Goal: Task Accomplishment & Management: Use online tool/utility

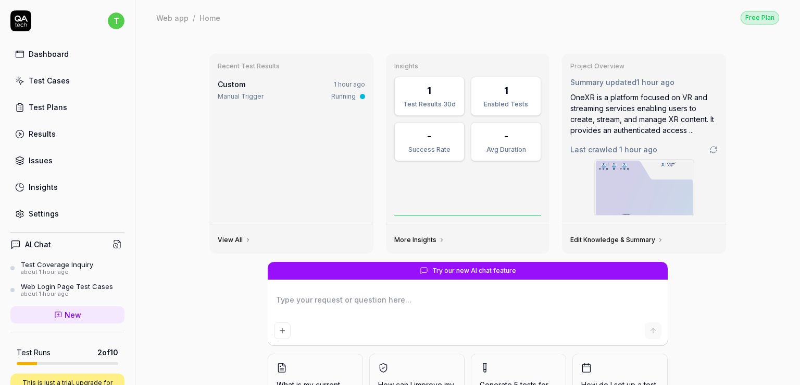
click at [59, 113] on link "Test Plans" at bounding box center [67, 107] width 114 height 20
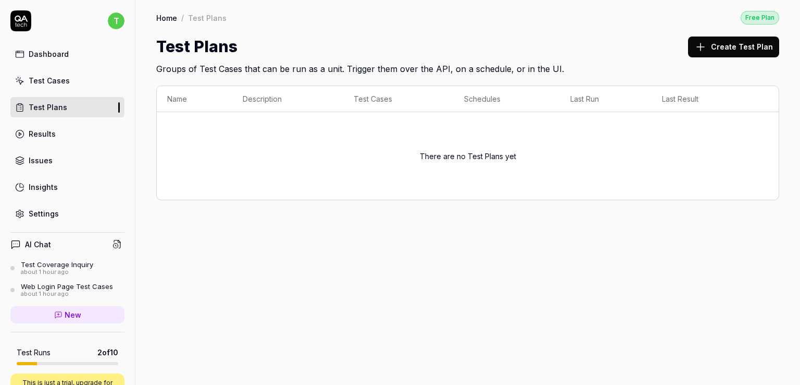
click at [52, 77] on div "Test Cases" at bounding box center [49, 80] width 41 height 11
click at [78, 59] on link "Dashboard" at bounding box center [67, 54] width 114 height 20
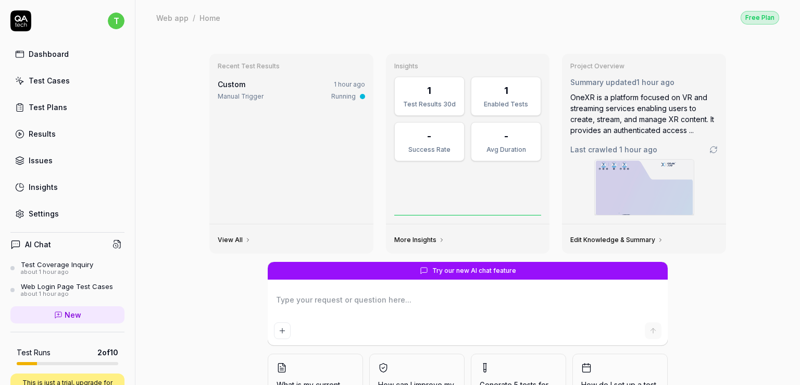
click at [386, 304] on textarea at bounding box center [468, 305] width 388 height 26
type textarea "*"
type textarea "l"
type textarea "*"
type textarea "lo"
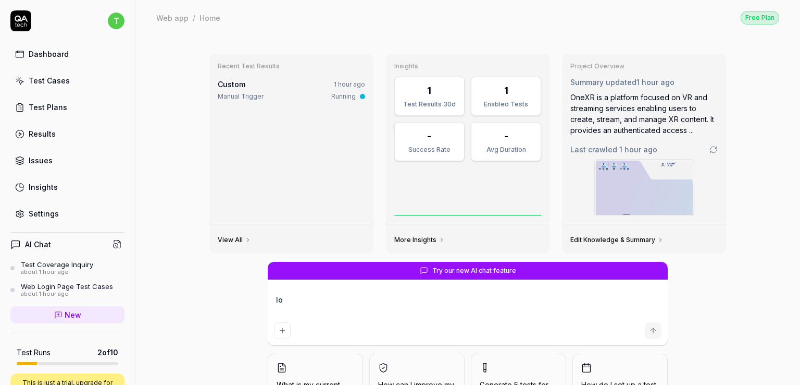
type textarea "*"
type textarea "log"
type textarea "*"
type textarea "logi"
type textarea "*"
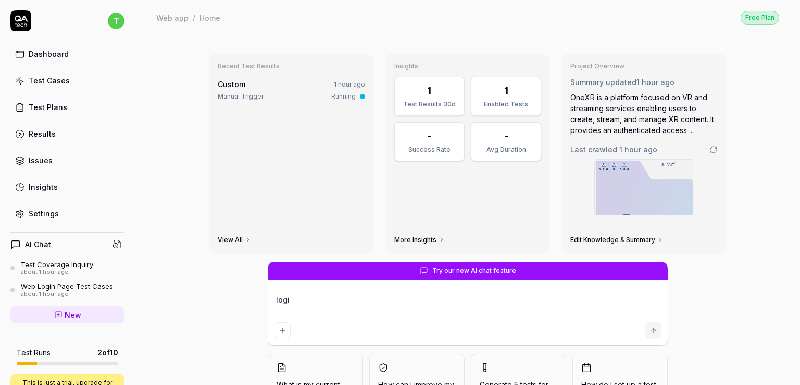
type textarea "login"
type textarea "*"
type textarea "login"
type textarea "*"
type textarea "login s"
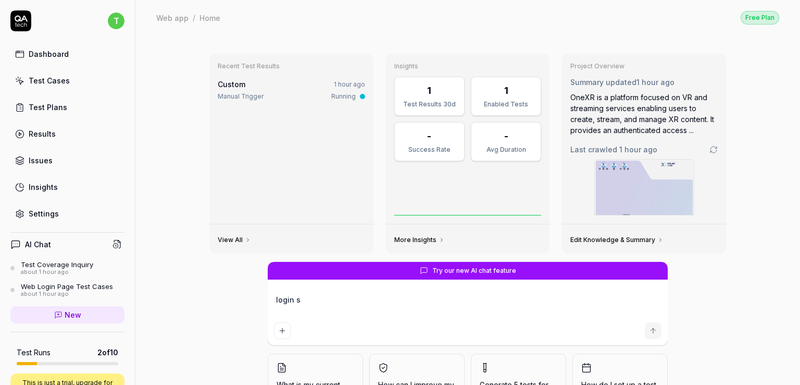
type textarea "*"
type textarea "login sc"
type textarea "*"
type textarea "login scr"
type textarea "*"
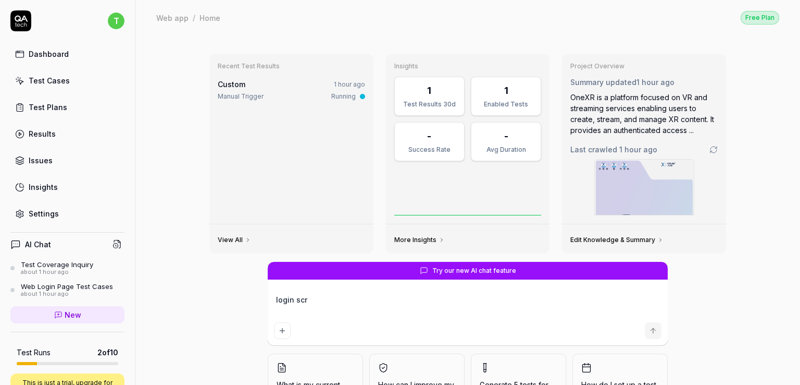
type textarea "login scre"
type textarea "*"
type textarea "login scree"
type textarea "*"
type textarea "login scre"
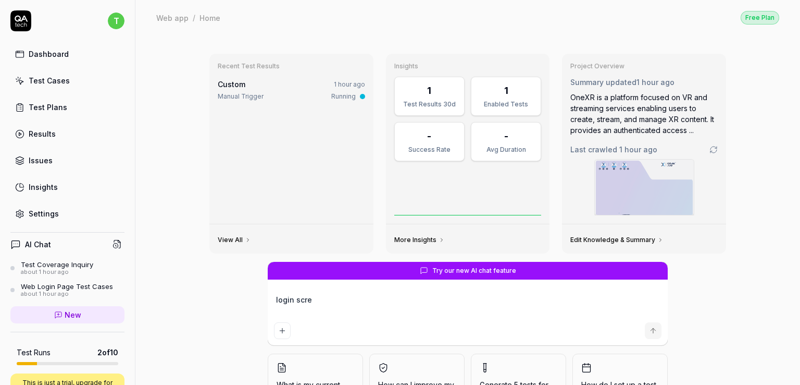
type textarea "*"
type textarea "login scr"
type textarea "*"
type textarea "login sc"
type textarea "*"
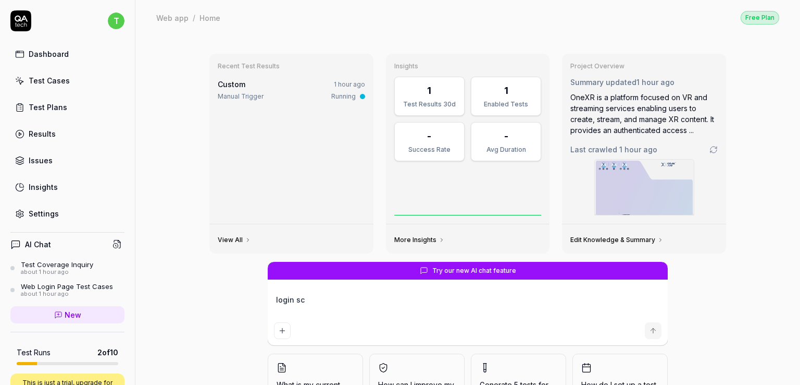
type textarea "login s"
type textarea "*"
type textarea "login"
type textarea "*"
type textarea "login"
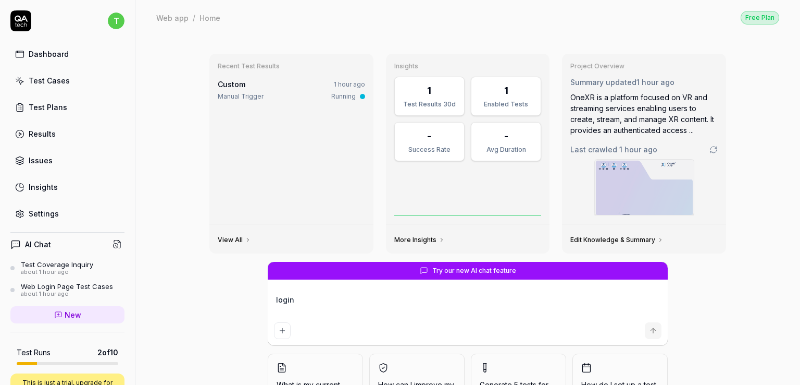
type textarea "*"
type textarea "logi"
type textarea "*"
type textarea "log"
type textarea "*"
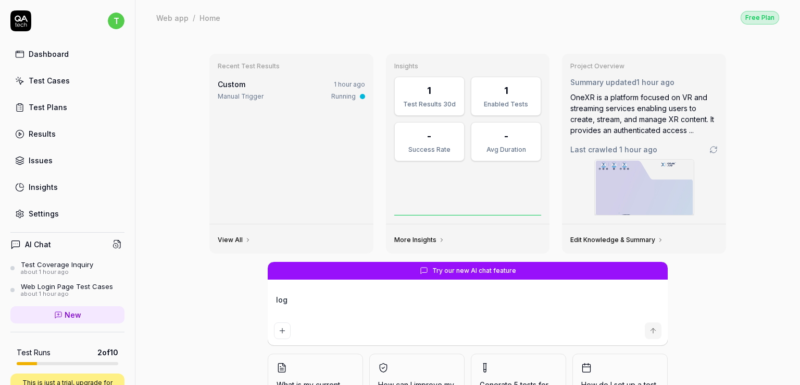
type textarea "lo"
type textarea "*"
type textarea "l"
type textarea "*"
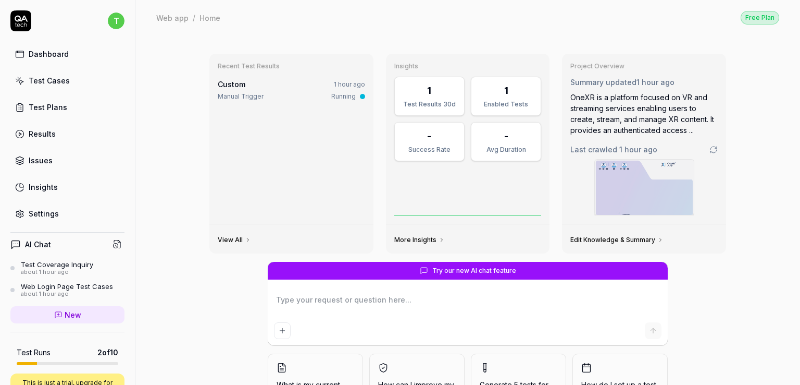
type textarea "f"
type textarea "*"
type textarea "fo"
type textarea "*"
type textarea "for"
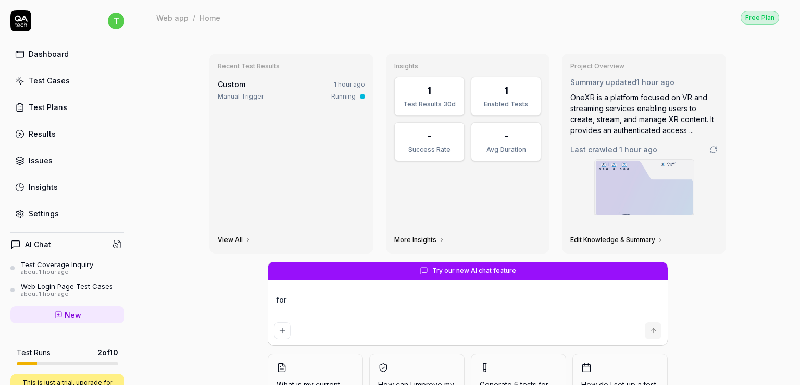
type textarea "*"
type textarea "for"
type textarea "*"
type textarea "for"
type textarea "*"
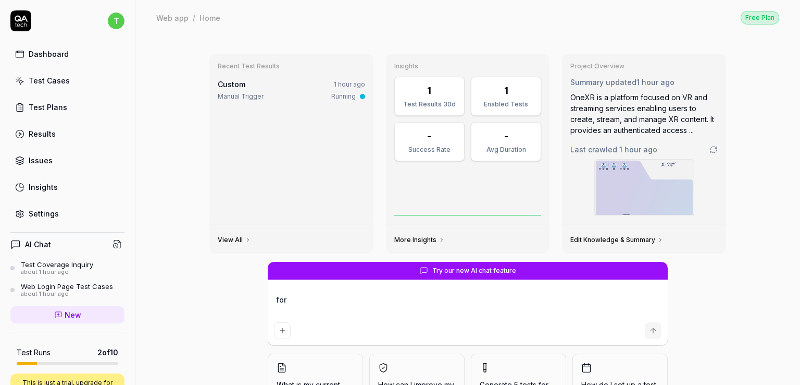
type textarea "fo"
type textarea "*"
type textarea "f"
type textarea "*"
click at [278, 326] on icon "Add attachment" at bounding box center [282, 330] width 8 height 8
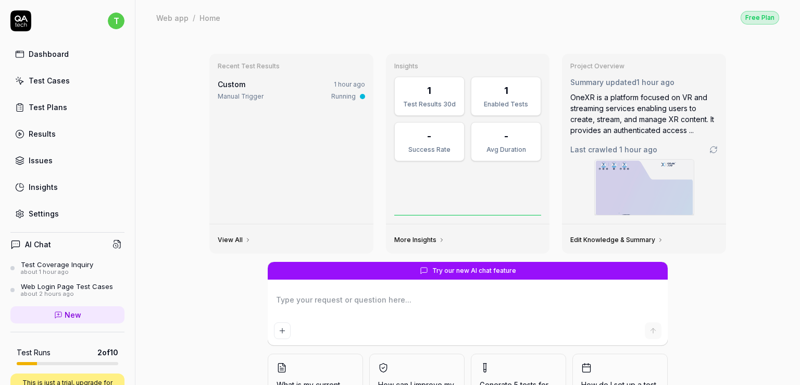
type textarea "*"
type input "**********"
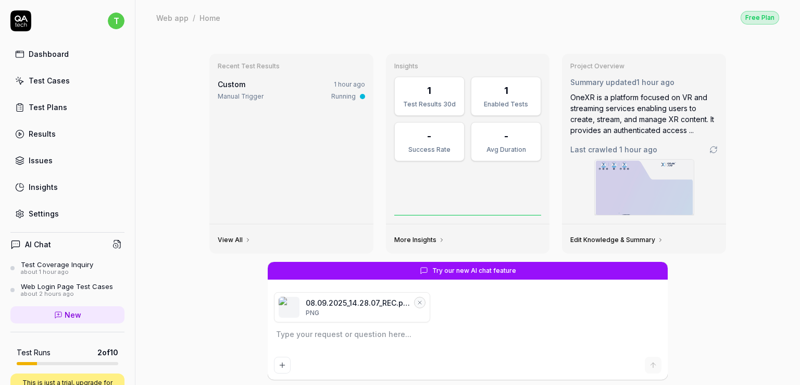
click at [290, 343] on textarea at bounding box center [468, 339] width 388 height 26
type textarea "*"
type textarea "i"
type textarea "*"
type textarea "i"
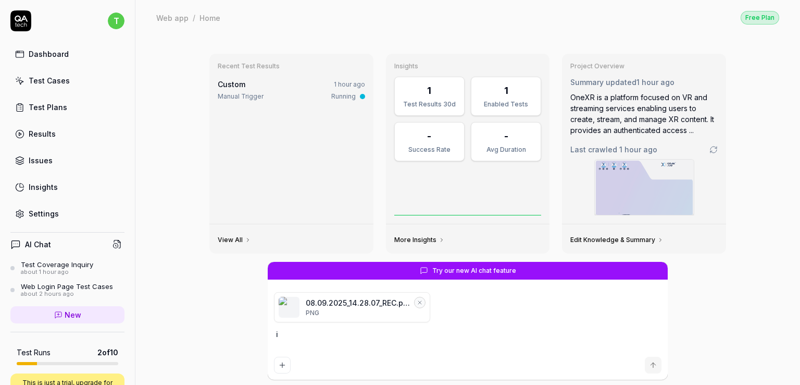
type textarea "*"
type textarea "i n"
type textarea "*"
type textarea "i ne"
type textarea "*"
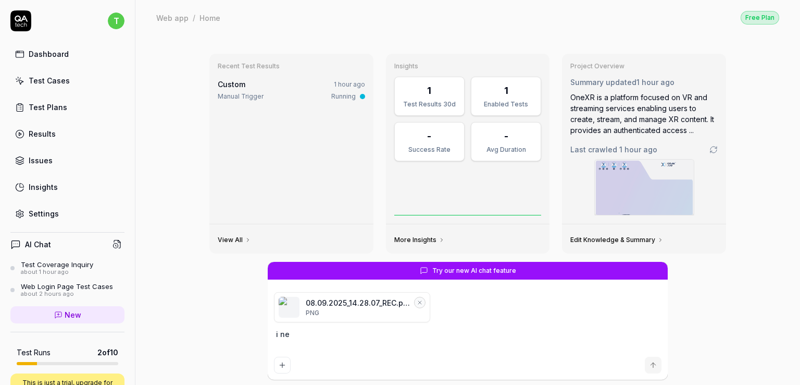
type textarea "i nee"
type textarea "*"
type textarea "i need"
type textarea "*"
type textarea "i need"
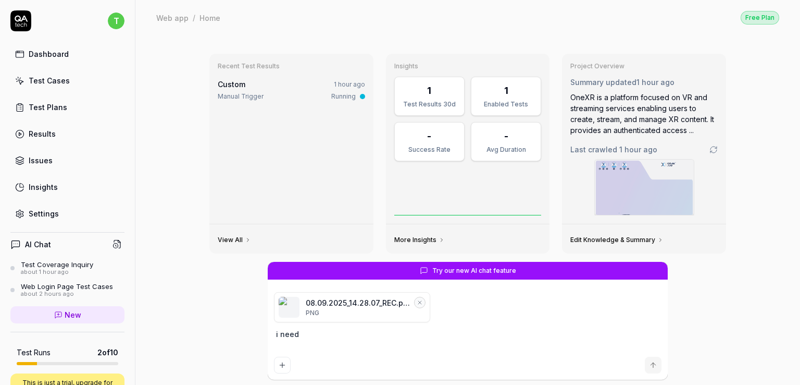
type textarea "*"
type textarea "i need t"
type textarea "*"
type textarea "i need te"
type textarea "*"
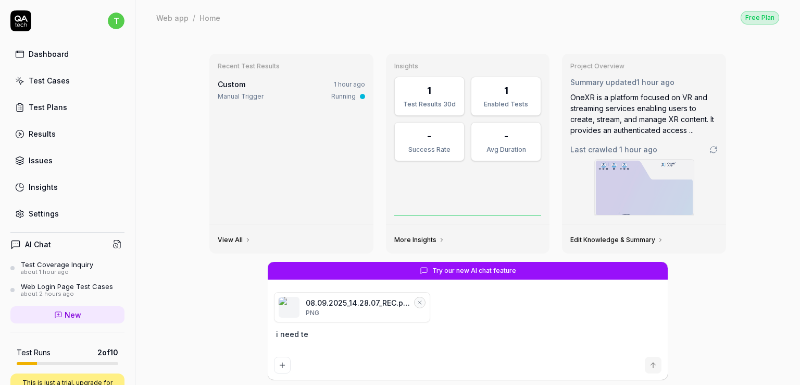
type textarea "i need tes"
type textarea "*"
type textarea "i need test"
type textarea "*"
type textarea "i need test"
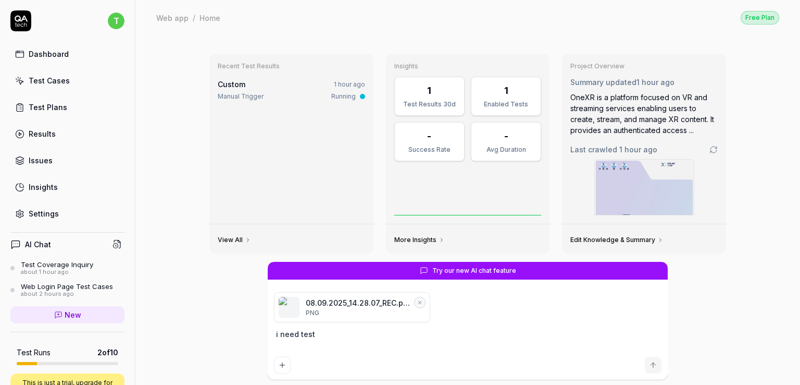
type textarea "*"
type textarea "i need test da"
type textarea "*"
type textarea "i need test dat"
type textarea "*"
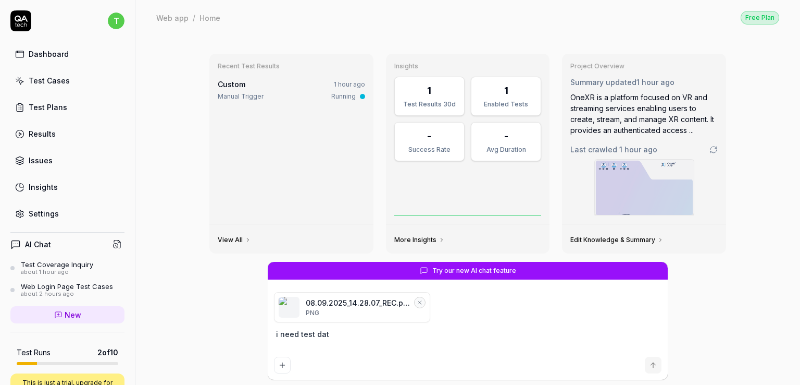
type textarea "i need test data"
type textarea "*"
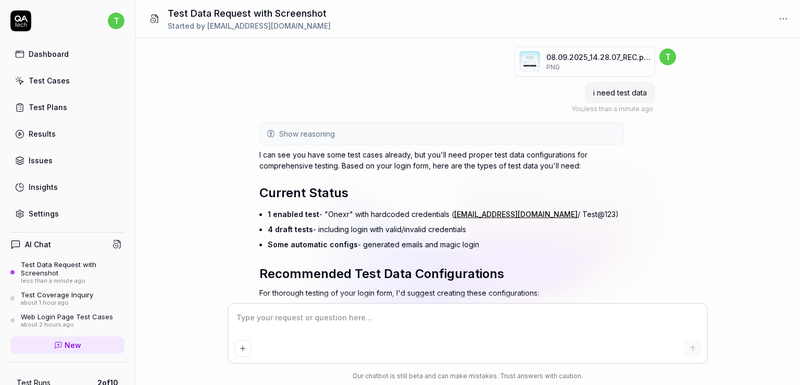
scroll to position [252, 0]
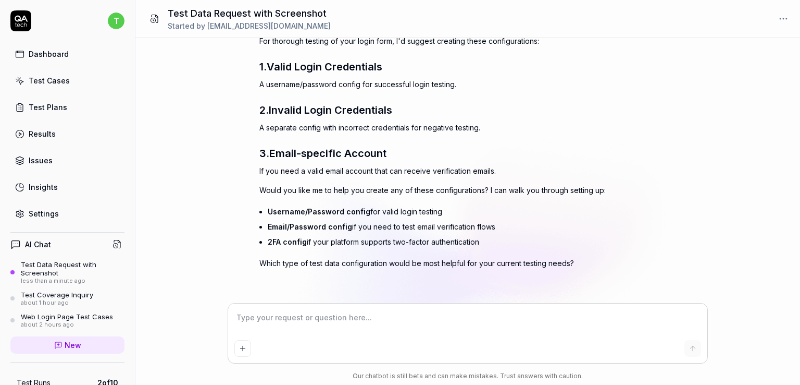
type textarea "*"
type textarea "g"
type textarea "*"
type textarea "gi"
type textarea "*"
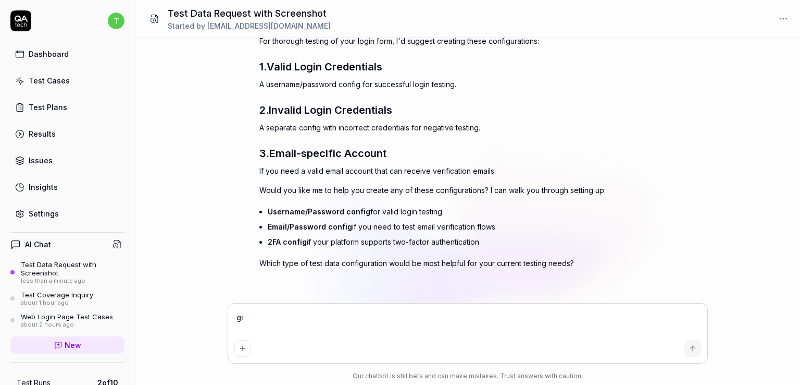
type textarea "giv"
type textarea "*"
type textarea "give"
type textarea "*"
type textarea "give"
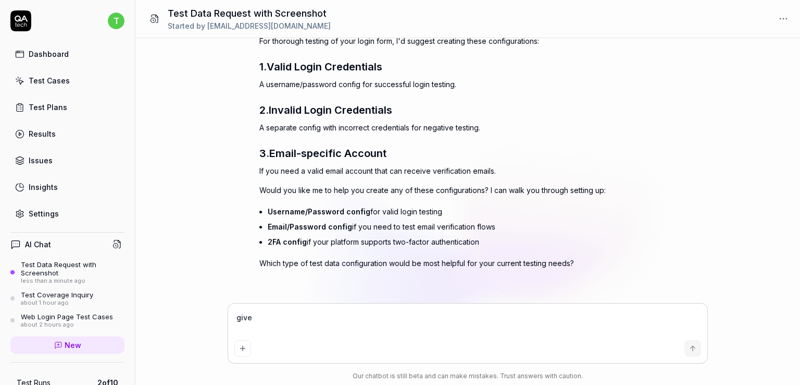
type textarea "*"
type textarea "give t"
type textarea "*"
type textarea "give th"
type textarea "*"
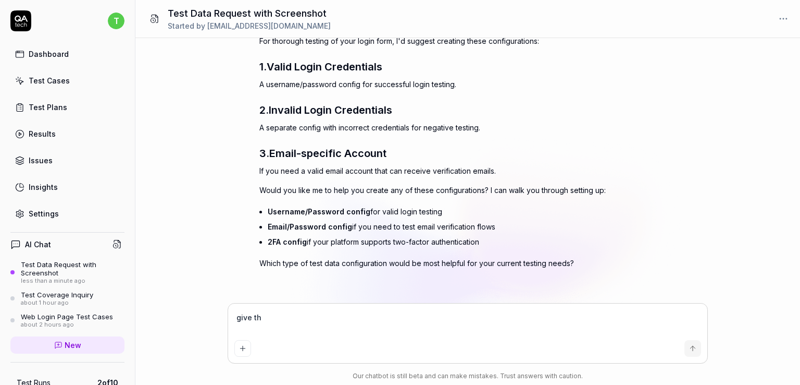
type textarea "give the"
type textarea "*"
type textarea "give the"
type textarea "*"
type textarea "give the t"
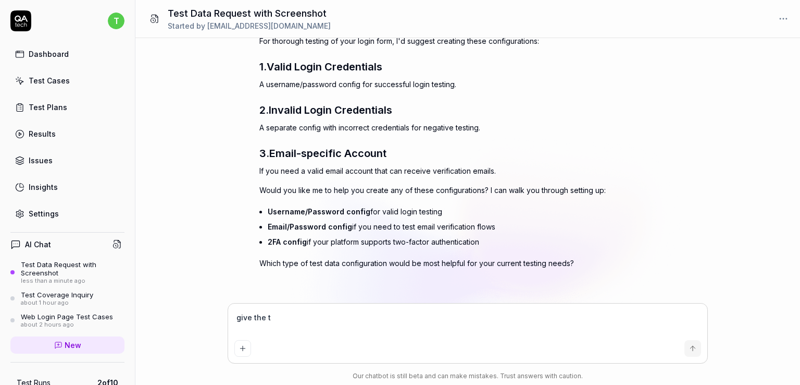
type textarea "*"
type textarea "give the te"
type textarea "*"
type textarea "give the tes"
type textarea "*"
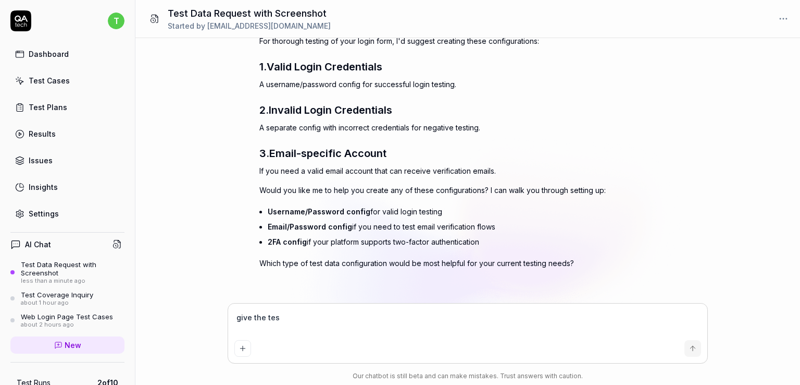
type textarea "give the test"
type textarea "*"
type textarea "give the testd"
type textarea "*"
type textarea "give the testdat"
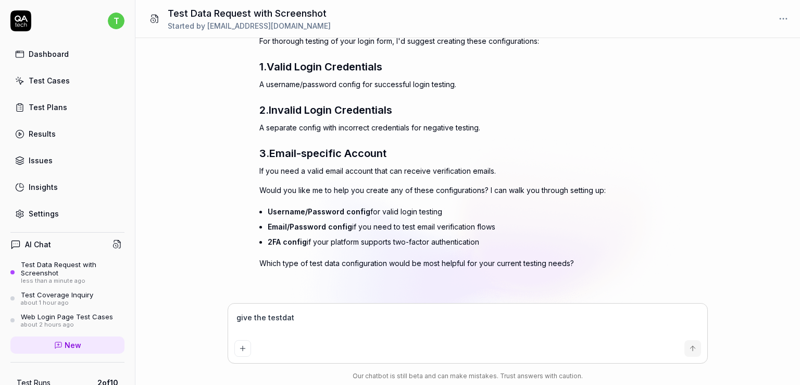
type textarea "*"
type textarea "give the testdata"
type textarea "*"
type textarea "give the testdata"
type textarea "*"
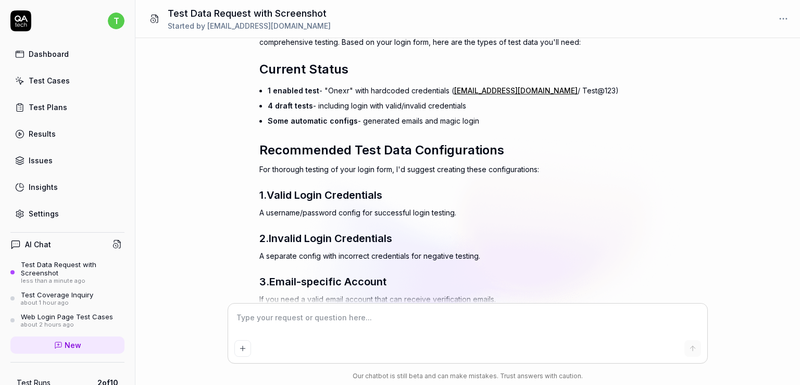
scroll to position [697, 0]
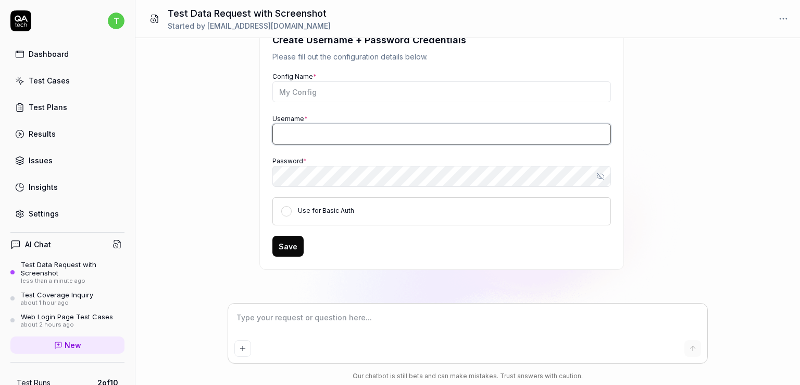
click at [342, 140] on input "Username *" at bounding box center [441, 133] width 339 height 21
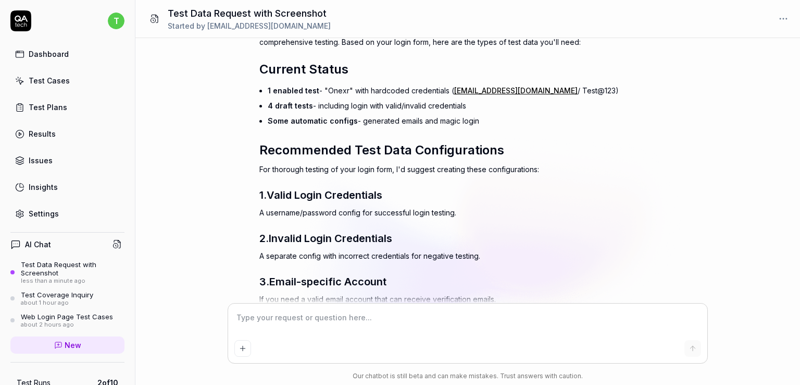
click at [280, 317] on textarea at bounding box center [467, 322] width 467 height 26
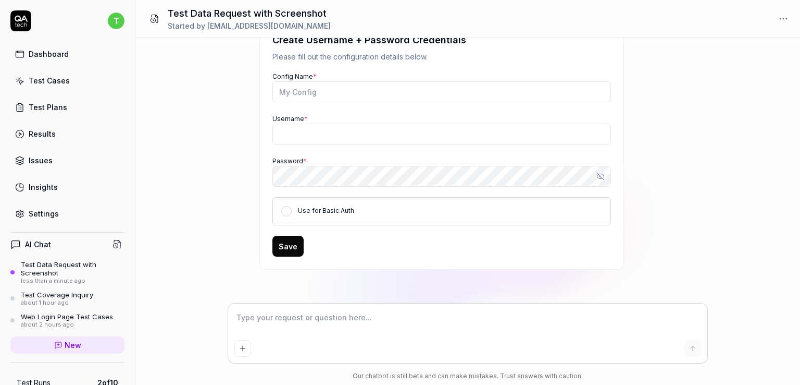
click at [244, 349] on icon "Add attachment" at bounding box center [243, 348] width 8 height 8
type textarea "*"
click at [59, 84] on div "Test Cases" at bounding box center [49, 80] width 41 height 11
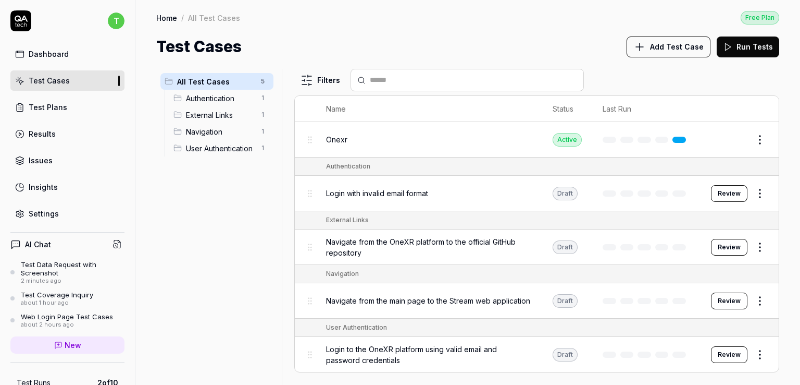
click at [204, 15] on div "All Test Cases" at bounding box center [214, 18] width 52 height 10
click at [52, 103] on div "Test Plans" at bounding box center [48, 107] width 39 height 11
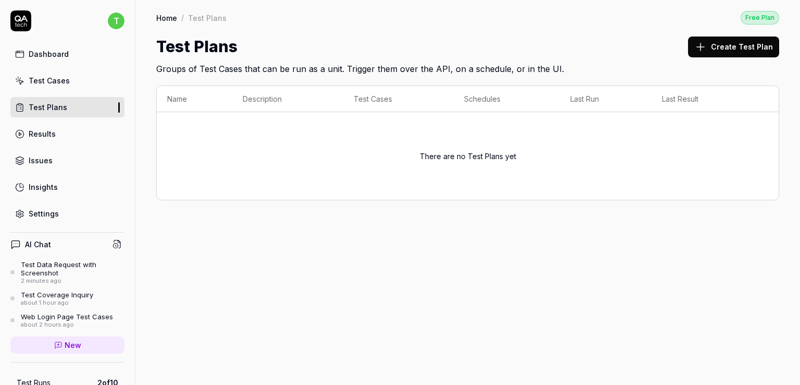
click at [603, 47] on div "Test Plans Create Test Plan" at bounding box center [467, 46] width 623 height 23
click at [721, 42] on button "Create Test Plan" at bounding box center [733, 46] width 91 height 21
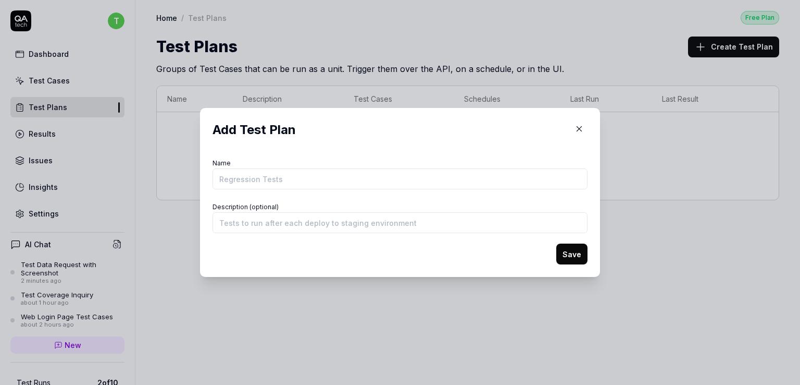
click at [275, 179] on input "Name" at bounding box center [400, 178] width 375 height 21
type input "Smoke testing"
click at [277, 224] on input "Description (optional)" at bounding box center [400, 222] width 375 height 21
click at [576, 255] on button "Save" at bounding box center [571, 253] width 31 height 21
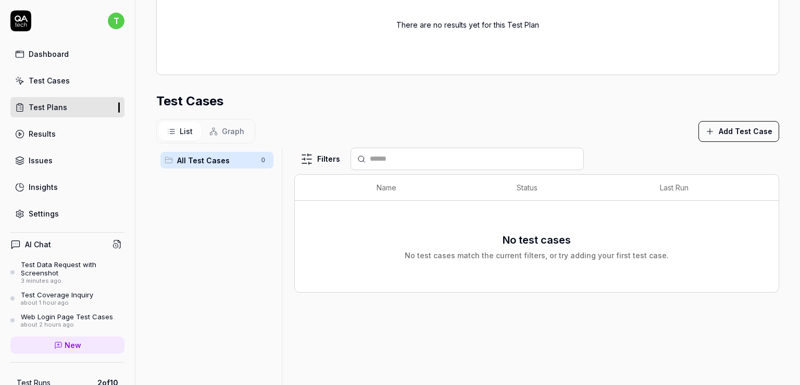
scroll to position [173, 0]
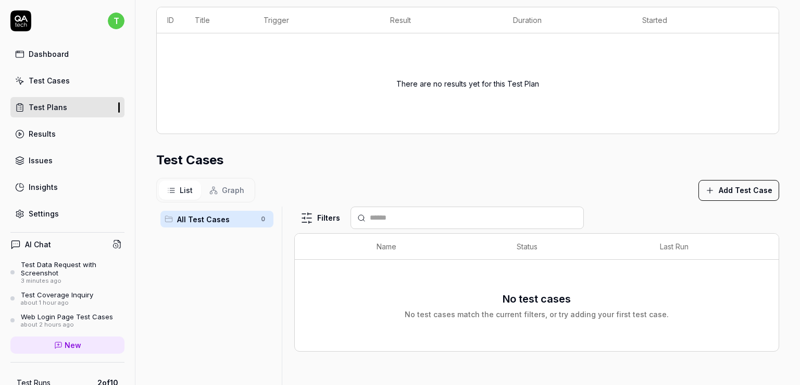
click at [736, 186] on button "Add Test Case" at bounding box center [739, 190] width 81 height 21
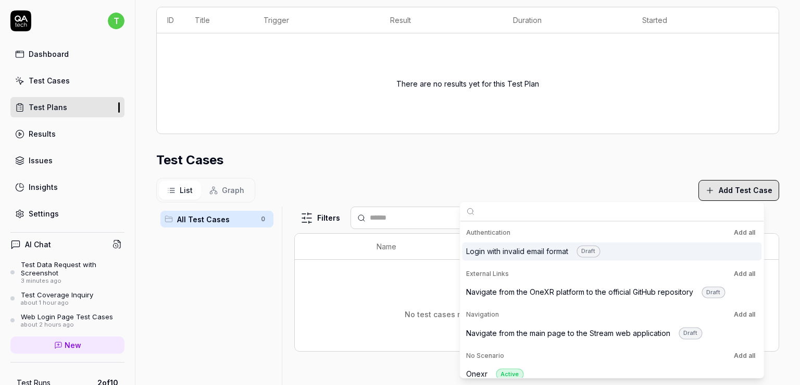
click at [535, 249] on div "Login with invalid email format Draft" at bounding box center [533, 251] width 134 height 12
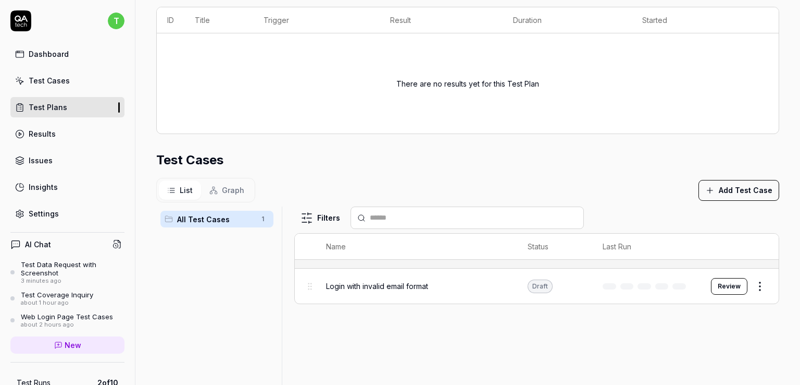
click at [393, 307] on div "Filters Name Status Last Run Login with invalid email format Draft Review" at bounding box center [536, 336] width 485 height 261
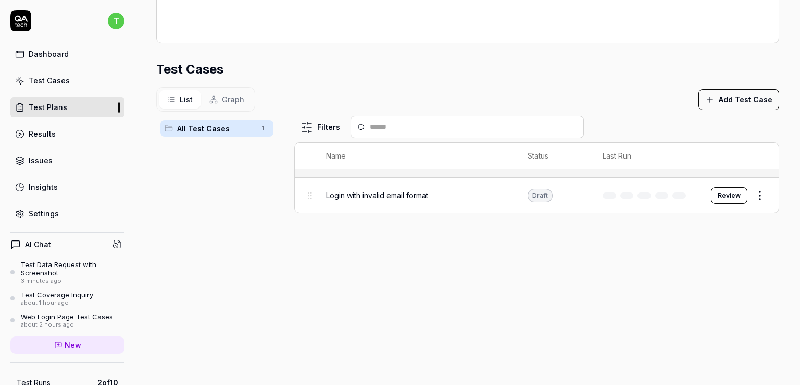
scroll to position [332, 0]
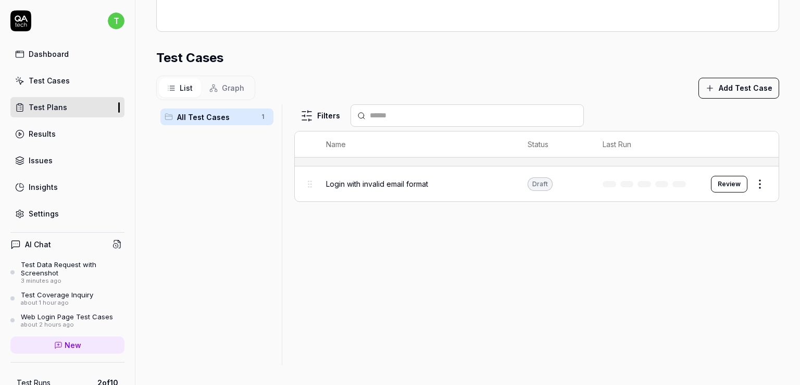
drag, startPoint x: 799, startPoint y: 232, endPoint x: 794, endPoint y: 214, distance: 19.0
click at [794, 214] on html "**********" at bounding box center [400, 192] width 800 height 385
click at [720, 178] on button "Review" at bounding box center [729, 184] width 36 height 17
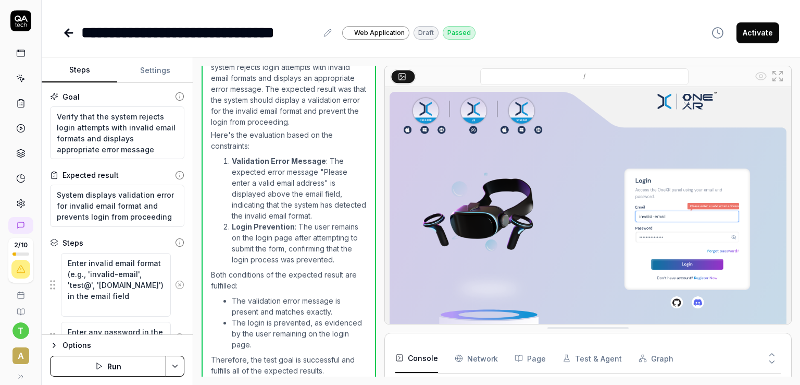
scroll to position [329, 0]
type textarea "*"
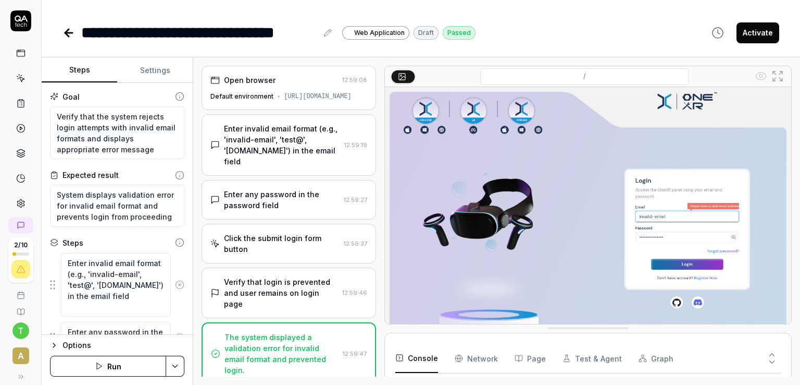
click at [17, 73] on icon at bounding box center [20, 77] width 9 height 9
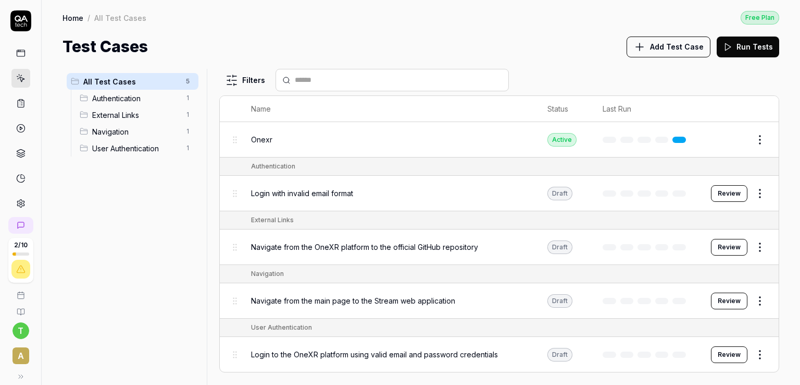
click at [16, 305] on link at bounding box center [20, 307] width 33 height 17
click at [11, 97] on link at bounding box center [20, 103] width 19 height 19
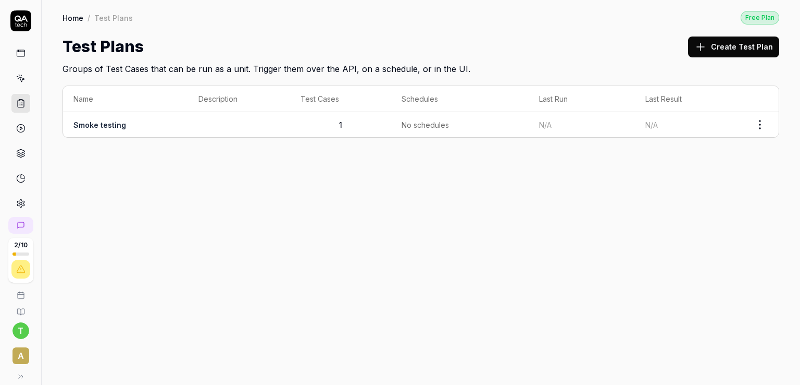
click at [116, 128] on link "Smoke testing" at bounding box center [99, 124] width 53 height 9
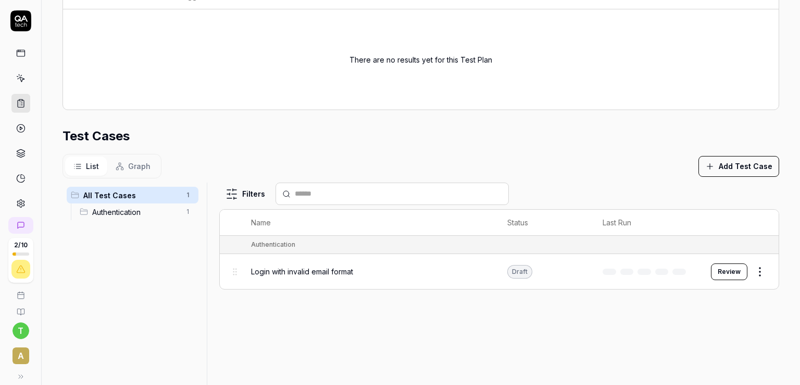
click at [139, 209] on span "Authentication" at bounding box center [136, 211] width 88 height 11
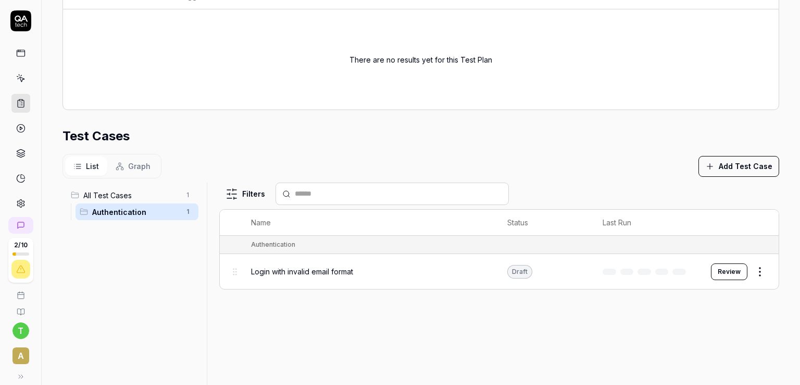
click at [141, 193] on span "All Test Cases" at bounding box center [131, 195] width 96 height 11
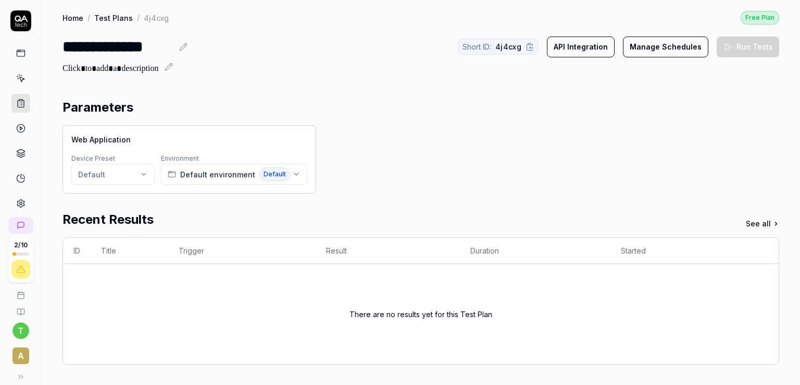
click at [11, 121] on link at bounding box center [20, 128] width 19 height 19
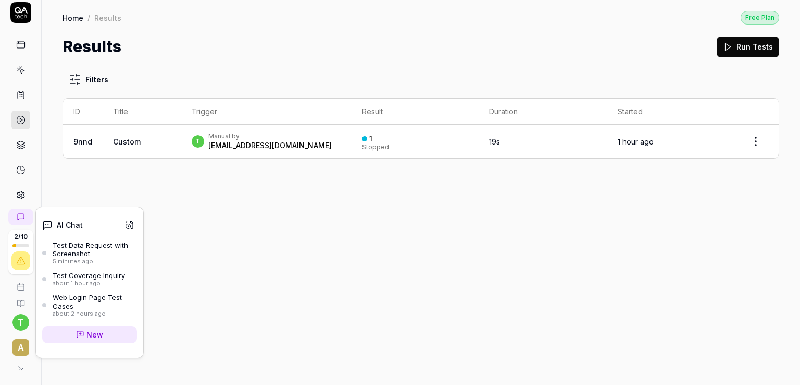
scroll to position [11, 0]
click at [100, 333] on span "New" at bounding box center [94, 332] width 17 height 11
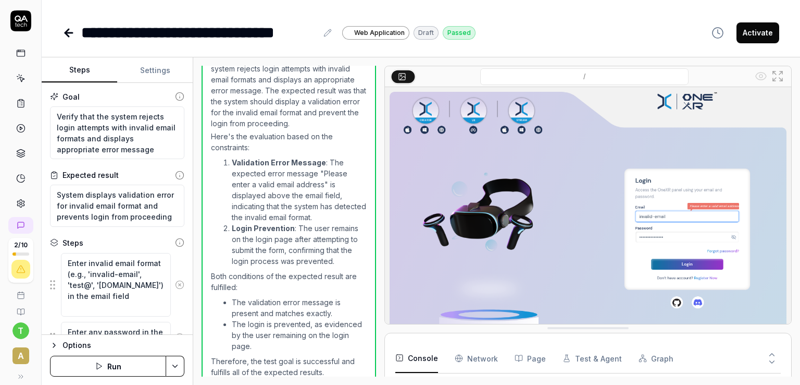
type textarea "*"
click at [378, 31] on span "Web Application" at bounding box center [379, 32] width 51 height 9
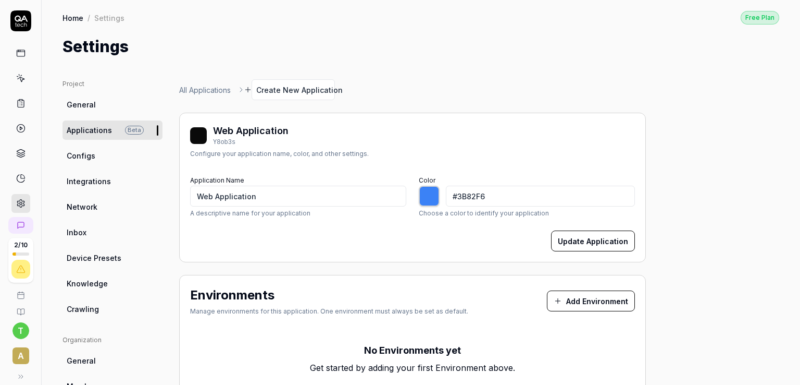
type input "*******"
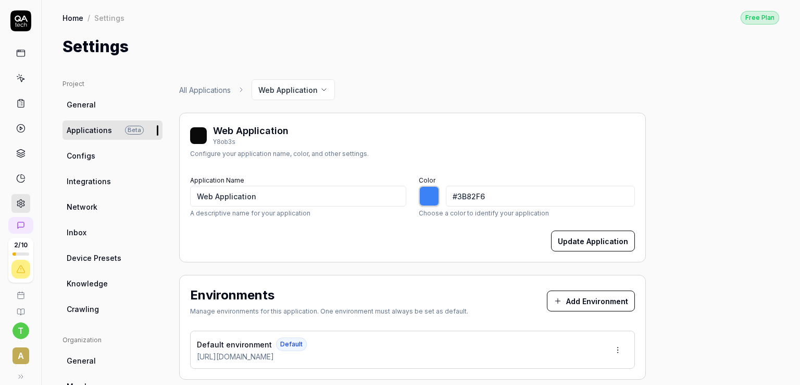
click at [88, 183] on span "Integrations" at bounding box center [89, 181] width 44 height 11
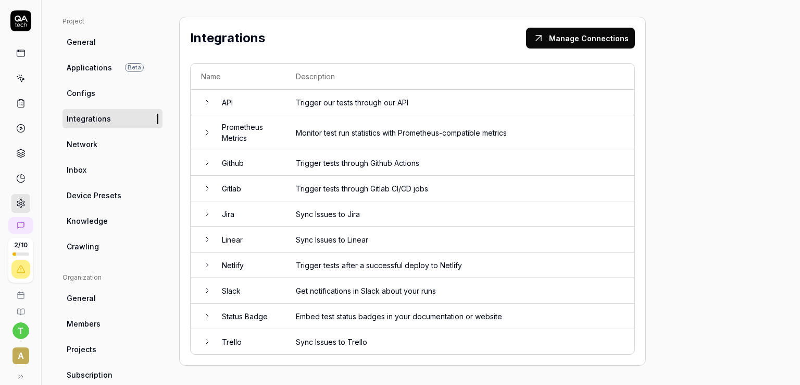
scroll to position [62, 0]
click at [593, 45] on button "Manage Connections" at bounding box center [580, 38] width 109 height 21
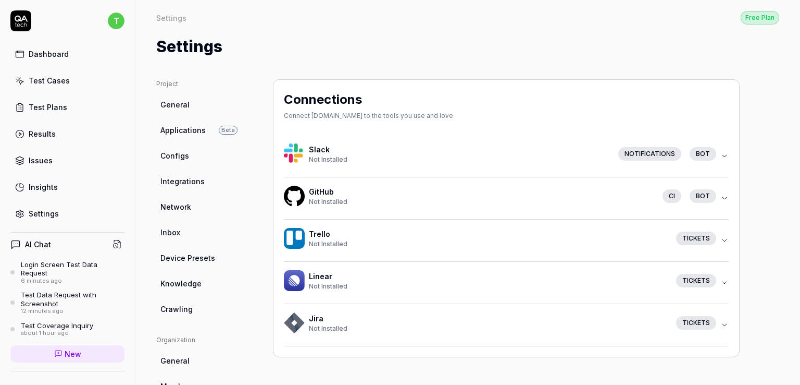
drag, startPoint x: 346, startPoint y: 146, endPoint x: 308, endPoint y: 146, distance: 38.0
click at [302, 148] on div "Slack Not Installed Notifications bot" at bounding box center [502, 155] width 437 height 25
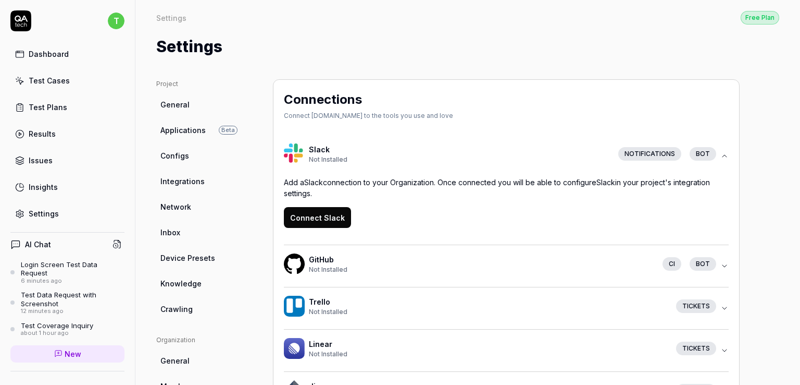
drag, startPoint x: 308, startPoint y: 146, endPoint x: 327, endPoint y: 144, distance: 18.9
click at [327, 144] on h4 "Slack" at bounding box center [459, 149] width 301 height 11
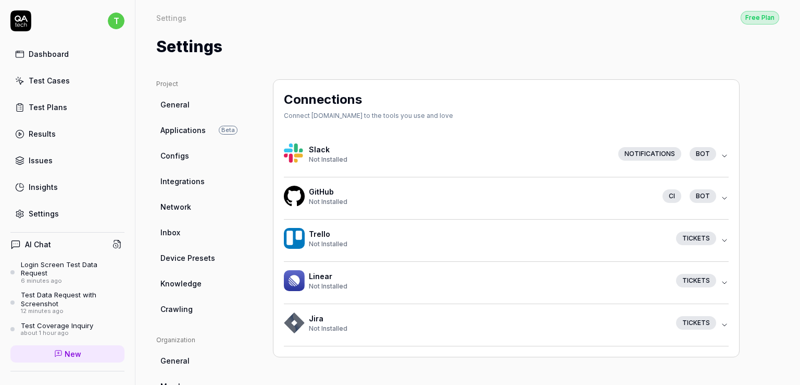
drag, startPoint x: 308, startPoint y: 147, endPoint x: 349, endPoint y: 148, distance: 40.1
click at [349, 148] on div "Slack Not Installed" at bounding box center [457, 154] width 305 height 20
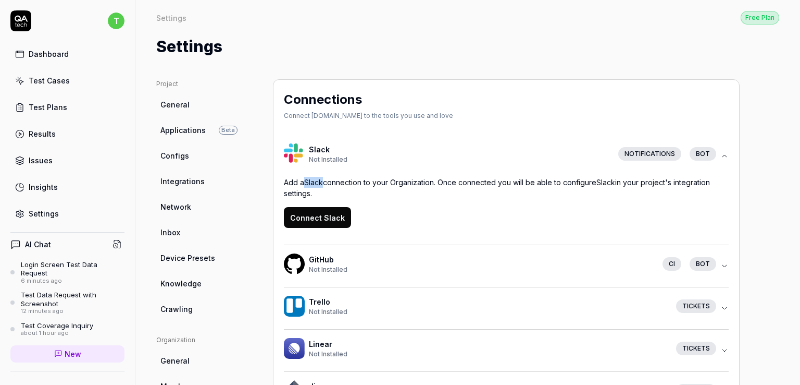
drag, startPoint x: 325, startPoint y: 180, endPoint x: 306, endPoint y: 185, distance: 19.6
click at [306, 185] on p "Add a Slack connection to your Organization. Once connected you will be able to…" at bounding box center [506, 188] width 445 height 22
copy p "Slack"
drag, startPoint x: 338, startPoint y: 255, endPoint x: 311, endPoint y: 259, distance: 27.3
click at [311, 259] on h4 "GitHub" at bounding box center [481, 259] width 345 height 11
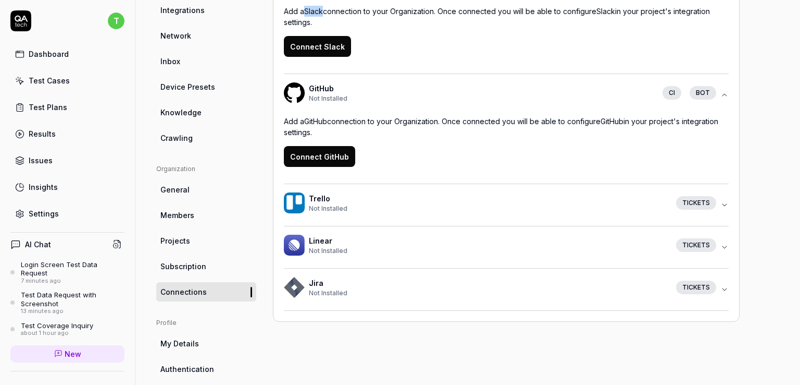
scroll to position [173, 0]
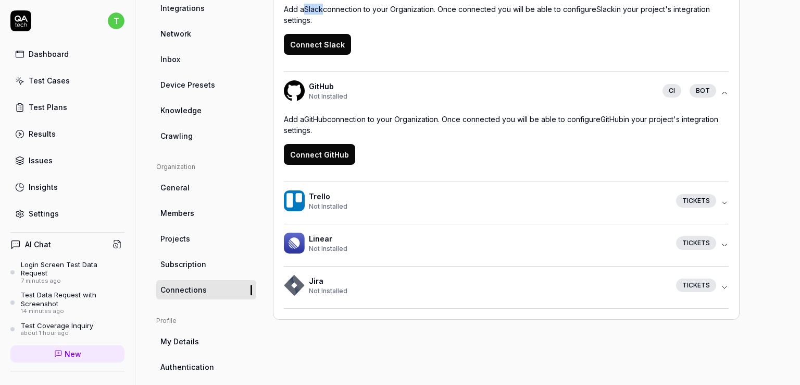
click at [198, 239] on link "Projects" at bounding box center [206, 238] width 100 height 19
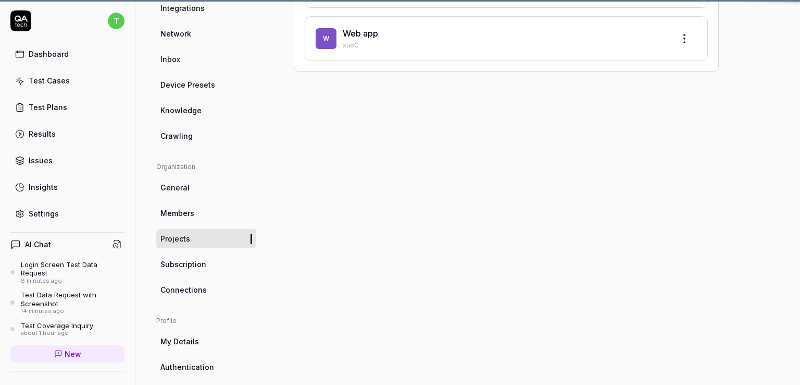
scroll to position [79, 0]
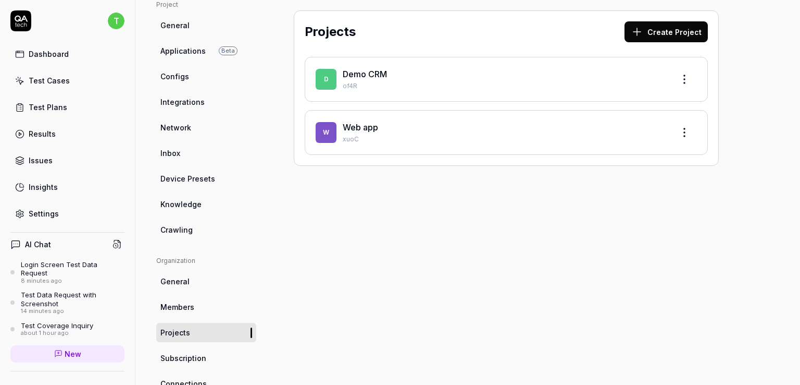
click at [195, 282] on link "General" at bounding box center [206, 280] width 100 height 19
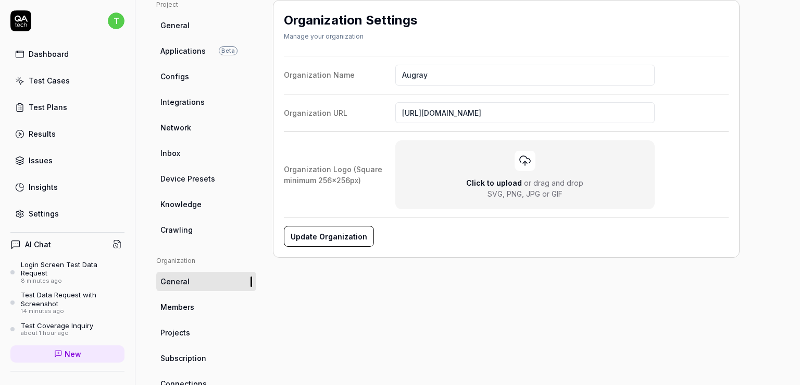
click at [194, 177] on span "Device Presets" at bounding box center [187, 178] width 55 height 11
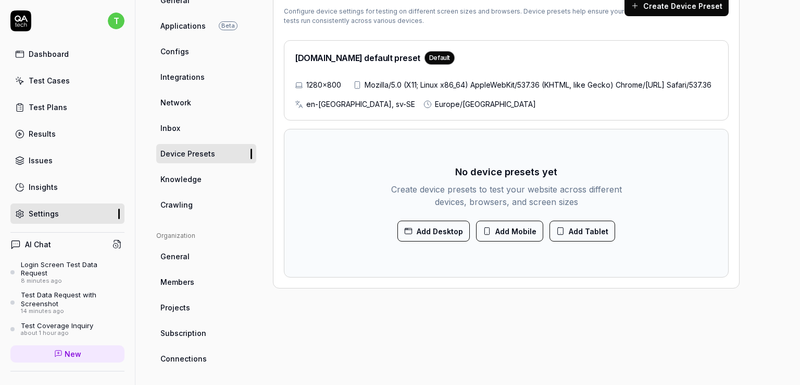
scroll to position [104, 0]
click at [183, 123] on link "Inbox" at bounding box center [206, 128] width 100 height 19
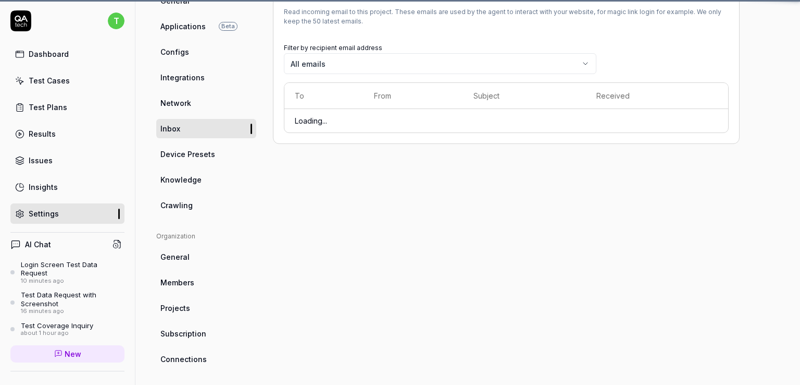
scroll to position [79, 0]
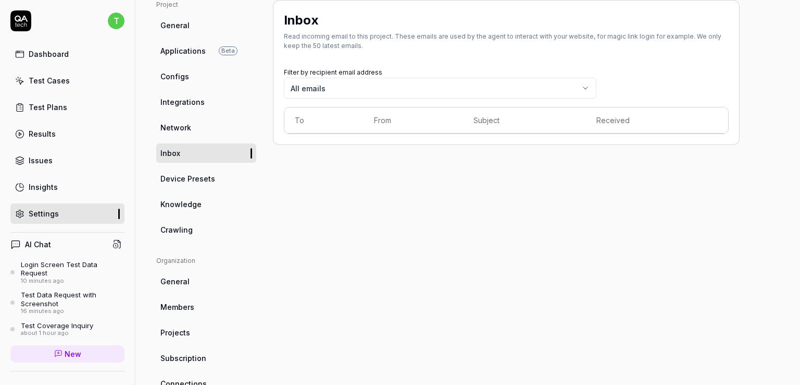
click at [174, 105] on span "Integrations" at bounding box center [182, 101] width 44 height 11
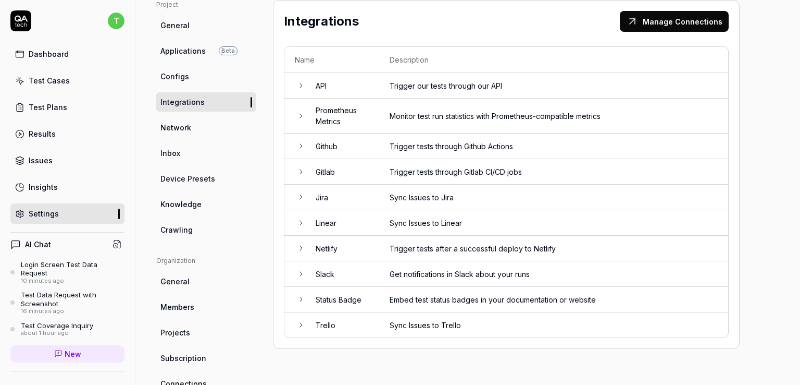
click at [175, 76] on span "Configs" at bounding box center [174, 76] width 29 height 11
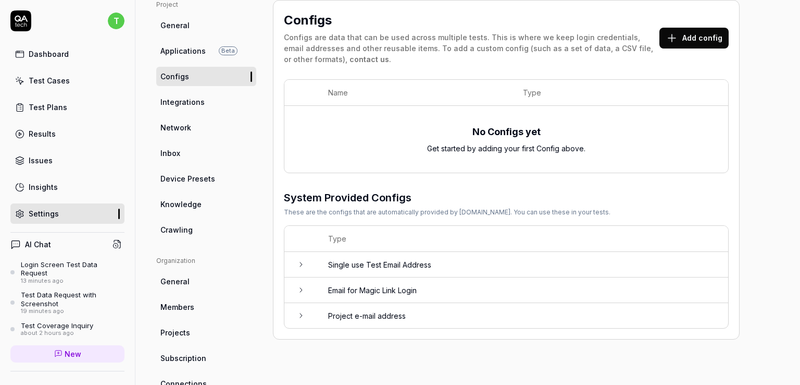
click at [373, 261] on td "Single use Test Email Address" at bounding box center [523, 265] width 411 height 26
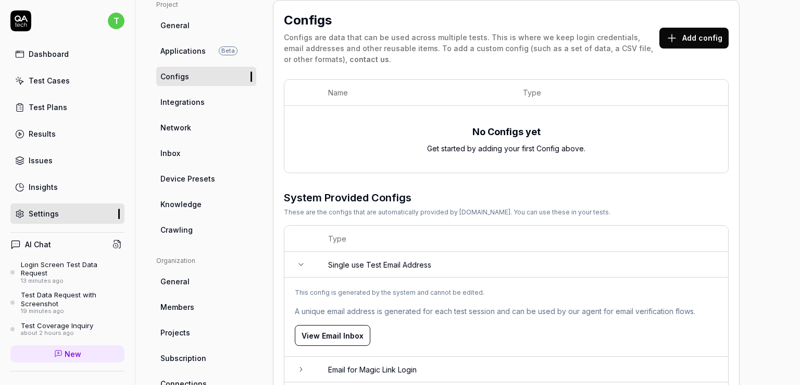
click at [352, 334] on button "View Email Inbox" at bounding box center [333, 335] width 76 height 21
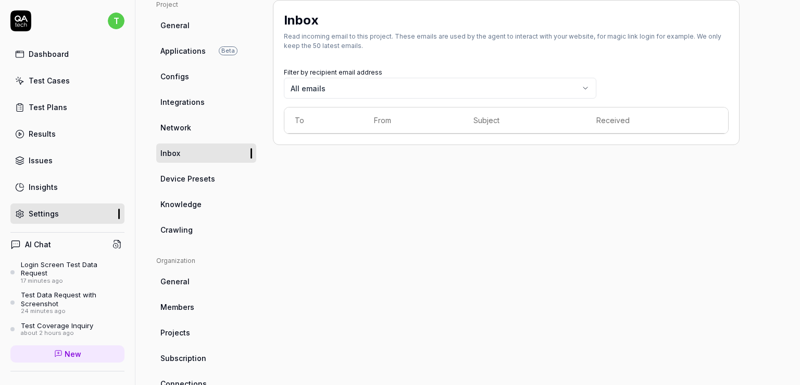
click at [441, 89] on body "t Dashboard Test Cases Test Plans Results Issues Insights Settings AI Chat Logi…" at bounding box center [400, 192] width 800 height 385
drag, startPoint x: 442, startPoint y: 115, endPoint x: 410, endPoint y: 118, distance: 32.4
click at [426, 118] on th "From" at bounding box center [414, 120] width 100 height 26
click at [385, 118] on th "From" at bounding box center [414, 120] width 100 height 26
click at [485, 123] on th "Subject" at bounding box center [524, 120] width 123 height 26
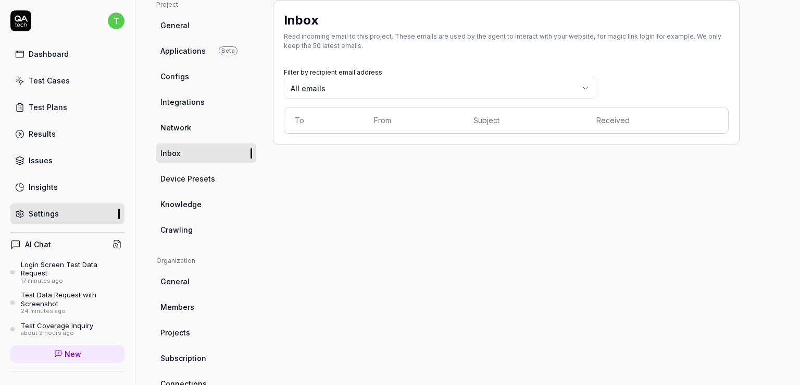
click at [195, 132] on link "Network" at bounding box center [206, 127] width 100 height 19
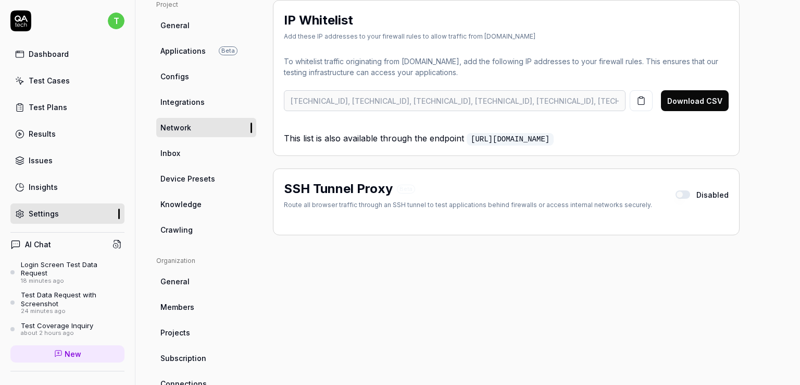
click at [179, 75] on span "Configs" at bounding box center [174, 76] width 29 height 11
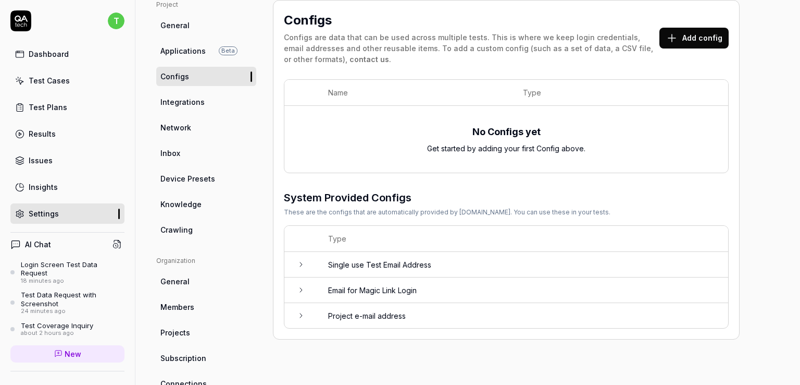
click at [700, 33] on button "Add config" at bounding box center [694, 38] width 69 height 21
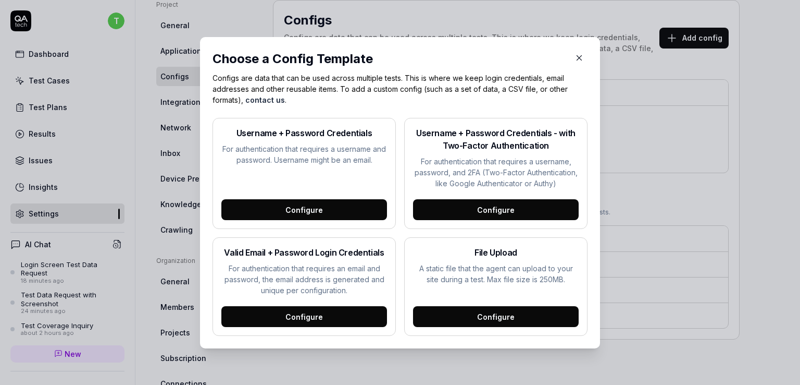
click at [284, 218] on div "Configure" at bounding box center [304, 209] width 166 height 21
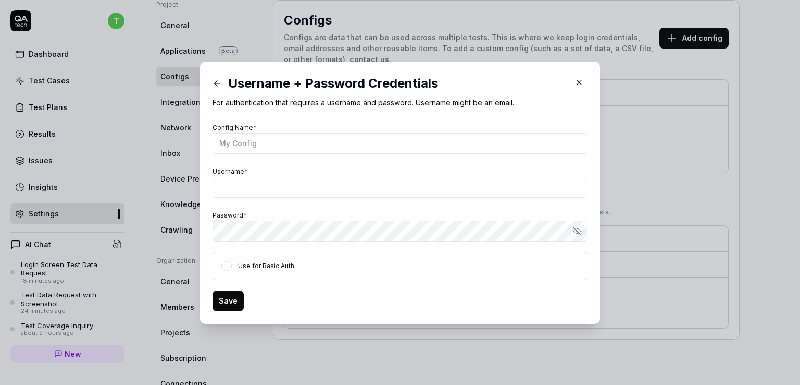
click at [581, 81] on button "button" at bounding box center [579, 82] width 17 height 17
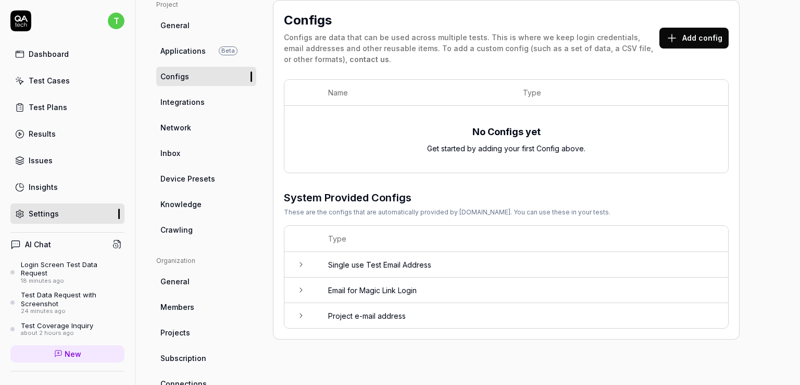
click at [180, 55] on span "Applications" at bounding box center [182, 50] width 45 height 11
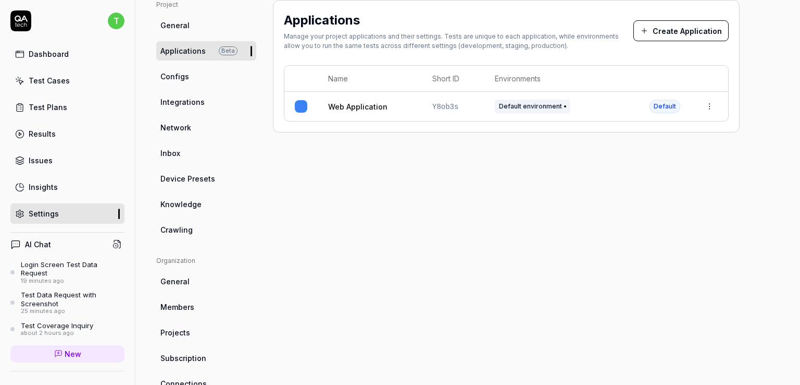
click at [375, 108] on link "Web Application" at bounding box center [357, 106] width 59 height 11
click at [673, 29] on button "Create Application" at bounding box center [681, 30] width 95 height 21
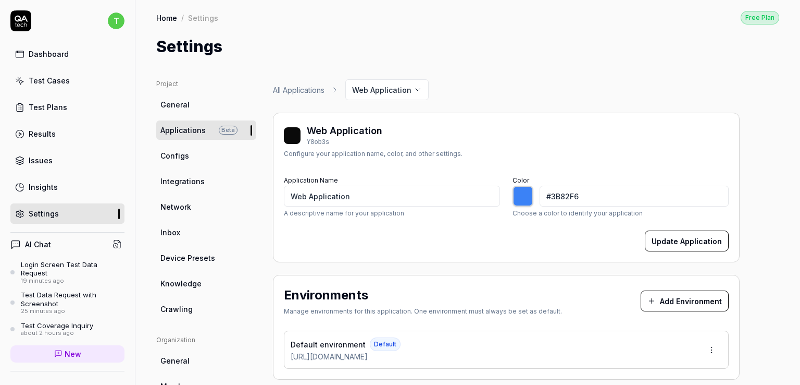
click at [179, 104] on span "General" at bounding box center [174, 104] width 29 height 11
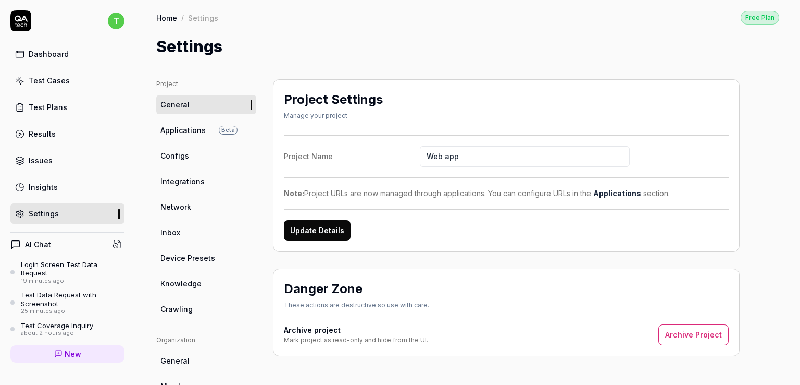
click at [655, 46] on div "Settings" at bounding box center [467, 46] width 623 height 23
click at [41, 187] on div "Insights" at bounding box center [43, 186] width 29 height 11
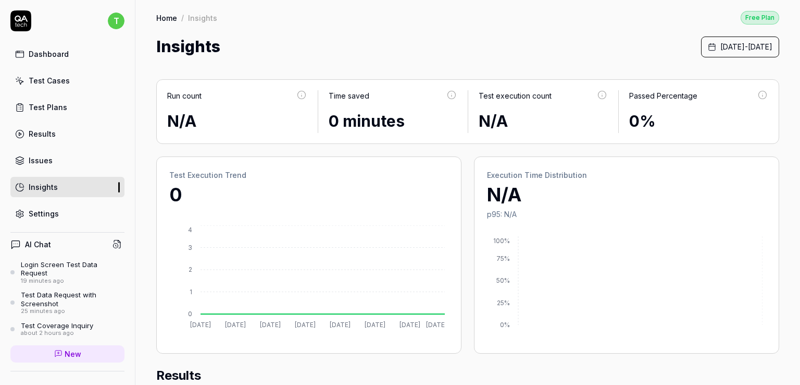
click at [72, 160] on link "Issues" at bounding box center [67, 160] width 114 height 20
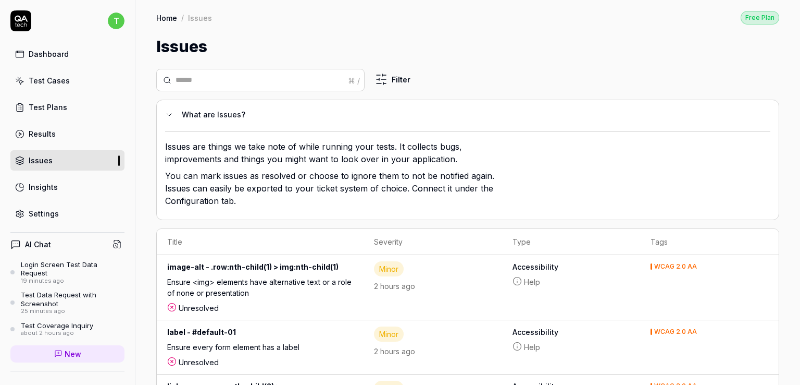
click at [47, 138] on div "Results" at bounding box center [42, 133] width 27 height 11
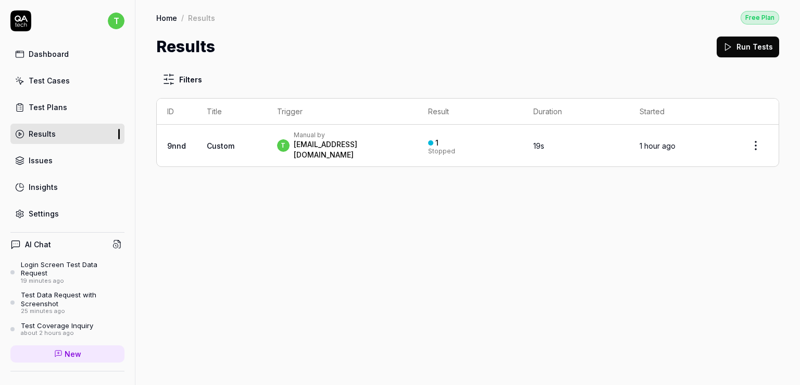
click at [777, 52] on button "Run Tests" at bounding box center [748, 46] width 63 height 21
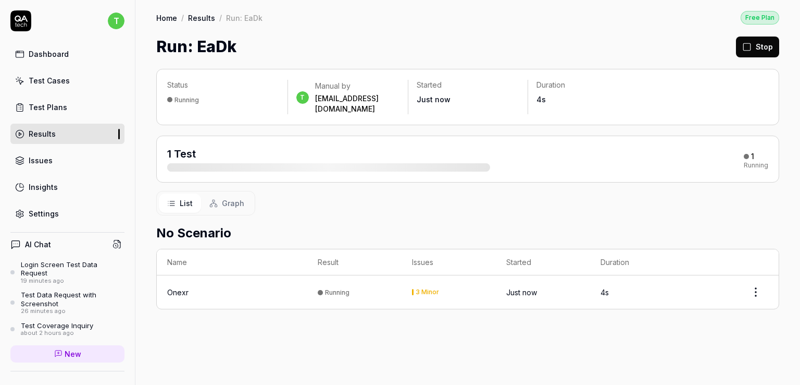
click at [51, 108] on div "Test Plans" at bounding box center [48, 107] width 39 height 11
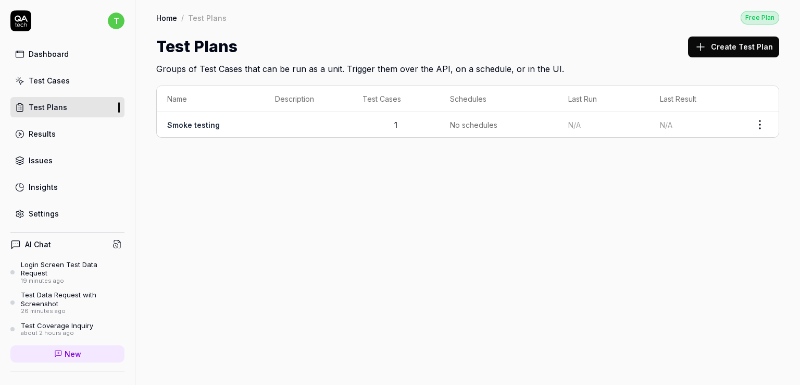
click at [44, 79] on div "Test Cases" at bounding box center [49, 80] width 41 height 11
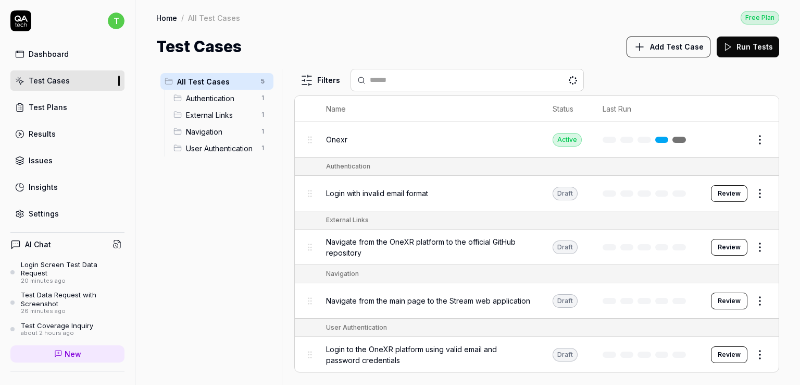
click at [667, 49] on span "Add Test Case" at bounding box center [677, 46] width 54 height 11
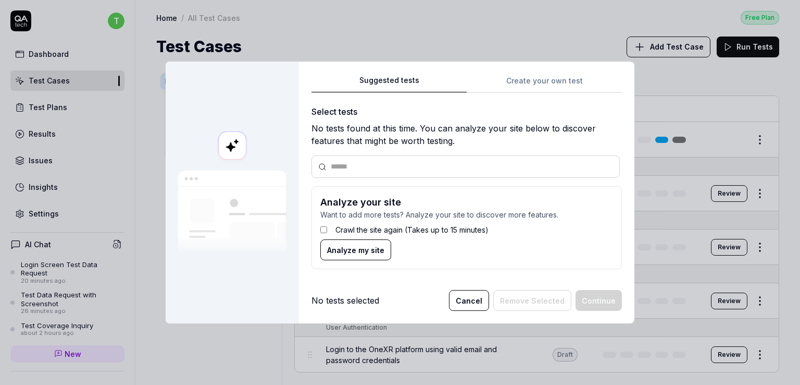
click at [423, 180] on div "Select tests No tests found at this time. You can analyze your site below to di…" at bounding box center [467, 191] width 311 height 172
click at [548, 82] on div "Suggested tests Create your own test Select tests No tests found at this time. …" at bounding box center [467, 176] width 311 height 204
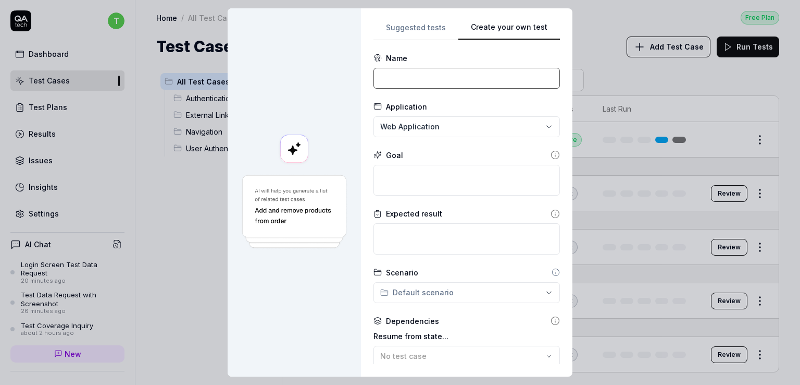
click at [406, 85] on input at bounding box center [467, 78] width 187 height 21
type input "Shalimar"
click at [423, 134] on div "**********" at bounding box center [400, 192] width 800 height 385
click at [420, 172] on span "Create New Application" at bounding box center [433, 173] width 86 height 11
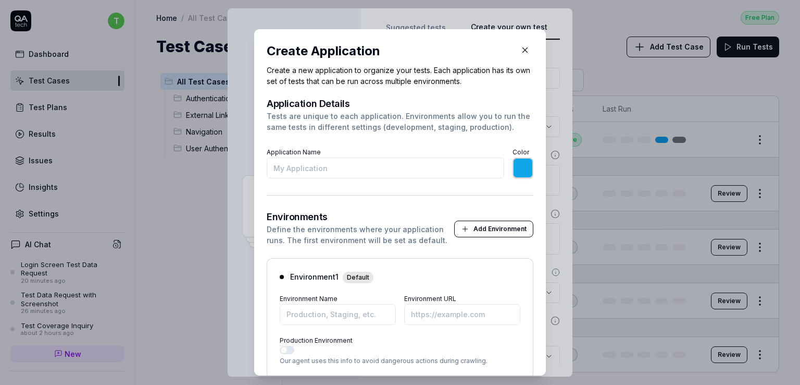
type input "S"
type input "*******"
type input "Shalimar"
type input "*******"
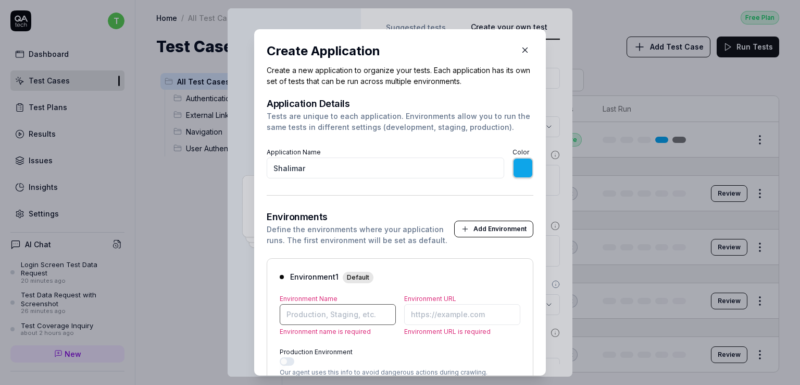
scroll to position [77, 0]
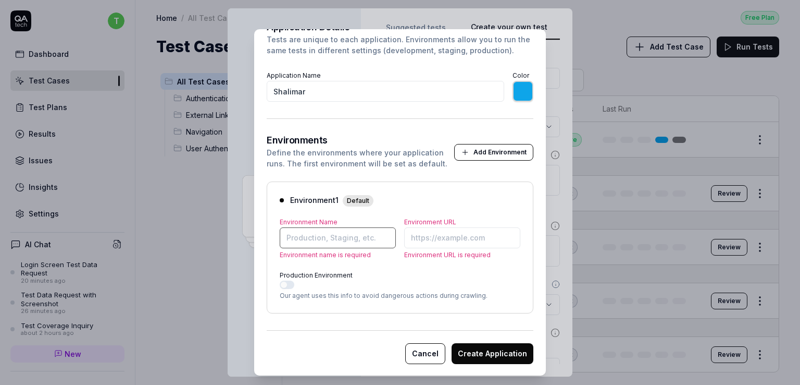
click at [319, 236] on input "Environment Name" at bounding box center [338, 237] width 116 height 21
drag, startPoint x: 309, startPoint y: 88, endPoint x: 241, endPoint y: 93, distance: 68.5
click at [241, 93] on div "​ Create Application Create a new application to organize your tests. Each appl…" at bounding box center [399, 202] width 333 height 371
type input "Filpkart"
click at [308, 231] on input "Environment Name" at bounding box center [338, 237] width 116 height 21
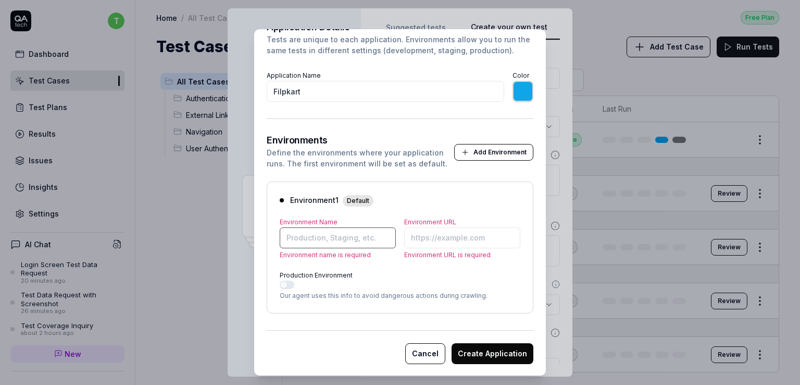
type input "*******"
type input "{"
type input "*******"
type input "Production"
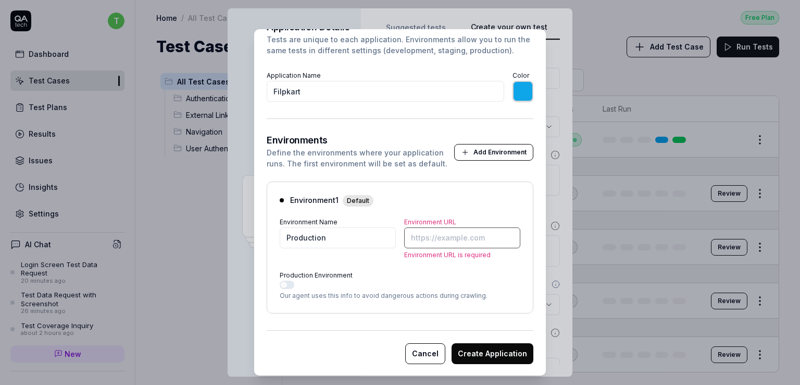
click at [424, 241] on input "Environment URL" at bounding box center [462, 237] width 116 height 21
paste input "[URL][DOMAIN_NAME]"
type input "*******"
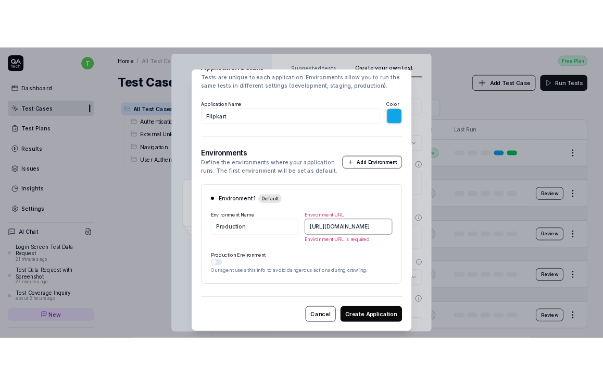
scroll to position [65, 0]
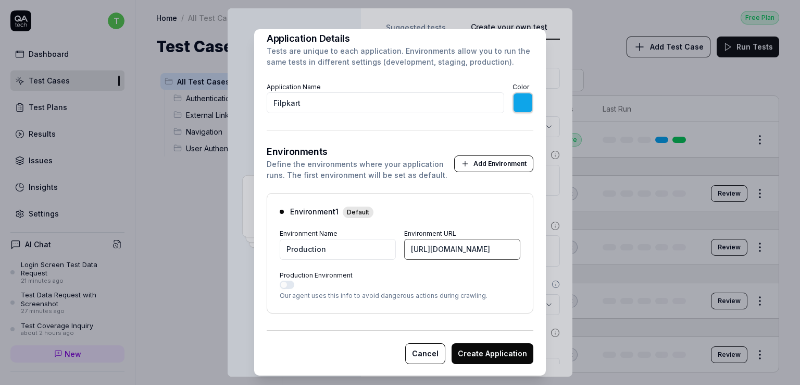
type input "[URL][DOMAIN_NAME]"
click at [283, 283] on button "Production Environment" at bounding box center [287, 284] width 15 height 8
click at [479, 348] on button "Create Application" at bounding box center [493, 353] width 82 height 21
type input "*******"
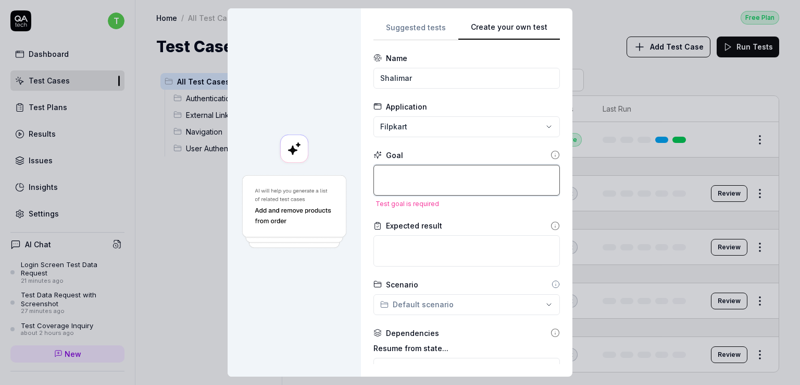
type textarea "*"
type textarea "C"
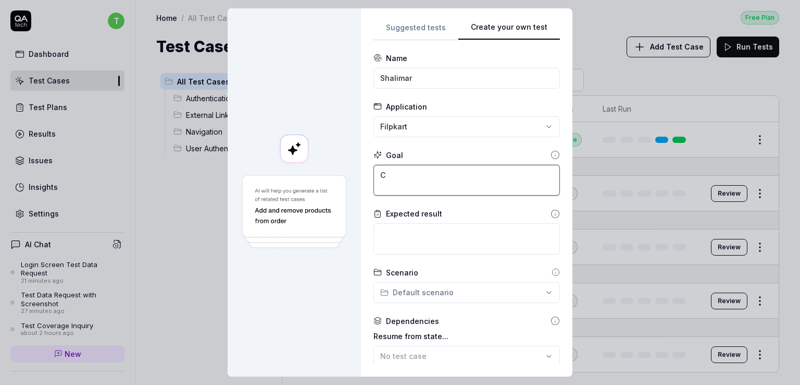
type textarea "*"
type textarea "Ch"
type textarea "*"
type textarea "Che"
type textarea "*"
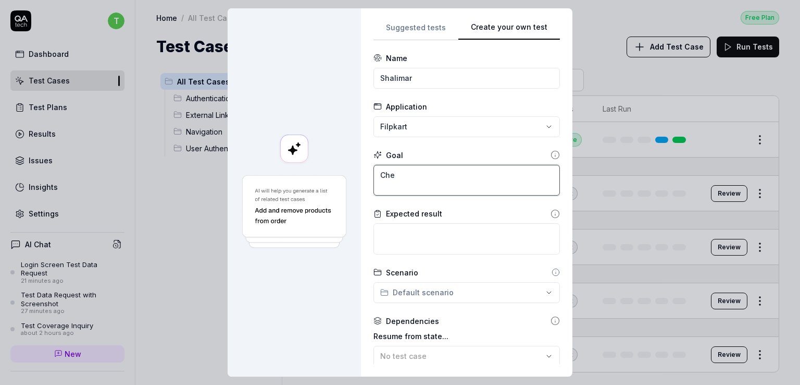
type textarea "Chec"
type textarea "*"
type textarea "Check"
type textarea "*"
type textarea "Check"
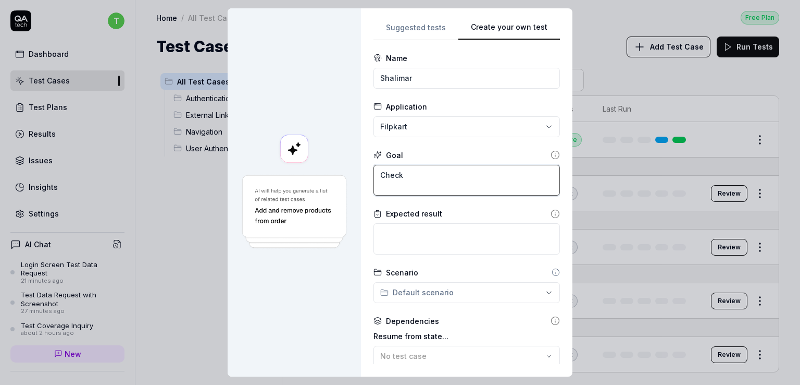
type textarea "*"
type textarea "Check a"
type textarea "*"
type textarea "Check al"
type textarea "*"
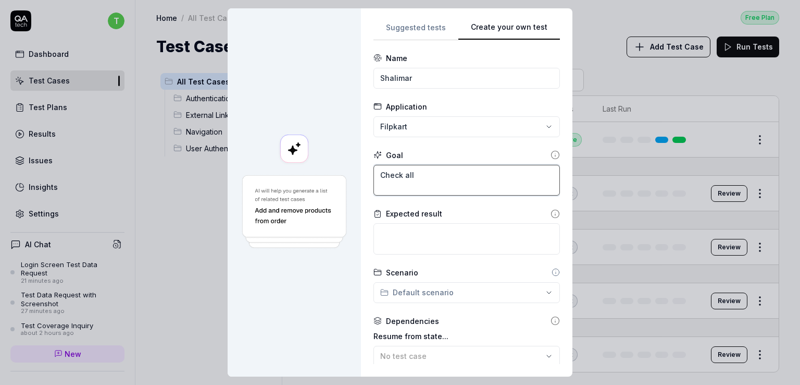
type textarea "Check all"
type textarea "*"
type textarea "Check all t"
type textarea "*"
type textarea "Check all th"
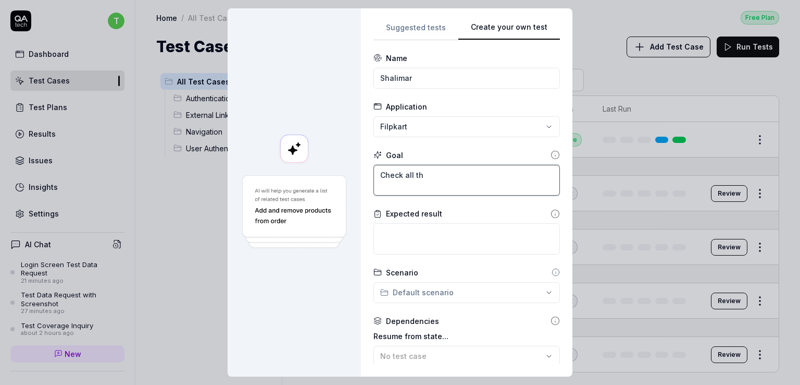
type textarea "*"
type textarea "Check all the"
type textarea "*"
type textarea "Check all the"
type textarea "*"
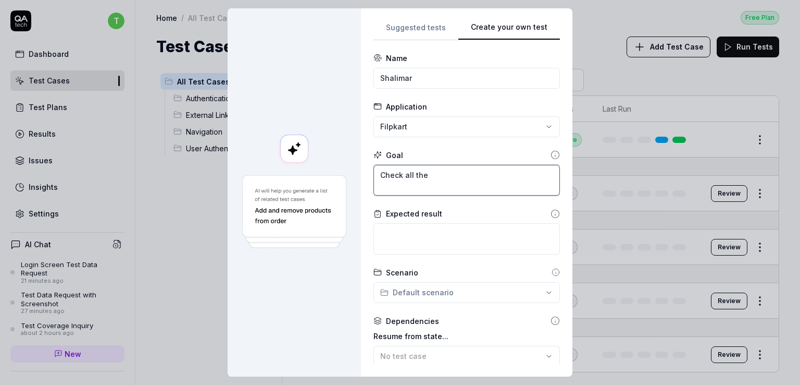
type textarea "Check all the f"
type textarea "*"
type textarea "Check all the fu"
type textarea "*"
type textarea "Check all the fun"
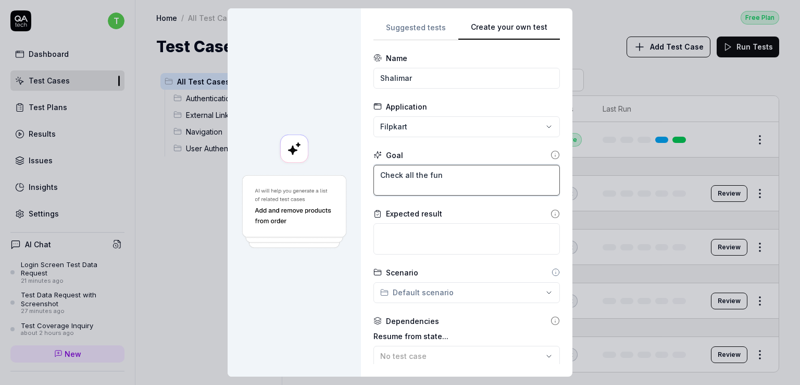
type textarea "*"
type textarea "Check all the funct"
type textarea "*"
type textarea "Check all the funct"
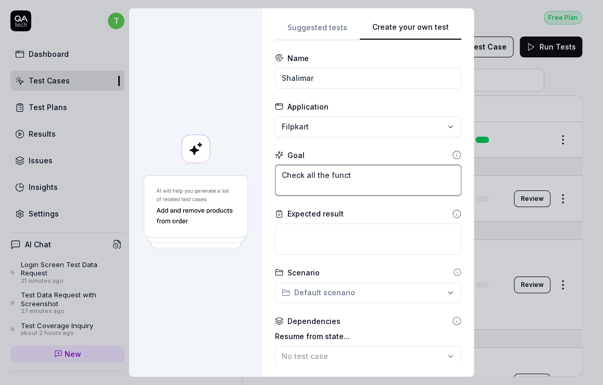
click at [404, 185] on textarea "Check all the funct" at bounding box center [368, 180] width 187 height 31
click at [346, 181] on textarea "Check all the funct" at bounding box center [368, 180] width 187 height 31
type textarea "*"
type textarea "Check all the functi"
type textarea "*"
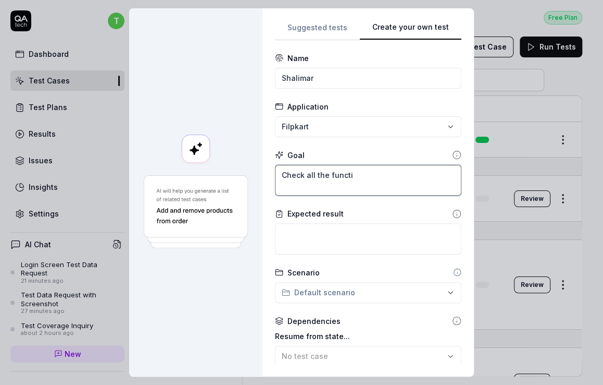
type textarea "Check all the functio"
type textarea "*"
type textarea "Check all the function"
type textarea "*"
type textarea "Check all the functiona"
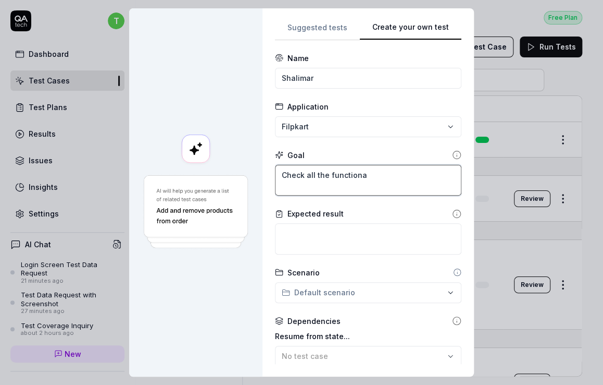
type textarea "*"
type textarea "Check all the functional"
type textarea "*"
type textarea "Check all the functional"
type textarea "*"
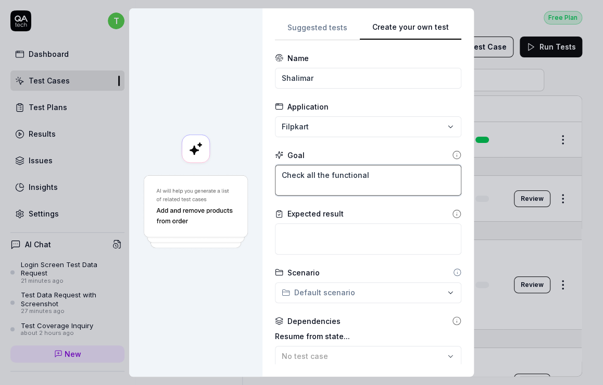
type textarea "Check all the functional a"
type textarea "*"
type textarea "Check all the functional an"
type textarea "*"
type textarea "Check all the functional and"
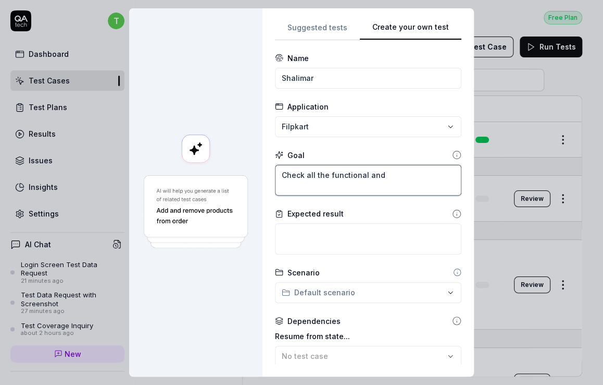
type textarea "*"
type textarea "Check all the functional and"
type textarea "*"
type textarea "Check all the functional and u"
type textarea "*"
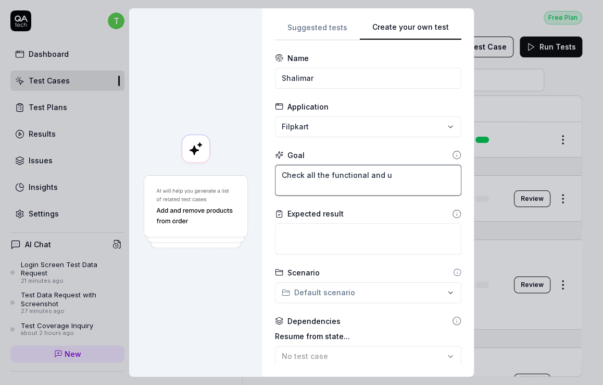
type textarea "Check all the functional and ui"
type textarea "*"
type textarea "Check all the functional and ui"
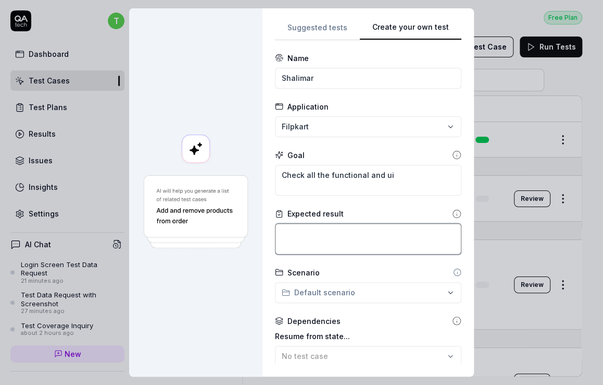
click at [331, 238] on textarea at bounding box center [368, 238] width 187 height 31
type textarea "*"
type textarea "a"
type textarea "*"
type textarea "al"
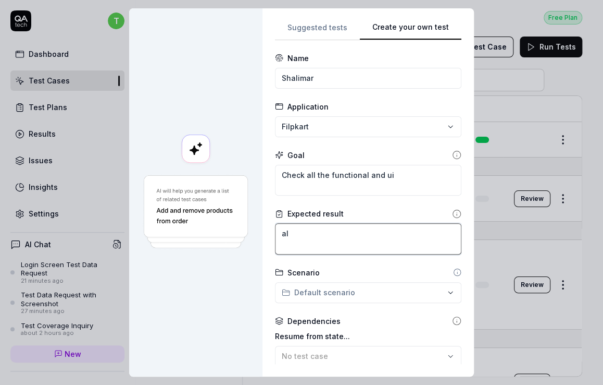
type textarea "*"
type textarea "all"
type textarea "*"
type textarea "all s"
type textarea "*"
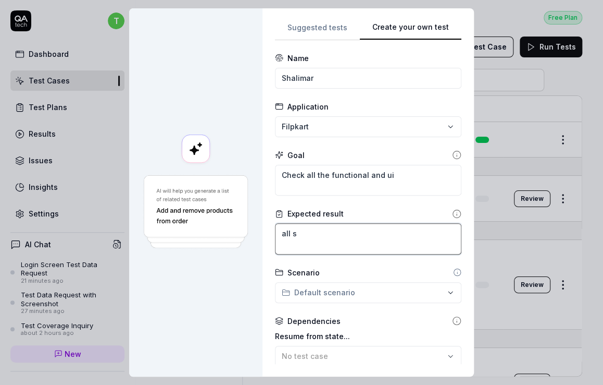
type textarea "all sh"
type textarea "*"
type textarea "all sho"
type textarea "*"
type textarea "all shou"
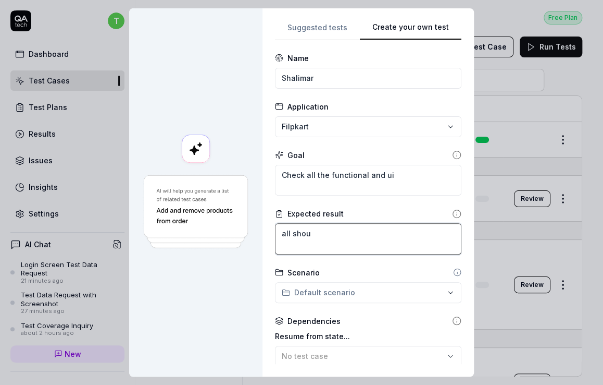
type textarea "*"
type textarea "all shoul"
type textarea "*"
type textarea "all should"
type textarea "*"
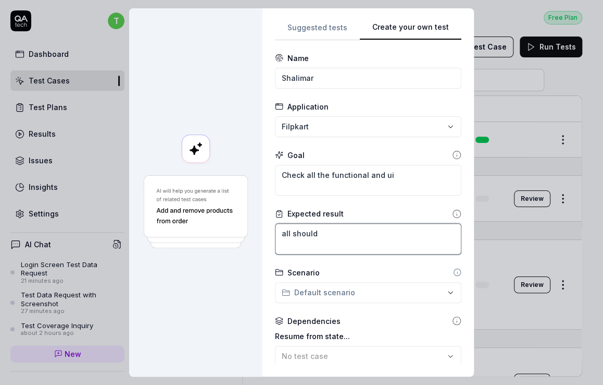
type textarea "all should"
type textarea "*"
type textarea "all should w"
type textarea "*"
type textarea "all should wo"
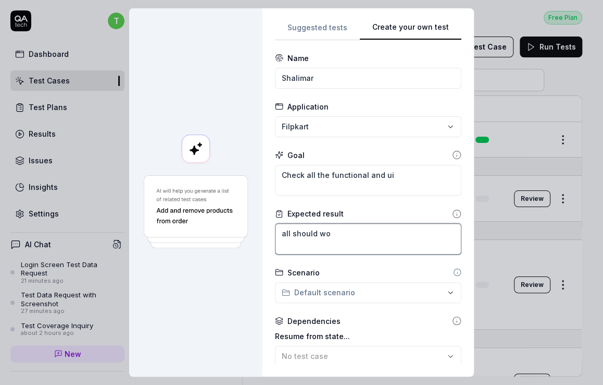
type textarea "*"
type textarea "all should work"
type textarea "*"
type textarea "all should work"
type textarea "*"
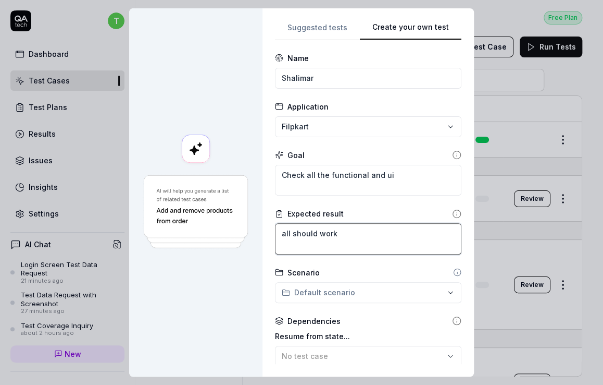
type textarea "all should work c"
type textarea "*"
type textarea "all should work co"
type textarea "*"
type textarea "all should work cor"
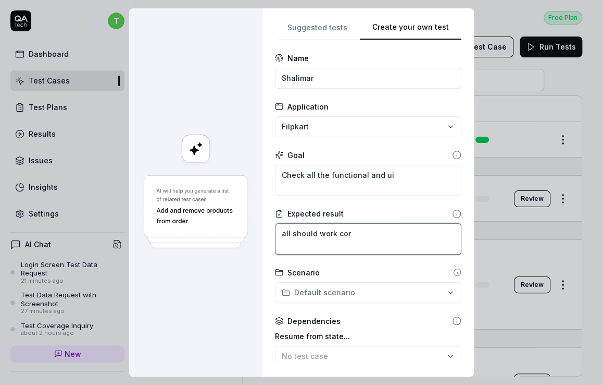
type textarea "*"
type textarea "all should work corr"
type textarea "*"
type textarea "all should work corret"
type textarea "*"
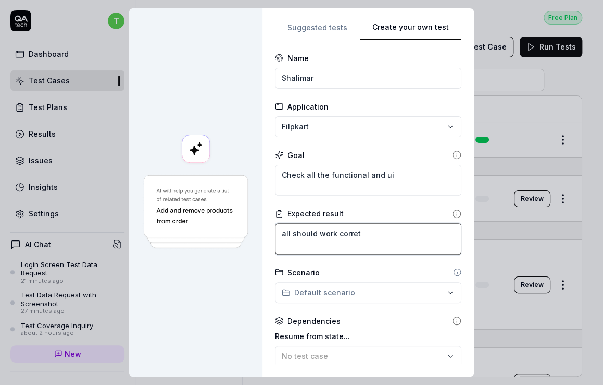
type textarea "all should work corretl"
type textarea "*"
type textarea "all should work corretly"
type textarea "*"
type textarea "all should work corretly"
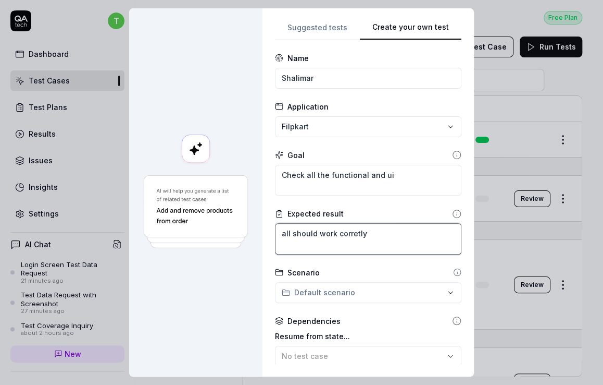
type textarea "*"
type textarea "all should work corretly"
type textarea "*"
type textarea "all should work corretl"
type textarea "*"
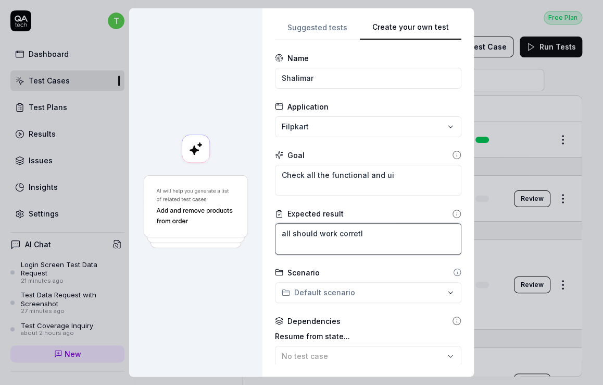
type textarea "all should work corret"
type textarea "*"
type textarea "all should work corre"
type textarea "*"
type textarea "all should work corr"
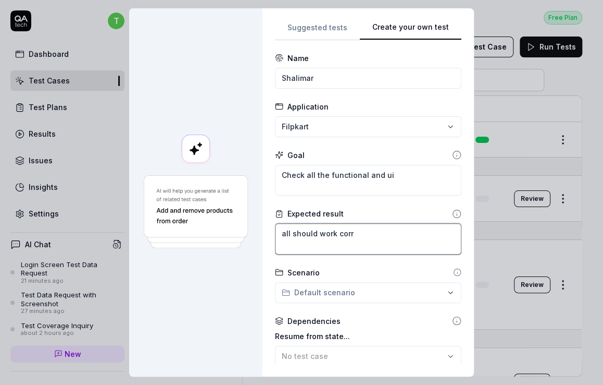
type textarea "*"
type textarea "all should work corre"
type textarea "*"
type textarea "all should work correc"
type textarea "*"
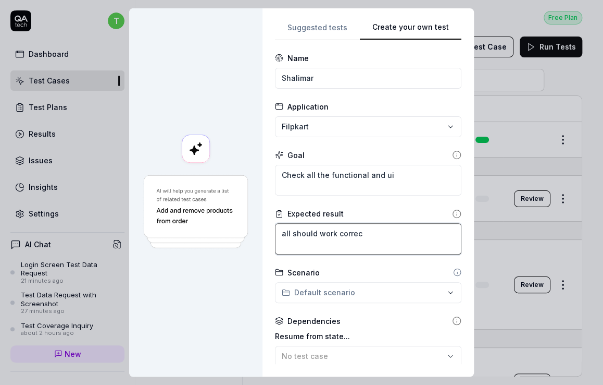
type textarea "all should work correct"
type textarea "*"
type textarea "all should work correct"
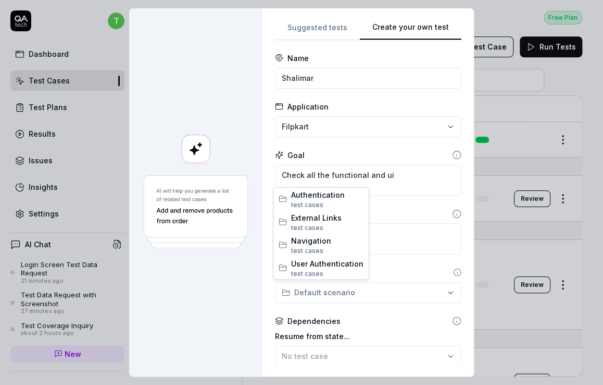
click at [336, 293] on div "**********" at bounding box center [301, 192] width 603 height 385
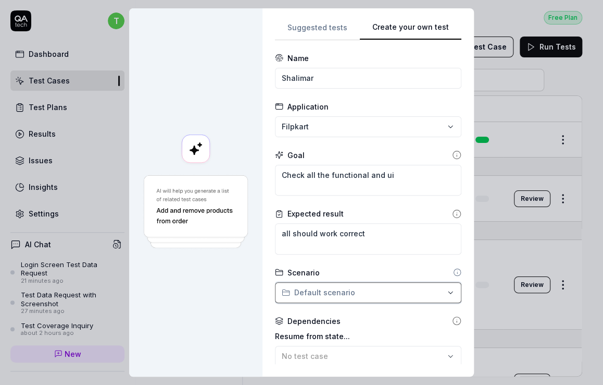
click at [376, 298] on div "**********" at bounding box center [301, 192] width 603 height 385
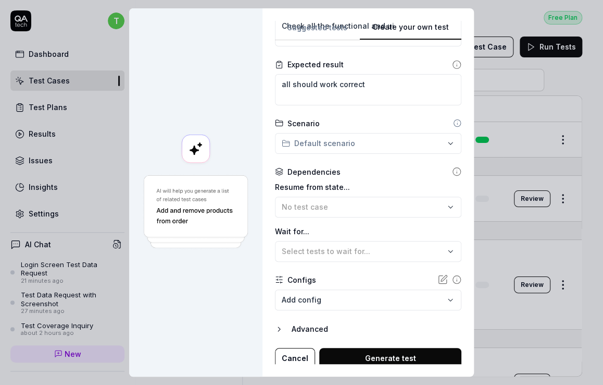
scroll to position [153, 0]
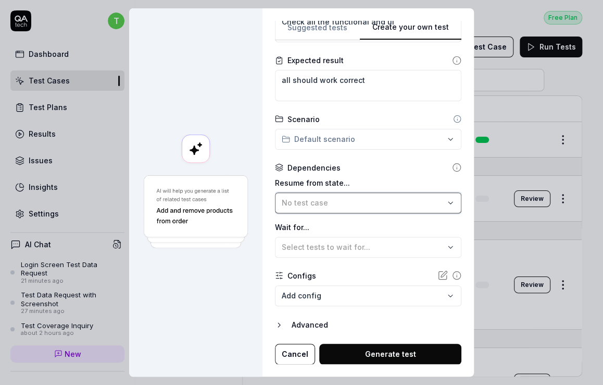
click at [325, 207] on button "No test case" at bounding box center [368, 202] width 187 height 21
click at [325, 201] on div "No test case" at bounding box center [363, 202] width 163 height 11
click at [438, 195] on button "No test case" at bounding box center [368, 202] width 187 height 21
click at [447, 203] on icon "button" at bounding box center [451, 203] width 8 height 8
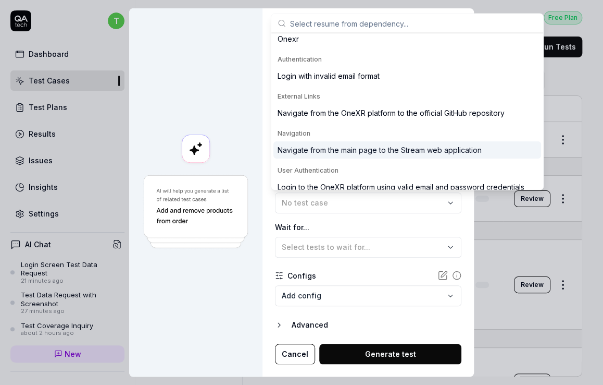
scroll to position [29, 0]
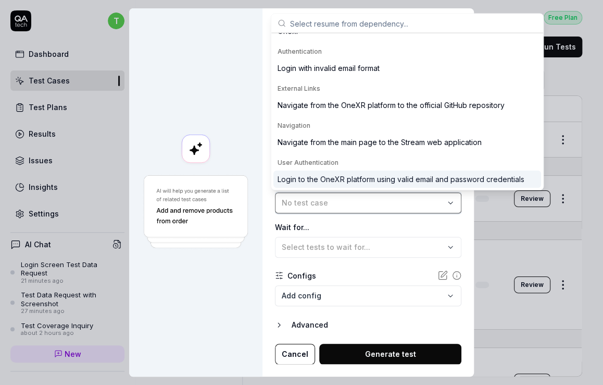
click at [357, 205] on div "No test case" at bounding box center [363, 202] width 163 height 11
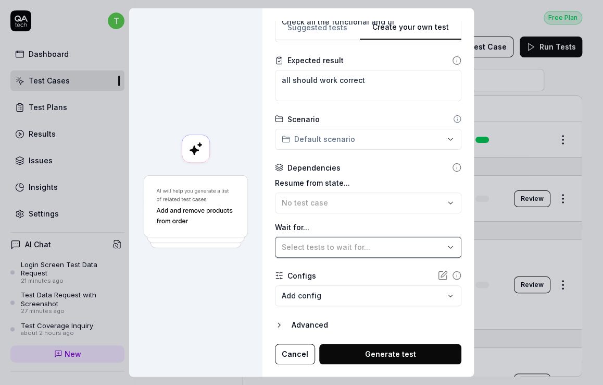
click at [342, 251] on div "Select tests to wait for..." at bounding box center [363, 246] width 163 height 11
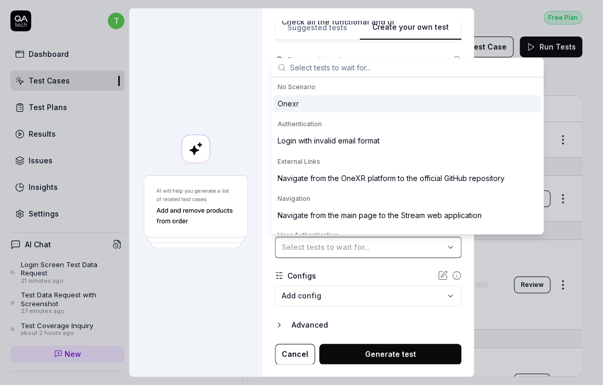
click at [436, 251] on button "Select tests to wait for..." at bounding box center [368, 247] width 187 height 21
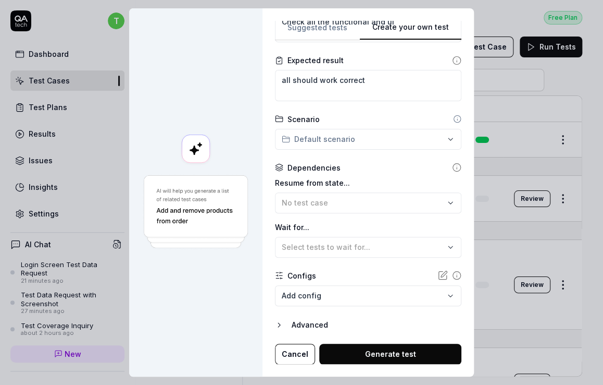
click at [292, 321] on div "Advanced" at bounding box center [377, 324] width 170 height 13
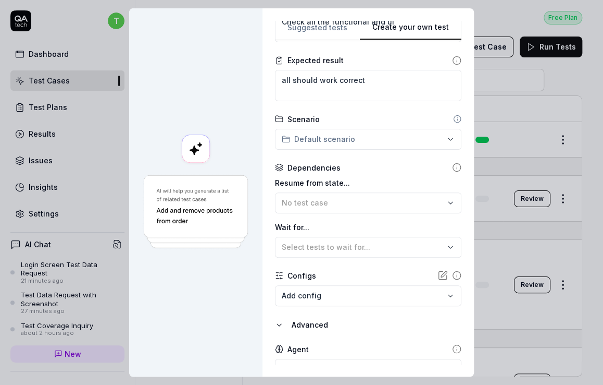
click at [275, 321] on icon "button" at bounding box center [279, 324] width 8 height 8
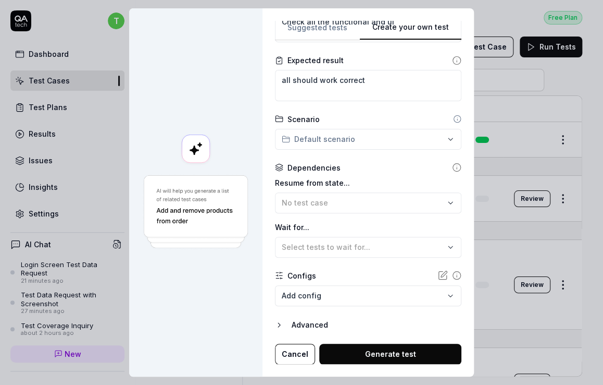
click at [275, 321] on icon "button" at bounding box center [279, 324] width 8 height 8
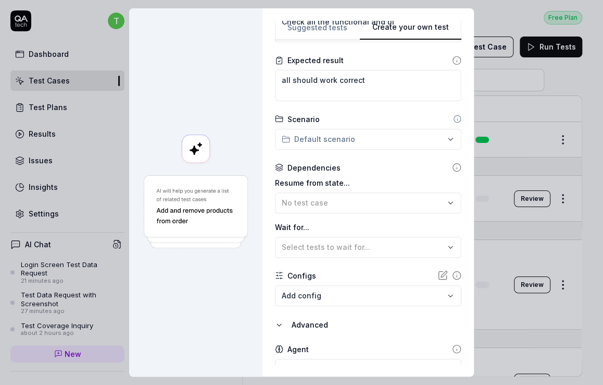
click at [294, 350] on div "Agent" at bounding box center [298, 348] width 21 height 11
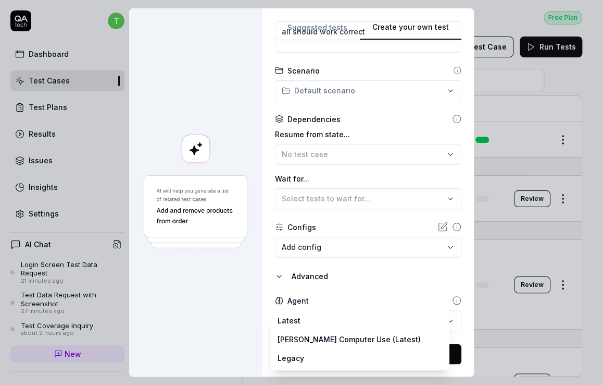
click at [358, 315] on body "t Dashboard Test Cases Test Plans Results Issues Insights Settings AI Chat Logi…" at bounding box center [301, 192] width 603 height 385
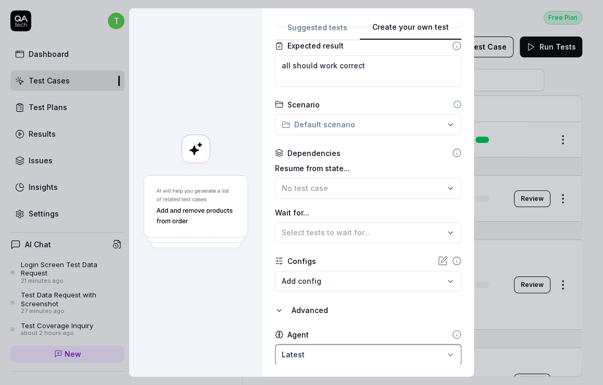
drag, startPoint x: 454, startPoint y: 270, endPoint x: 454, endPoint y: 250, distance: 20.3
click at [454, 250] on div "**********" at bounding box center [301, 192] width 603 height 385
click at [393, 327] on form "**********" at bounding box center [368, 142] width 187 height 513
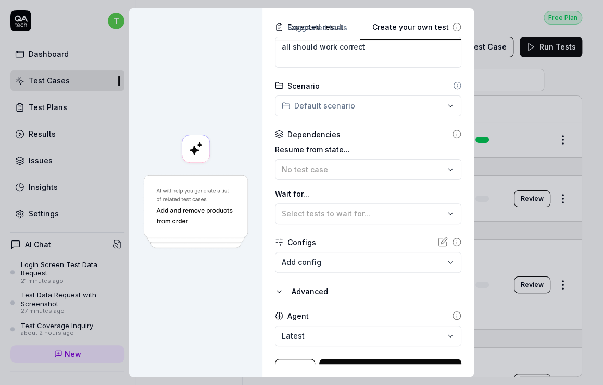
scroll to position [202, 0]
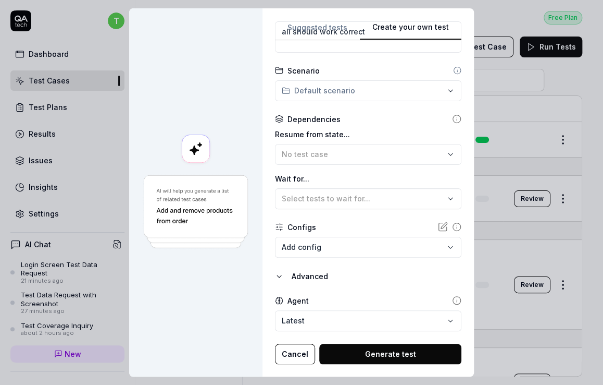
click at [356, 352] on button "Generate test" at bounding box center [390, 353] width 142 height 21
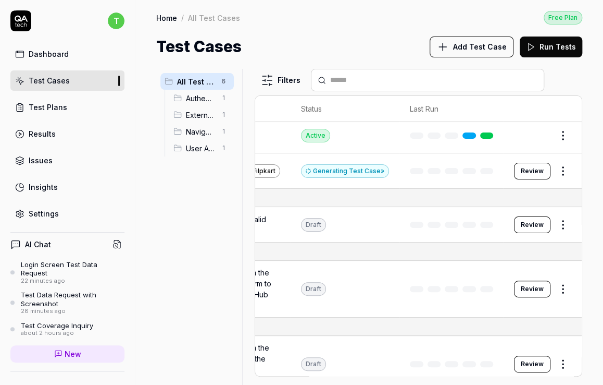
scroll to position [4, 83]
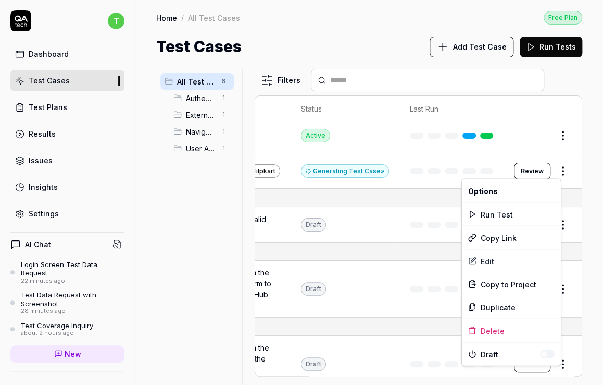
click at [554, 167] on html "t Dashboard Test Cases Test Plans Results Issues Insights Settings AI Chat Logi…" at bounding box center [301, 192] width 603 height 385
click at [513, 258] on div "Edit" at bounding box center [511, 260] width 99 height 23
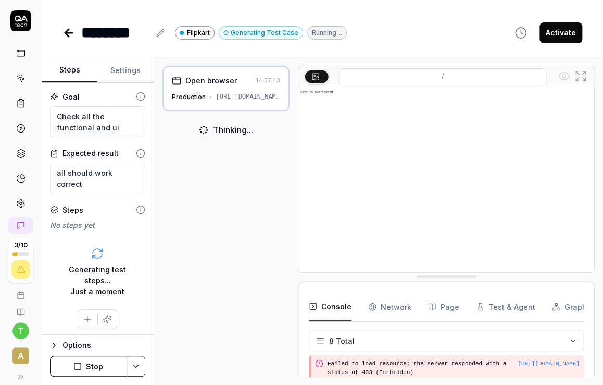
scroll to position [144, 0]
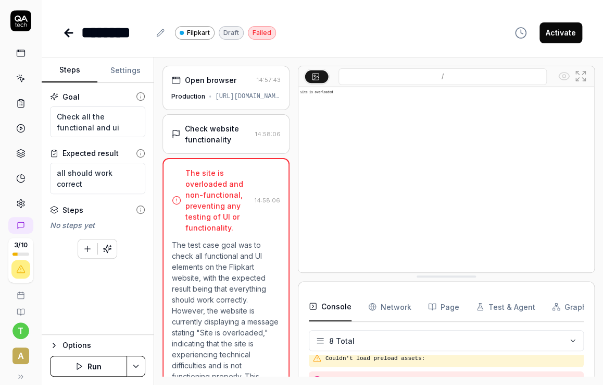
click at [121, 68] on button "Settings" at bounding box center [125, 70] width 56 height 25
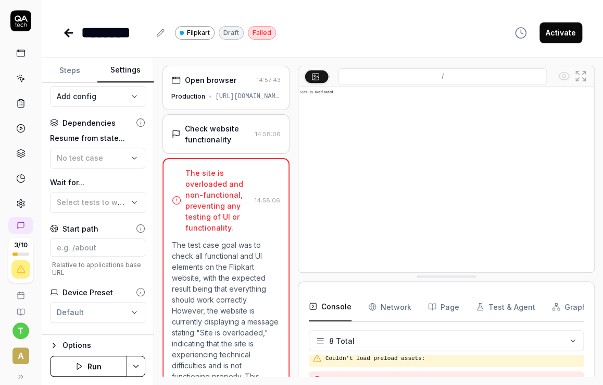
scroll to position [132, 0]
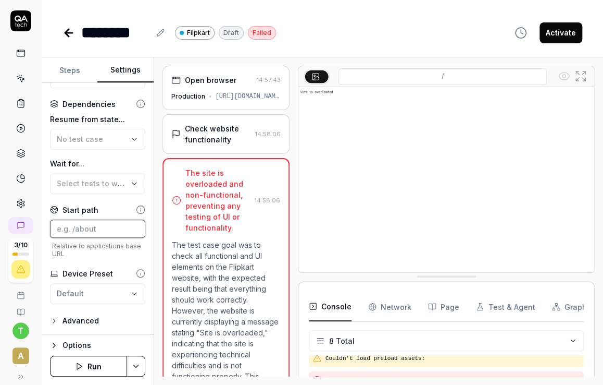
click at [94, 230] on input at bounding box center [97, 228] width 95 height 18
click at [95, 186] on span "Select tests to wait for..." at bounding box center [101, 183] width 89 height 9
click at [426, 188] on img at bounding box center [447, 179] width 296 height 185
click at [250, 86] on div "Open browser 14:57:43 Production [URL][DOMAIN_NAME]" at bounding box center [226, 88] width 127 height 44
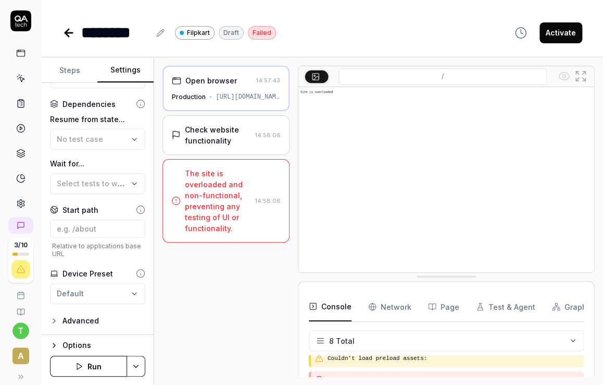
click at [250, 86] on div "Open browser 14:57:43 Production [URL][DOMAIN_NAME]" at bounding box center [226, 88] width 127 height 45
click at [315, 79] on icon at bounding box center [316, 76] width 8 height 8
click at [469, 75] on input "/" at bounding box center [443, 76] width 208 height 17
click at [464, 78] on input "/" at bounding box center [443, 76] width 208 height 17
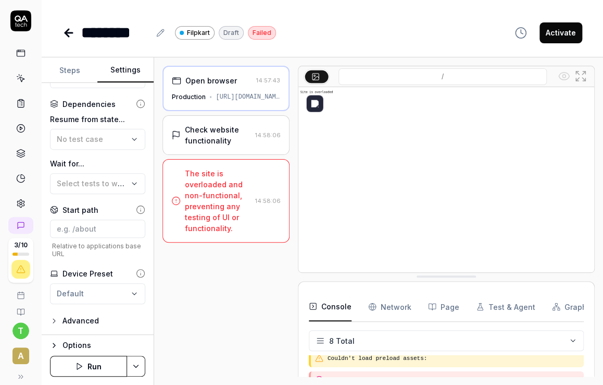
click at [465, 109] on img at bounding box center [447, 179] width 296 height 185
click at [408, 79] on input "/" at bounding box center [443, 76] width 208 height 17
click at [103, 140] on div "No test case" at bounding box center [92, 138] width 71 height 11
click at [446, 161] on img at bounding box center [447, 179] width 296 height 185
click at [220, 141] on div "Check website functionality" at bounding box center [218, 135] width 66 height 22
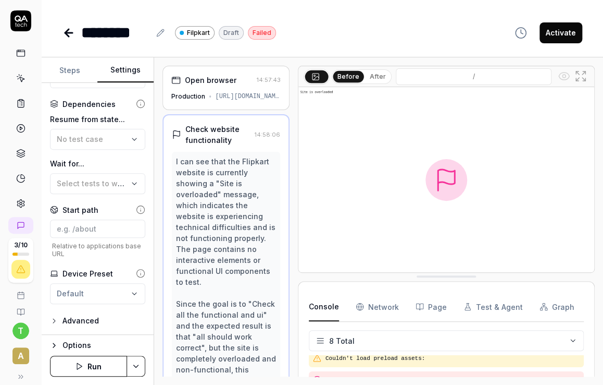
scroll to position [0, 0]
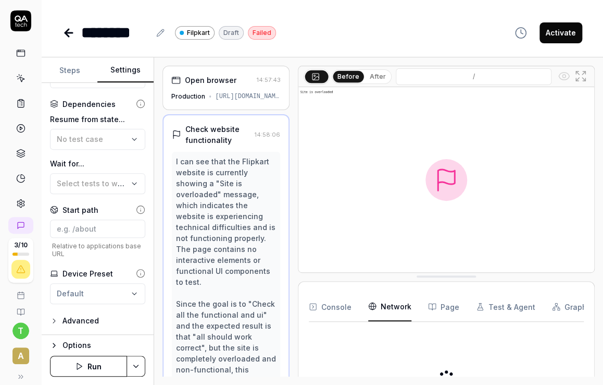
click at [385, 308] on Requests "Network" at bounding box center [389, 306] width 43 height 29
click at [451, 306] on button "Page" at bounding box center [443, 306] width 31 height 29
click at [498, 304] on button "Test & Agent" at bounding box center [505, 306] width 59 height 29
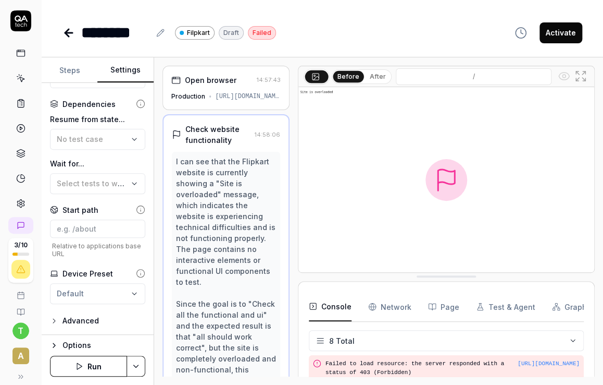
click at [342, 310] on button "Console" at bounding box center [330, 306] width 43 height 29
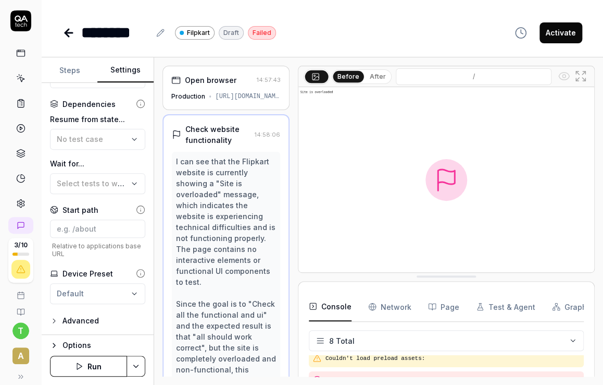
click at [63, 59] on button "Steps" at bounding box center [70, 70] width 56 height 25
click at [20, 71] on link at bounding box center [20, 78] width 19 height 19
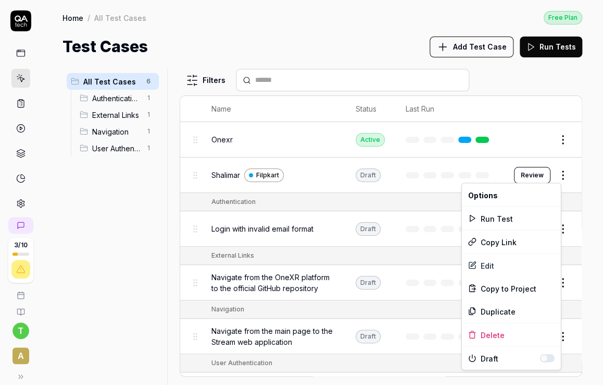
click at [554, 176] on html "3 / 10 t A Home / All Test Cases Free Plan Home / All Test Cases Free Plan Test…" at bounding box center [301, 192] width 603 height 385
click at [502, 332] on div "Delete" at bounding box center [511, 334] width 99 height 23
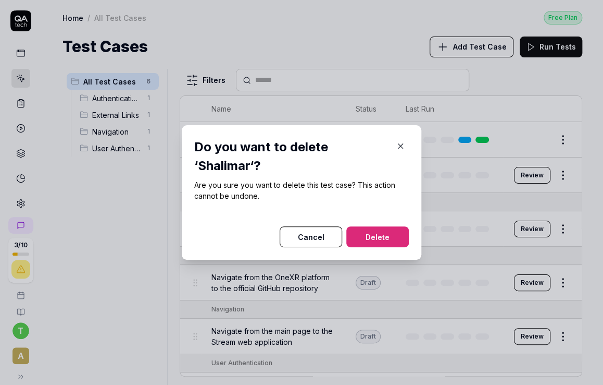
click at [378, 236] on button "Delete" at bounding box center [377, 236] width 63 height 21
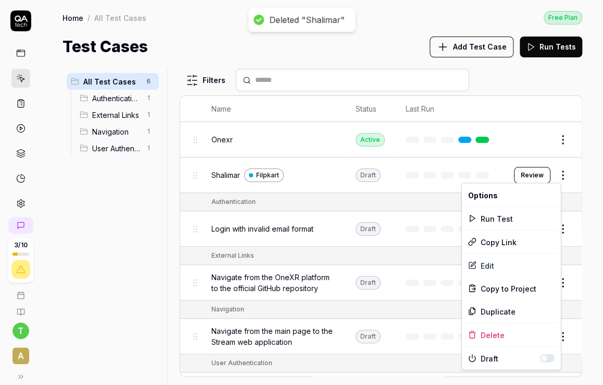
click at [556, 176] on html "Deleted "Shalimar" 3 / 10 t A Home / All Test Cases Free Plan Home / All Test C…" at bounding box center [301, 192] width 603 height 385
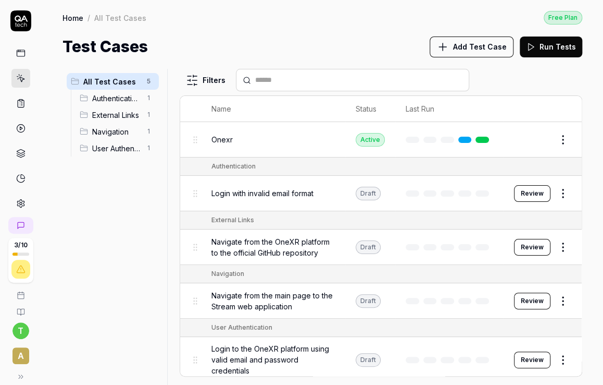
click at [486, 332] on td "User Authentication" at bounding box center [391, 327] width 381 height 18
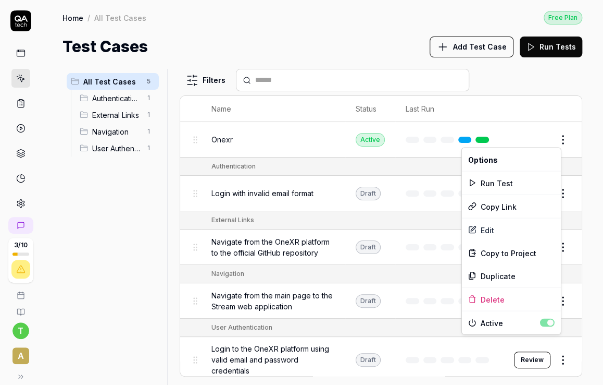
click at [559, 136] on html "3 / 10 t A Home / All Test Cases Free Plan Home / All Test Cases Free Plan Test…" at bounding box center [301, 192] width 603 height 385
click at [159, 188] on html "3 / 10 t A Home / All Test Cases Free Plan Home / All Test Cases Free Plan Test…" at bounding box center [301, 192] width 603 height 385
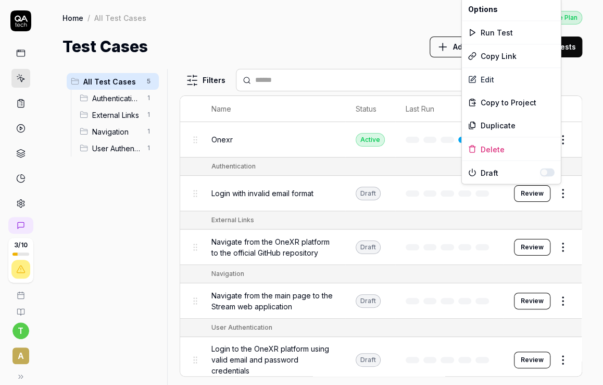
click at [553, 192] on html "3 / 10 t A Home / All Test Cases Free Plan Home / All Test Cases Free Plan Test…" at bounding box center [301, 192] width 603 height 385
click at [501, 148] on div "Delete" at bounding box center [511, 148] width 99 height 23
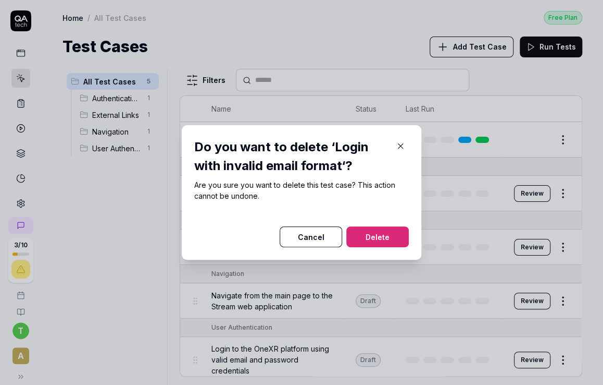
click at [387, 226] on button "Delete" at bounding box center [377, 236] width 63 height 21
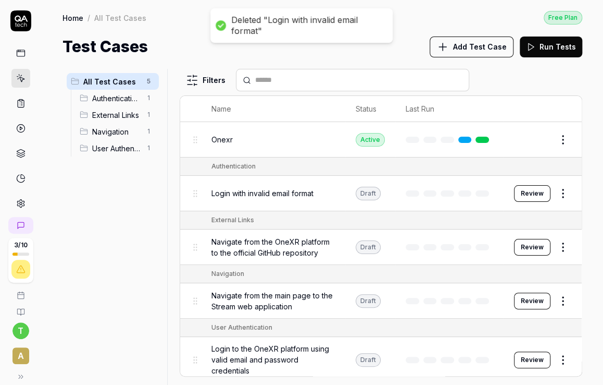
click at [556, 189] on html "Deleted "Login with invalid email format" 3 / 10 t A Home / All Test Cases Free…" at bounding box center [301, 192] width 603 height 385
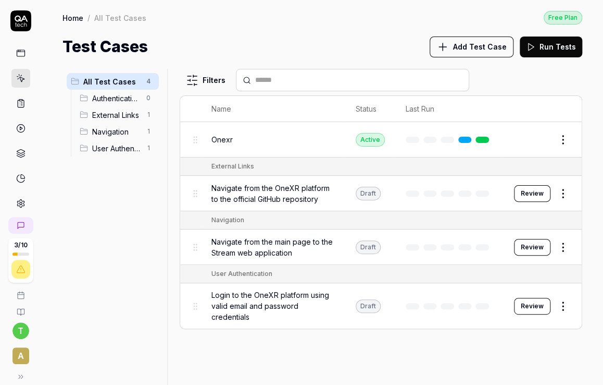
click at [486, 145] on td at bounding box center [449, 139] width 108 height 35
click at [563, 140] on html "3 / 10 t A Home / All Test Cases Free Plan Home / All Test Cases Free Plan Test…" at bounding box center [301, 192] width 603 height 385
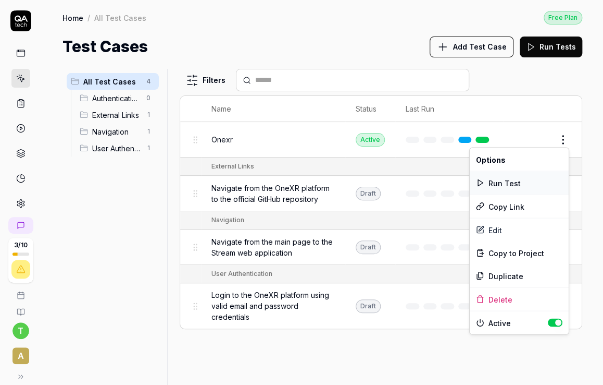
click at [517, 178] on div "Run Test" at bounding box center [519, 182] width 99 height 23
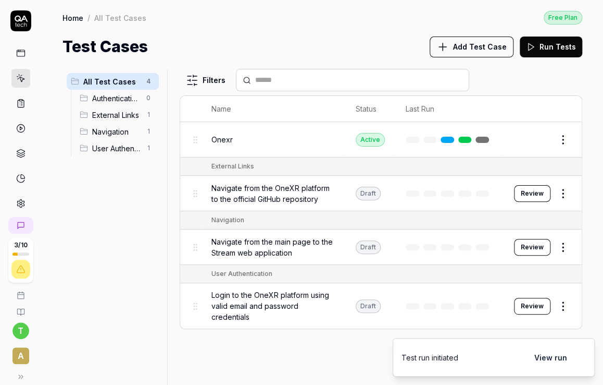
click at [543, 352] on button "View run" at bounding box center [550, 356] width 45 height 21
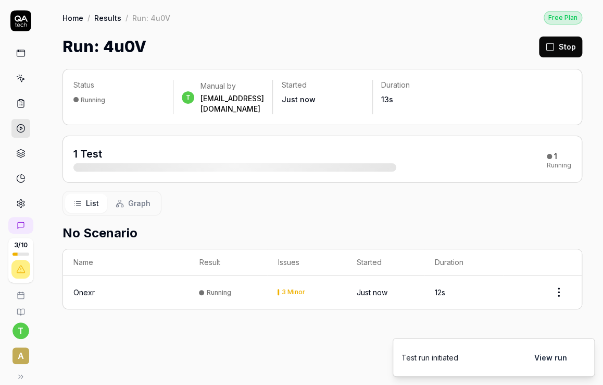
click at [80, 287] on div "Onexr" at bounding box center [83, 292] width 21 height 11
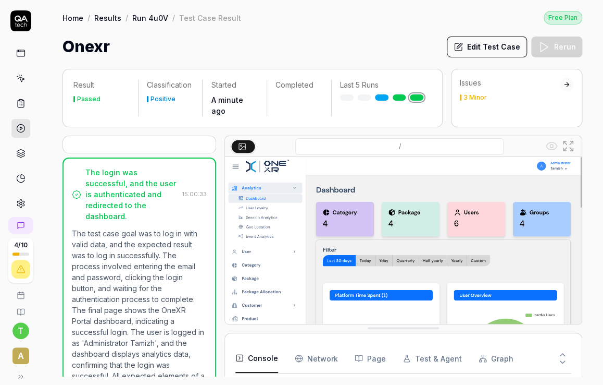
click at [491, 44] on button "Edit Test Case" at bounding box center [487, 46] width 80 height 21
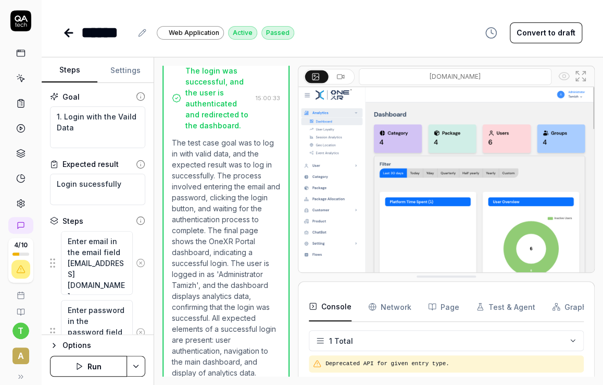
scroll to position [170, 0]
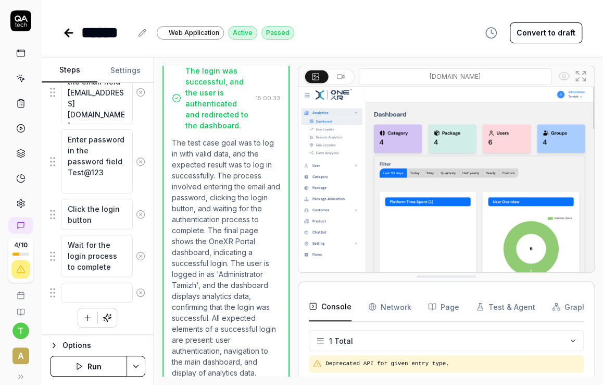
click at [78, 316] on button "button" at bounding box center [87, 317] width 19 height 19
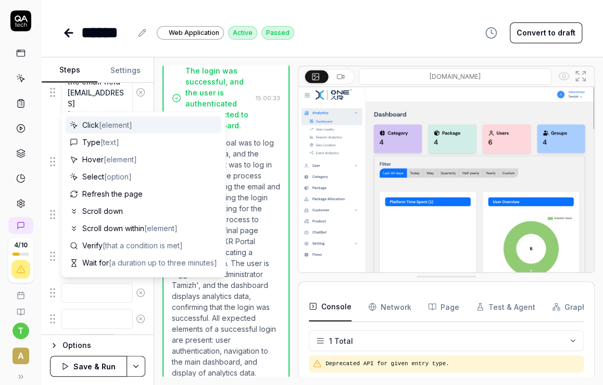
scroll to position [196, 0]
click at [109, 127] on span "[element]" at bounding box center [115, 124] width 33 height 9
type textarea "*"
type textarea "Click"
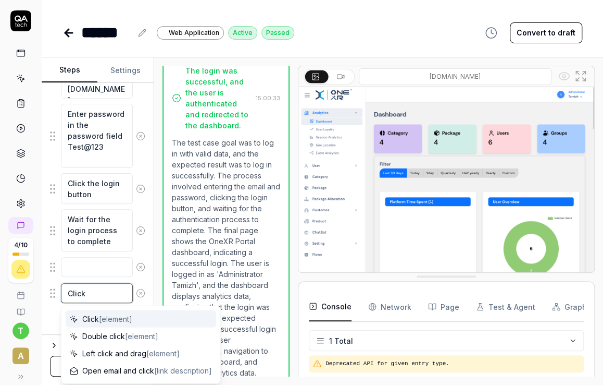
type textarea "*"
type textarea "Click c"
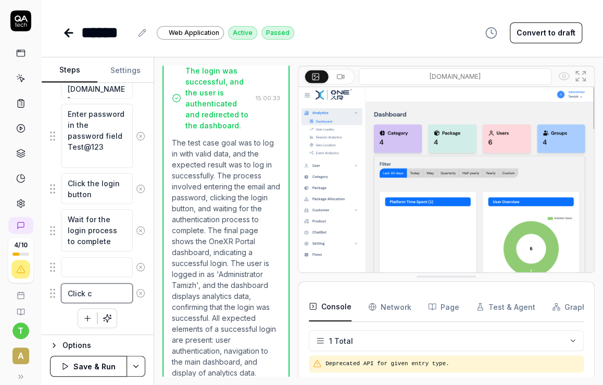
type textarea "*"
type textarea "Click ca"
type textarea "*"
type textarea "Click cat"
type textarea "*"
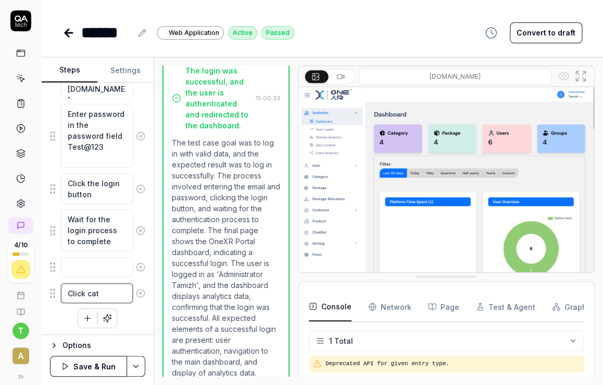
type textarea "Click cate"
type textarea "*"
type textarea "Click categ"
type textarea "*"
type textarea "Click catego"
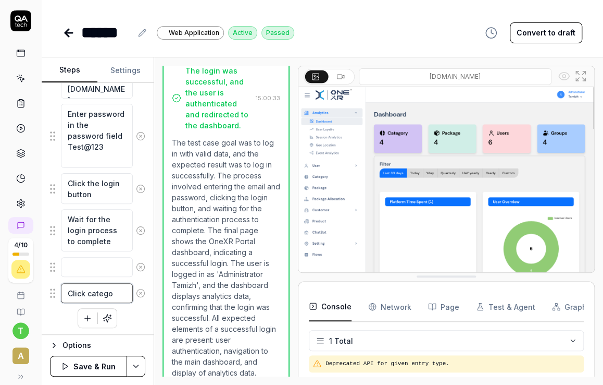
type textarea "*"
type textarea "Click categor"
type textarea "*"
type textarea "Click category"
type textarea "*"
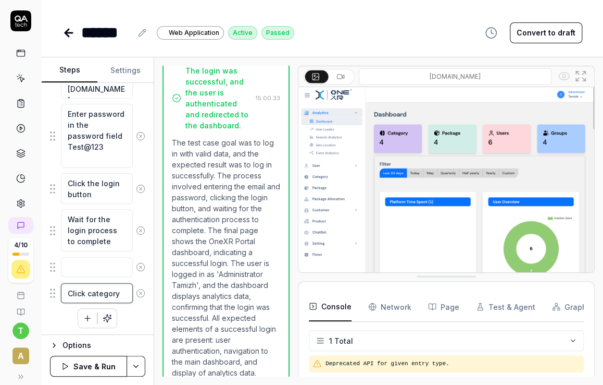
type textarea "Click category"
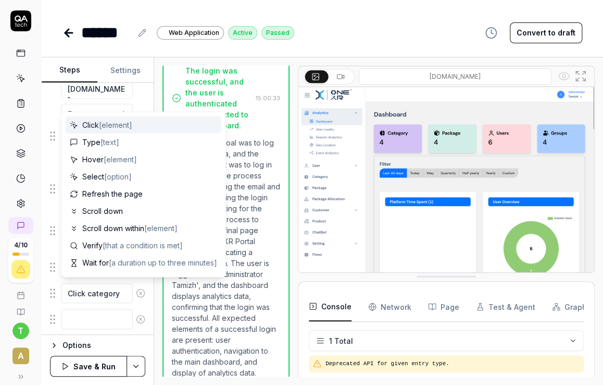
scroll to position [222, 0]
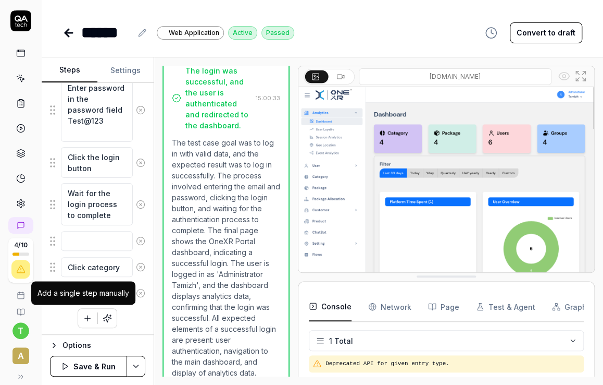
click at [84, 287] on div "Add a single step manually" at bounding box center [84, 292] width 92 height 11
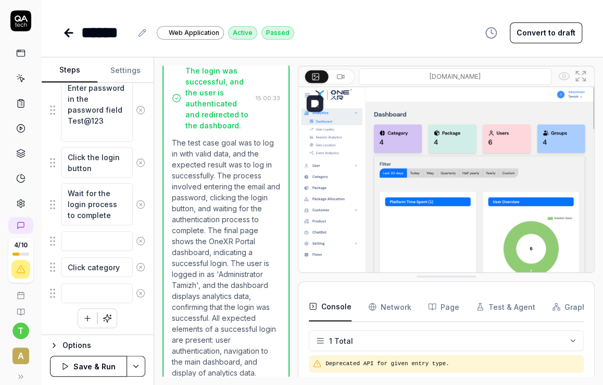
click at [318, 178] on img at bounding box center [447, 179] width 296 height 185
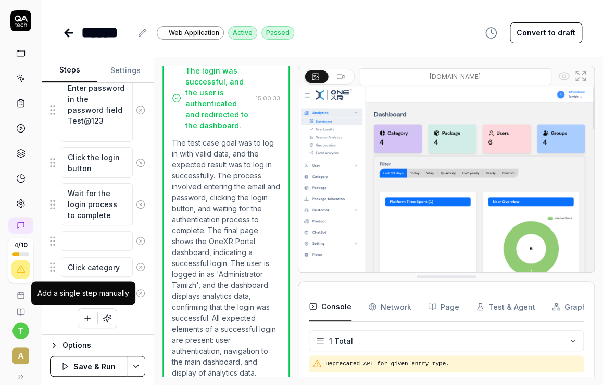
click at [100, 289] on div "Add a single step manually" at bounding box center [84, 292] width 92 height 11
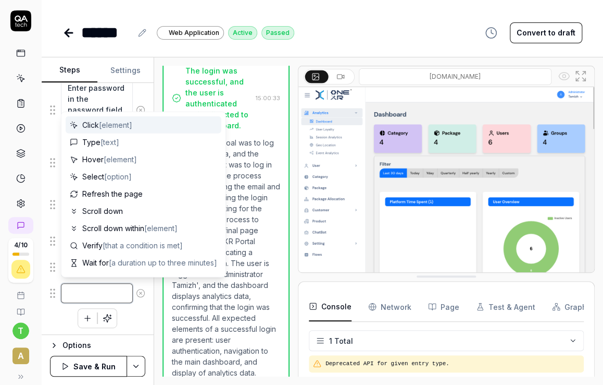
click at [104, 286] on textarea at bounding box center [97, 293] width 72 height 20
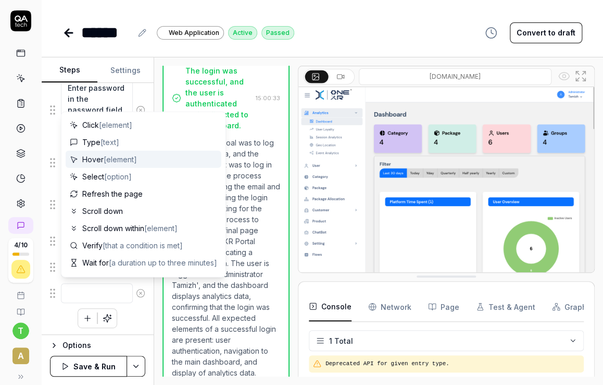
click at [115, 158] on span "[element]" at bounding box center [120, 159] width 33 height 9
type textarea "*"
type textarea "Hover"
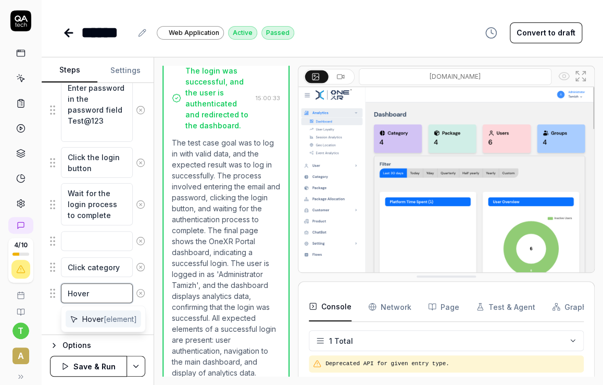
type textarea "*"
type textarea "Hover t"
type textarea "*"
type textarea "Hover th"
type textarea "*"
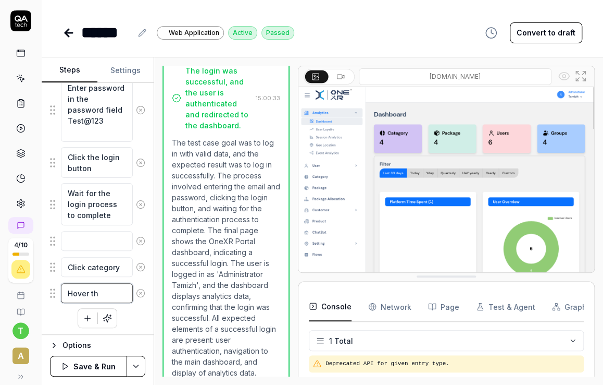
type textarea "Hover the"
type textarea "*"
type textarea "Hover the"
type textarea "*"
type textarea "Hover the 2"
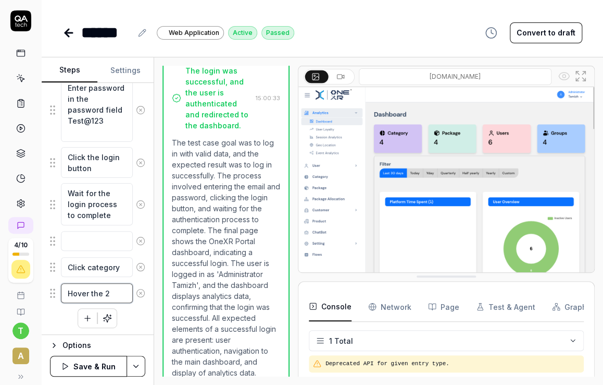
type textarea "*"
type textarea "Hover the 2n"
type textarea "*"
type textarea "Hover the 2nd"
type textarea "*"
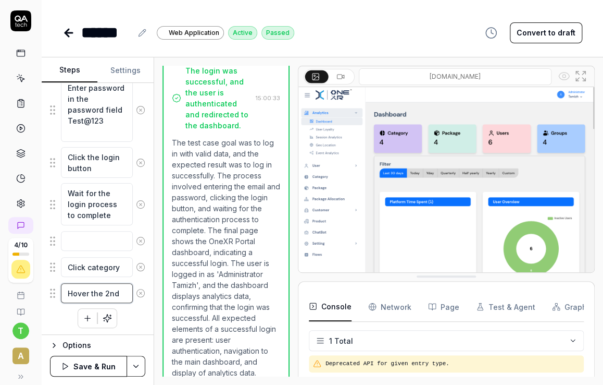
type textarea "Hover the 2nd"
type textarea "*"
type textarea "Hover the 2nd d"
type textarea "*"
type textarea "Hover the 2nd de"
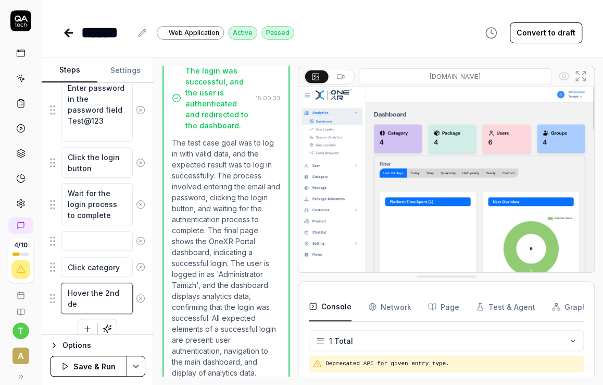
type textarea "*"
type textarea "Hover the [DATE]"
type textarea "*"
type textarea "Hover the 2nd dece"
type textarea "*"
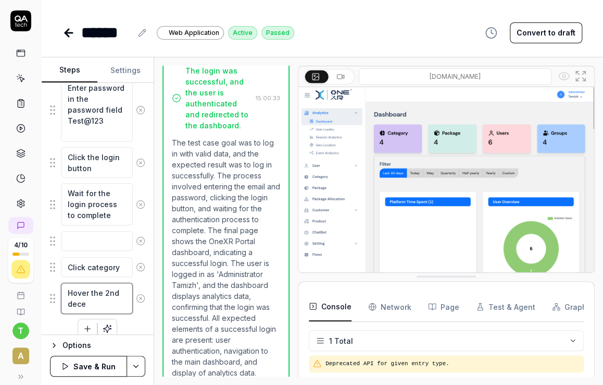
type textarea "Hover the 2nd decer"
type textarea "*"
type textarea "Hover the 2nd decerp"
type textarea "*"
type textarea "Hover the 2nd decerpt"
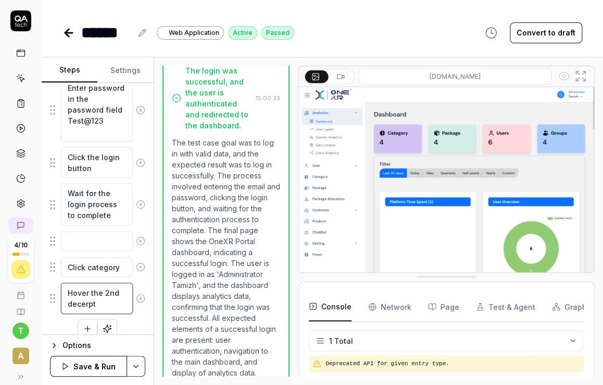
type textarea "*"
type textarea "Hover the 2nd decerpti"
type textarea "*"
type textarea "Hover the 2nd decerptio"
type textarea "*"
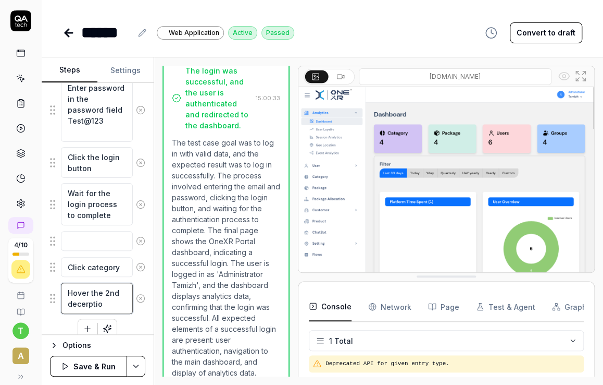
type textarea "Hover the 2nd decerption"
type textarea "*"
click at [76, 301] on textarea "Hover the 2nd decerption" at bounding box center [97, 297] width 72 height 31
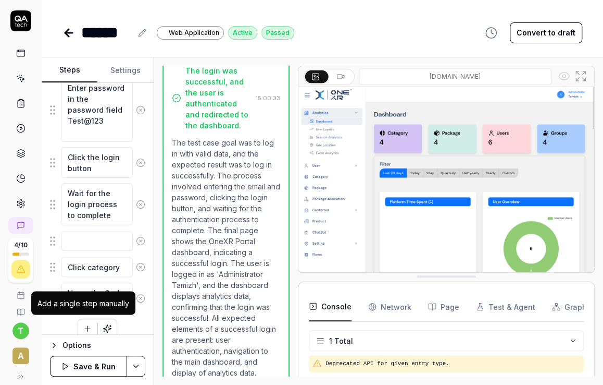
click at [121, 297] on div "Add a single step manually" at bounding box center [84, 302] width 92 height 11
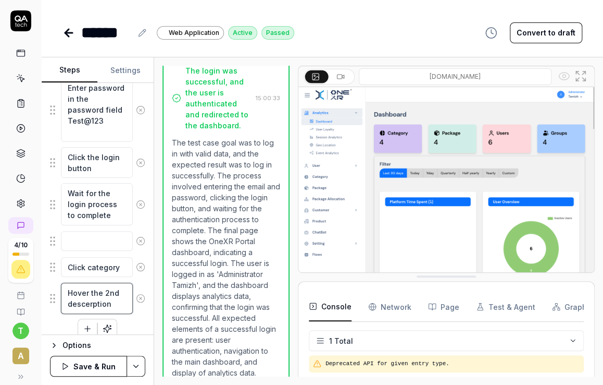
drag, startPoint x: 108, startPoint y: 299, endPoint x: 83, endPoint y: 302, distance: 25.7
click at [83, 302] on textarea "Hover the 2nd descerption" at bounding box center [97, 297] width 72 height 31
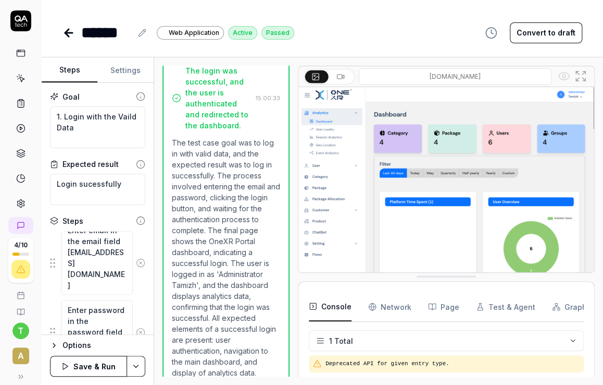
scroll to position [232, 0]
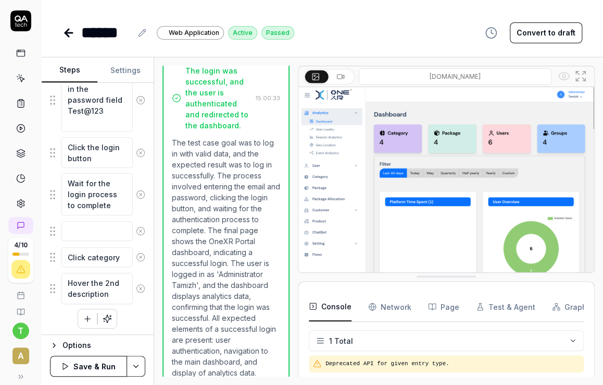
click at [85, 369] on button "Save & Run" at bounding box center [88, 365] width 77 height 21
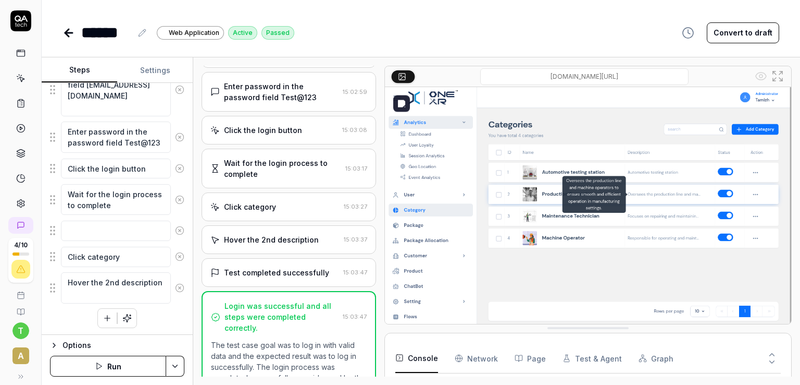
scroll to position [13, 0]
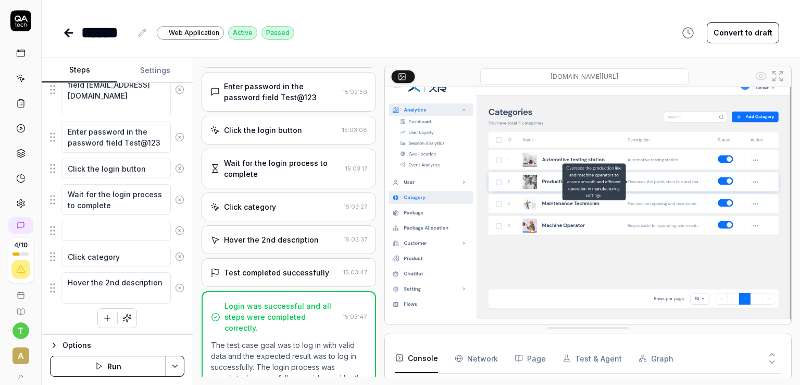
click at [776, 75] on icon at bounding box center [778, 76] width 13 height 13
click at [16, 82] on icon at bounding box center [20, 77] width 9 height 9
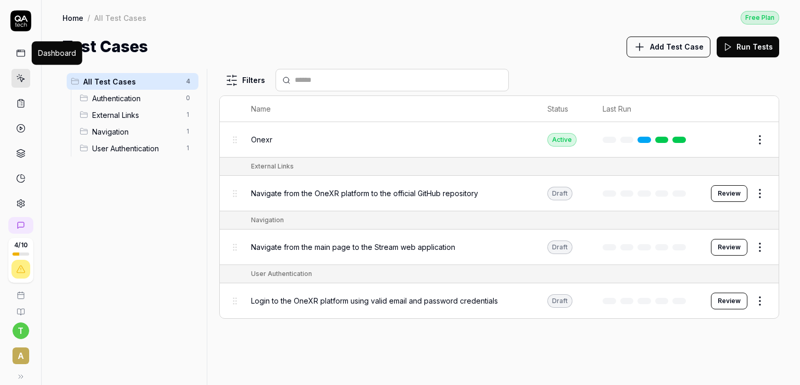
click at [19, 56] on rect at bounding box center [21, 53] width 8 height 6
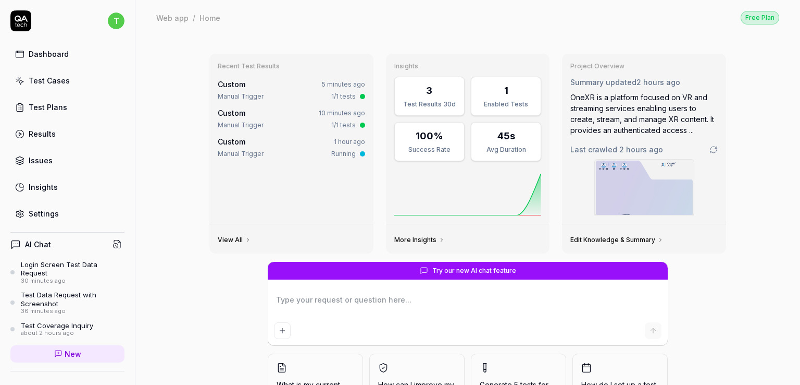
click at [323, 298] on textarea at bounding box center [468, 305] width 388 height 26
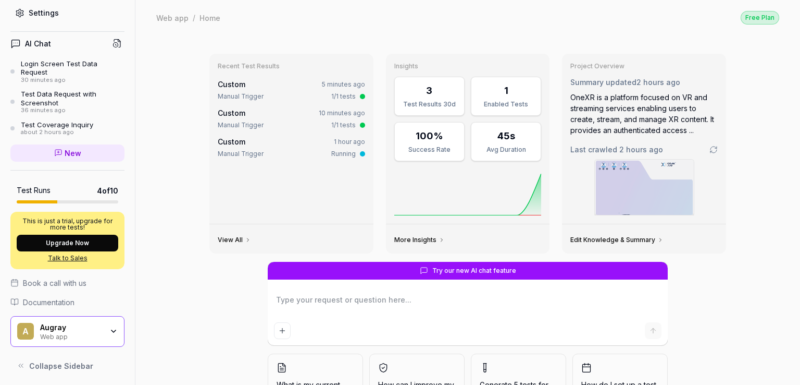
click at [31, 38] on h4 "AI Chat" at bounding box center [38, 43] width 26 height 11
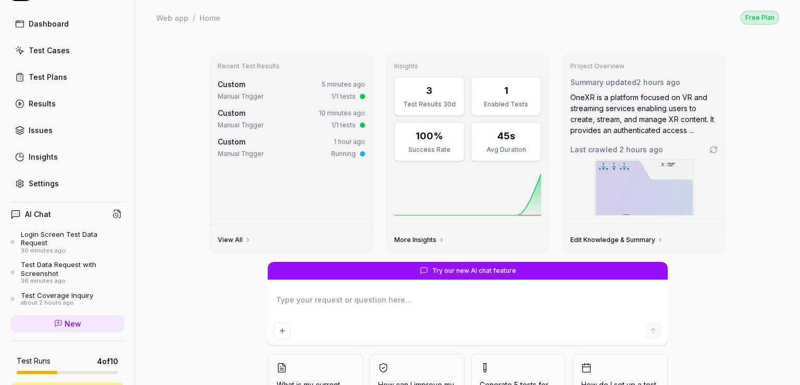
scroll to position [25, 0]
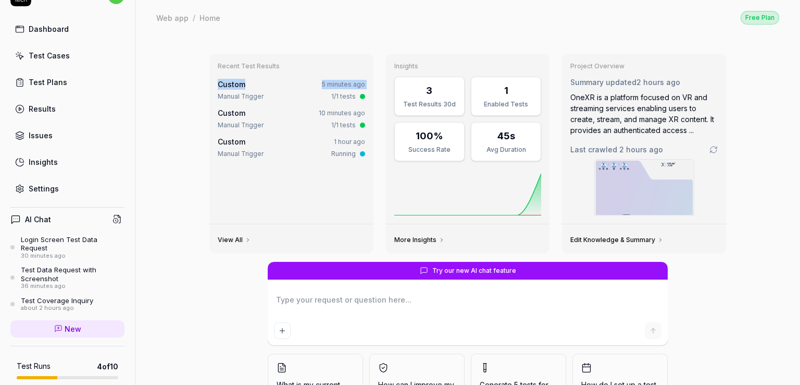
drag, startPoint x: 144, startPoint y: 71, endPoint x: 143, endPoint y: 97, distance: 26.1
click at [143, 97] on div "Recent Test Results Custom 5 minutes ago Manual Trigger 1/1 tests Custom 10 min…" at bounding box center [467, 243] width 665 height 417
drag, startPoint x: 81, startPoint y: 362, endPoint x: 110, endPoint y: 362, distance: 28.7
click at [110, 362] on div "Test Runs 4 of 10" at bounding box center [68, 366] width 102 height 11
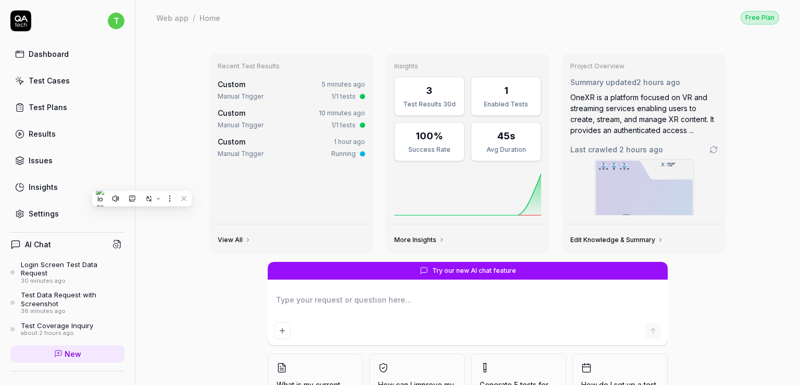
click at [278, 333] on icon "Add attachment" at bounding box center [282, 330] width 8 height 8
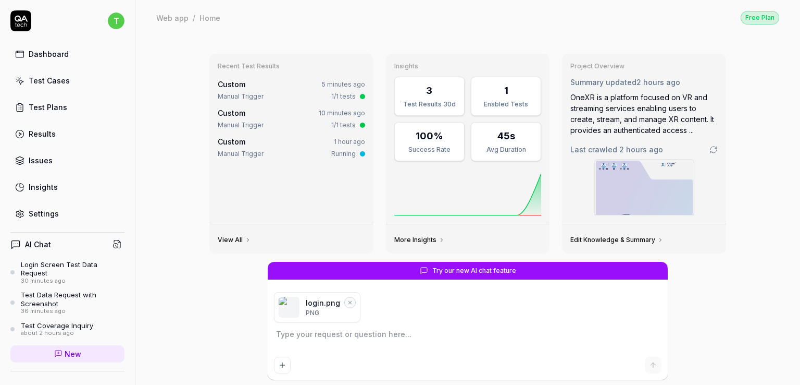
click at [290, 330] on textarea at bounding box center [468, 339] width 388 height 26
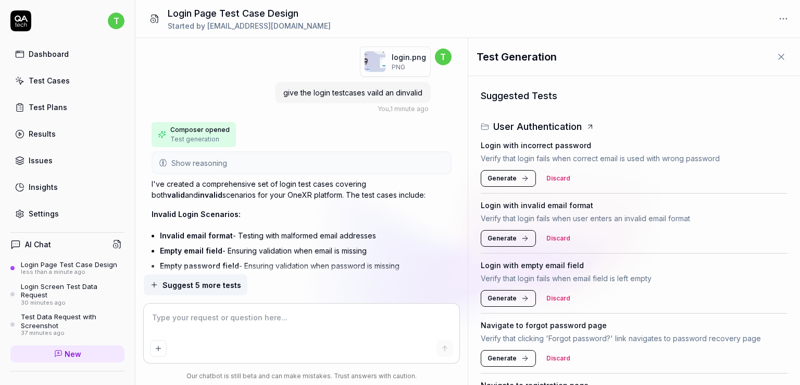
click at [506, 178] on span "Generate" at bounding box center [502, 178] width 29 height 9
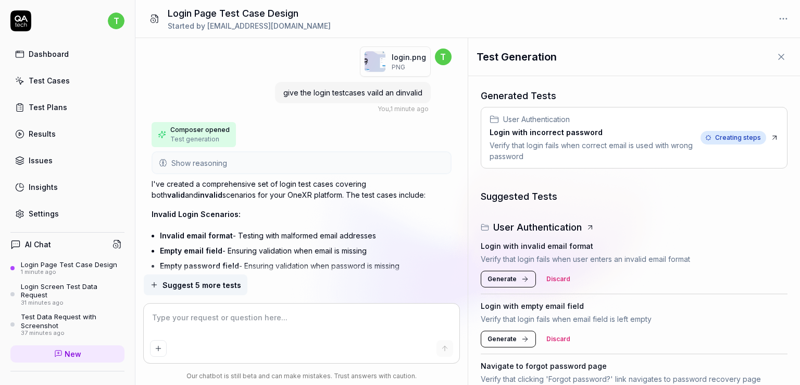
scroll to position [271, 0]
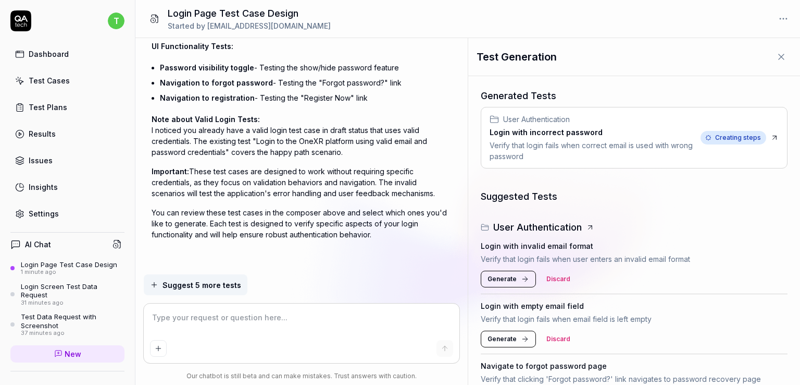
click at [214, 317] on textarea at bounding box center [301, 322] width 303 height 26
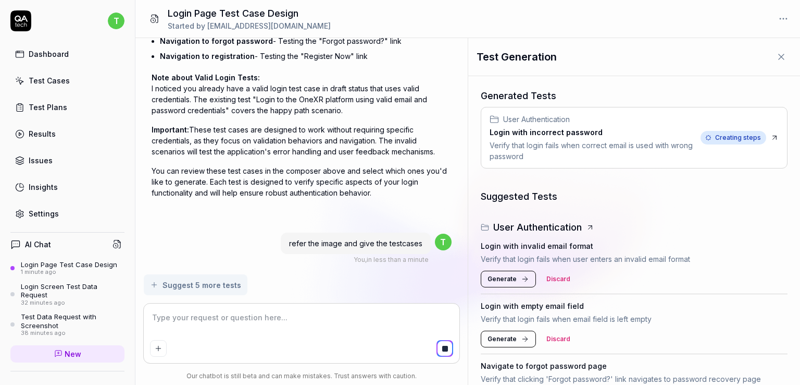
scroll to position [329, 0]
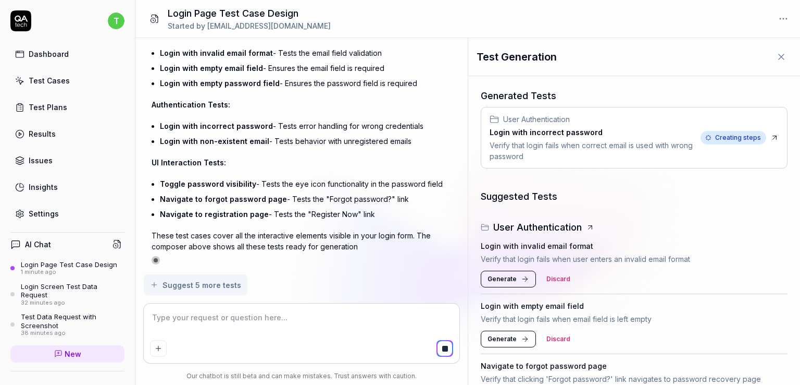
click at [218, 319] on textarea at bounding box center [301, 322] width 303 height 26
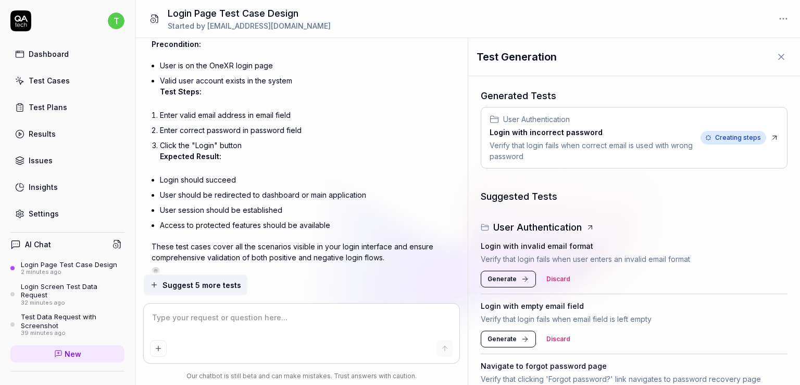
scroll to position [2696, 0]
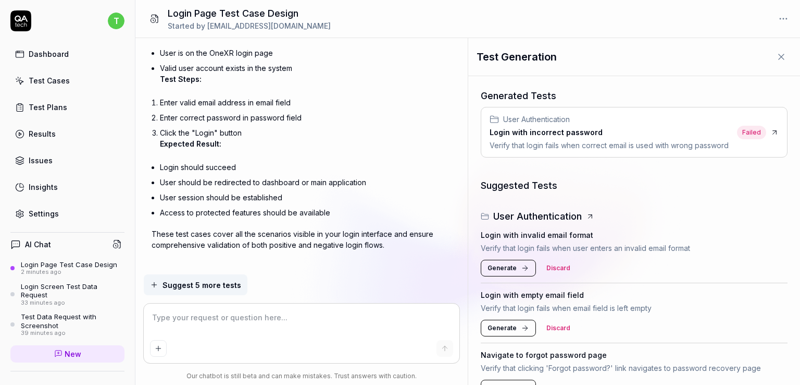
click at [265, 258] on div at bounding box center [302, 266] width 300 height 17
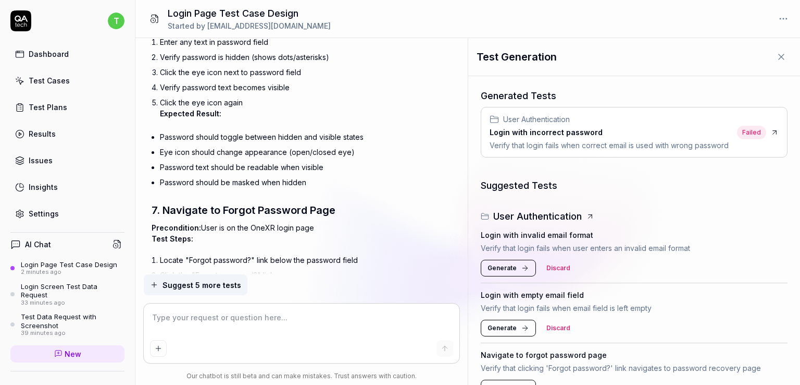
scroll to position [2175, 0]
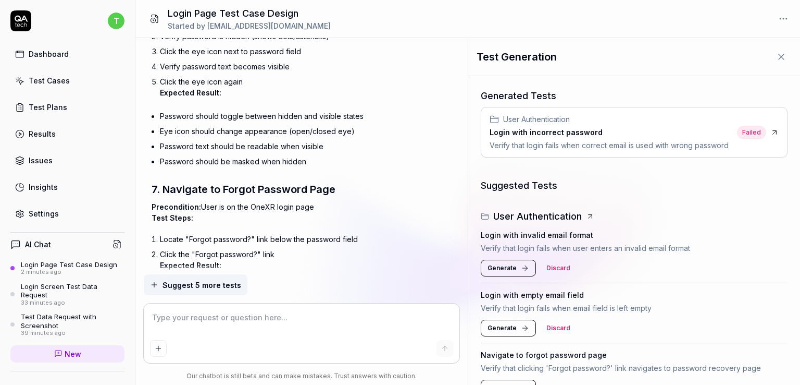
click at [254, 315] on textarea at bounding box center [301, 322] width 303 height 26
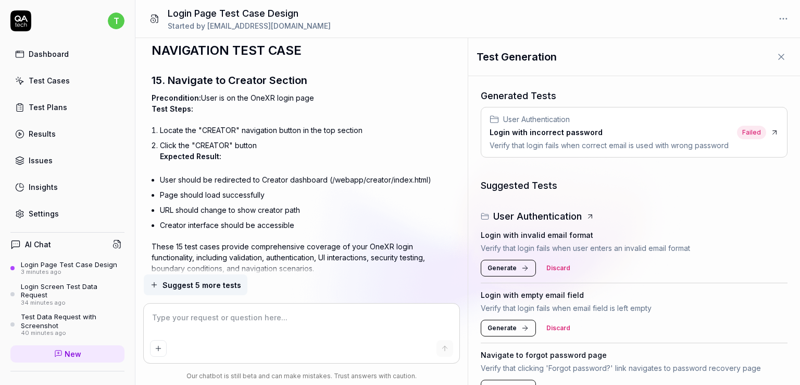
scroll to position [5718, 0]
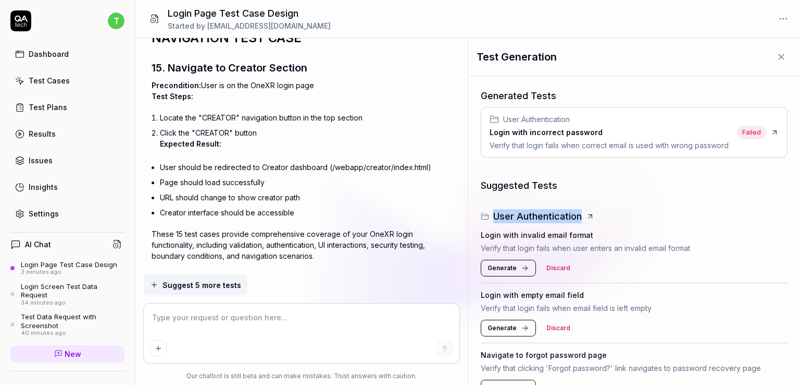
drag, startPoint x: 495, startPoint y: 227, endPoint x: 583, endPoint y: 225, distance: 88.1
click at [583, 223] on div "User Authentication" at bounding box center [634, 216] width 307 height 14
copy h3 "User Authentication"
click at [233, 332] on textarea at bounding box center [301, 322] width 303 height 26
paste textarea "User Authentication"
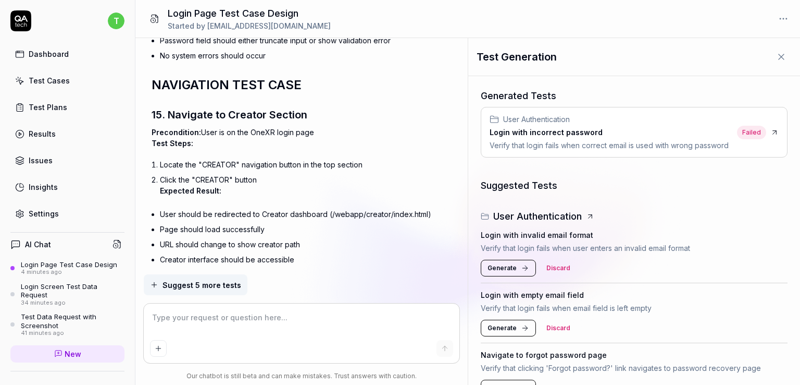
scroll to position [5558, 0]
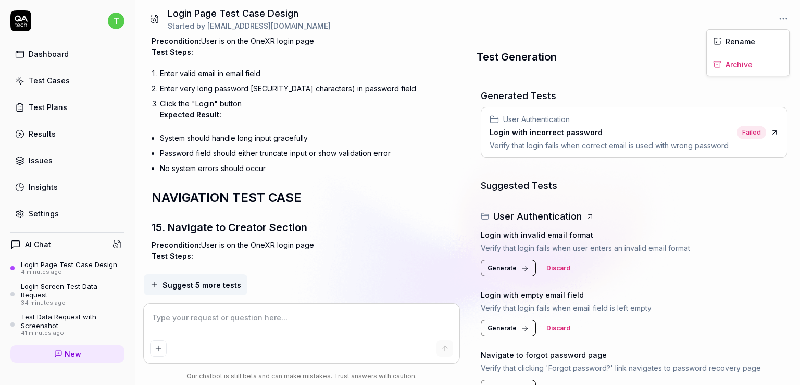
click at [786, 17] on html "t Dashboard Test Cases Test Plans Results Issues Insights Settings AI Chat Logi…" at bounding box center [400, 192] width 800 height 385
click at [670, 16] on html "t Dashboard Test Cases Test Plans Results Issues Insights Settings AI Chat Logi…" at bounding box center [400, 192] width 800 height 385
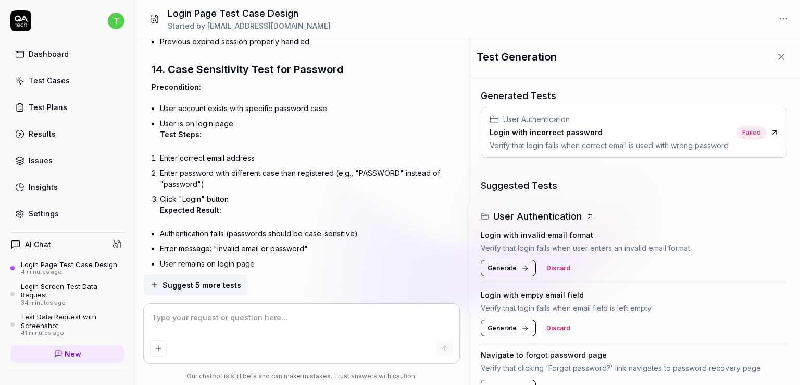
scroll to position [8997, 0]
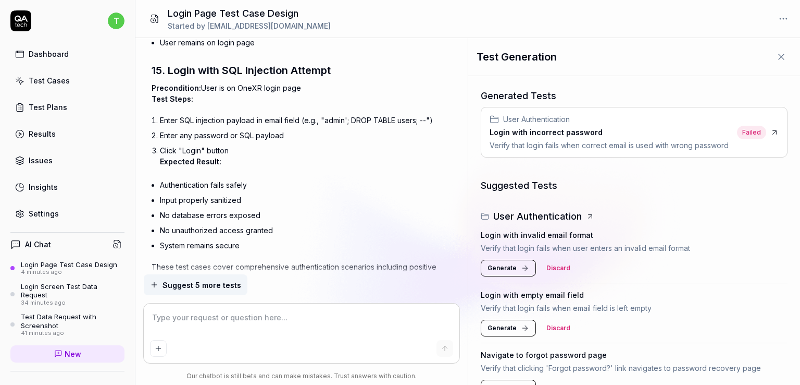
click at [152, 13] on button at bounding box center [155, 18] width 22 height 21
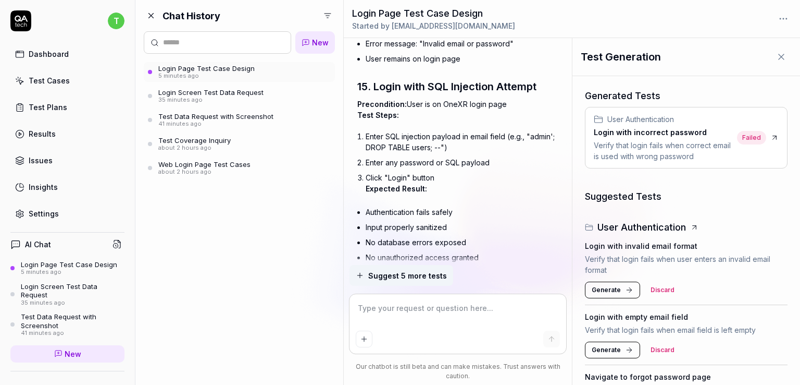
scroll to position [10006, 0]
click at [46, 79] on div "Test Cases" at bounding box center [49, 80] width 41 height 11
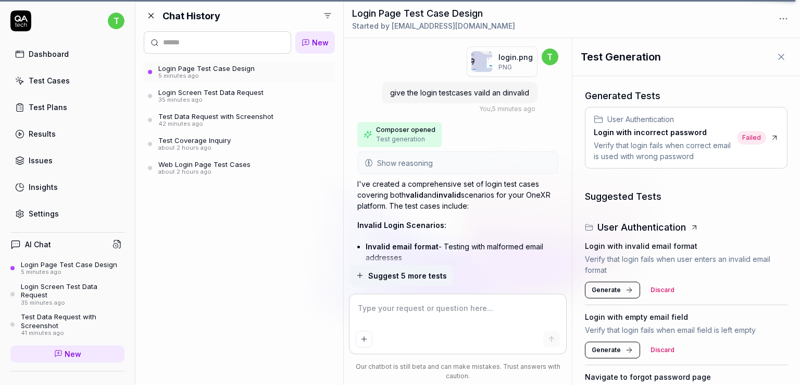
scroll to position [573, 0]
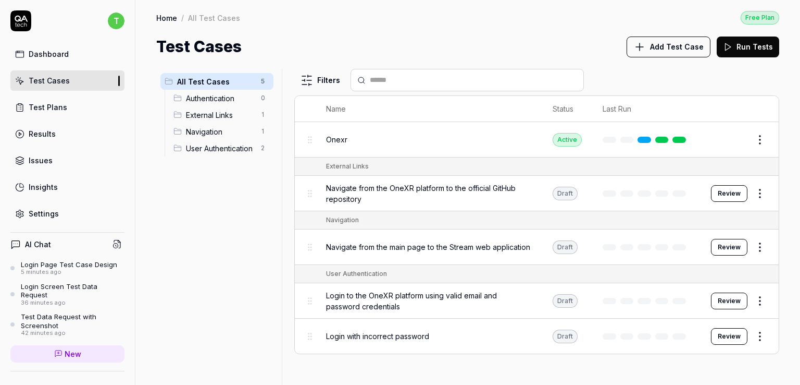
click at [653, 37] on button "Add Test Case" at bounding box center [669, 46] width 84 height 21
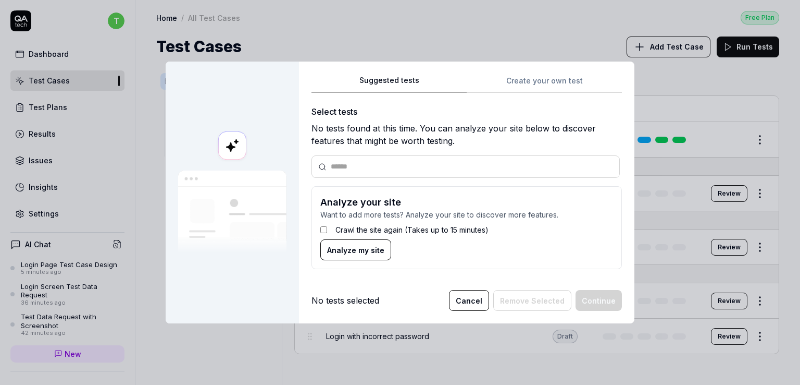
click at [540, 69] on div "Suggested tests Create your own test Select tests No tests found at this time. …" at bounding box center [467, 192] width 336 height 262
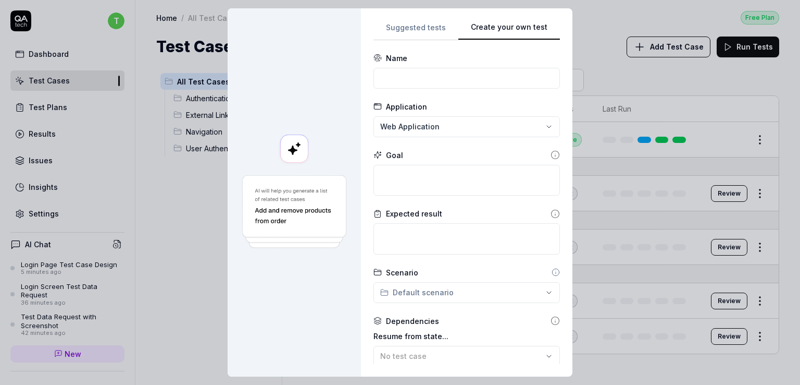
click at [537, 78] on div "**********" at bounding box center [467, 192] width 187 height 343
click at [419, 119] on div "**********" at bounding box center [400, 192] width 800 height 385
click at [415, 165] on span "Web Application" at bounding box center [406, 168] width 59 height 11
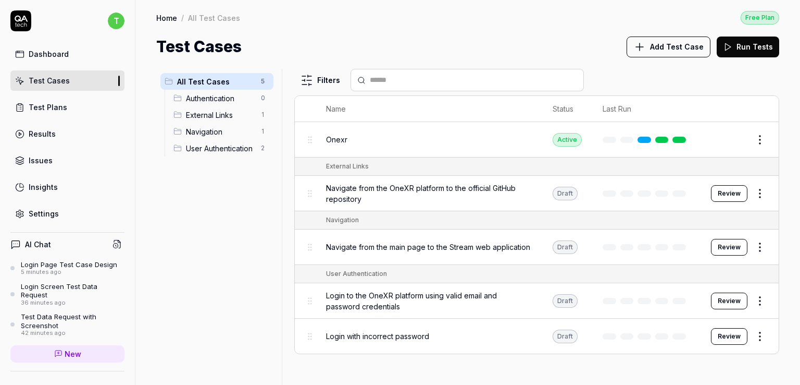
click at [700, 51] on span "Add Test Case" at bounding box center [677, 46] width 54 height 11
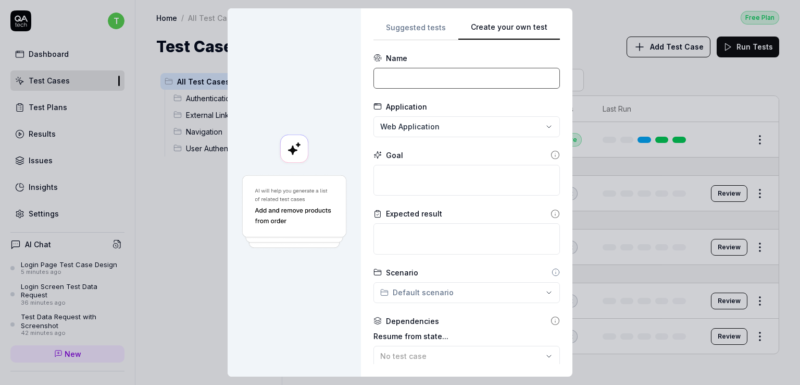
click at [395, 70] on input at bounding box center [467, 78] width 187 height 21
click at [436, 73] on input at bounding box center [467, 78] width 187 height 21
click at [448, 166] on textarea at bounding box center [467, 180] width 187 height 31
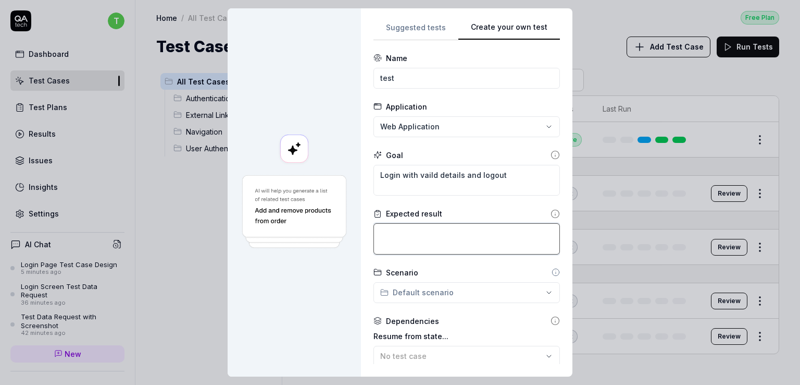
click at [426, 236] on textarea at bounding box center [467, 238] width 187 height 31
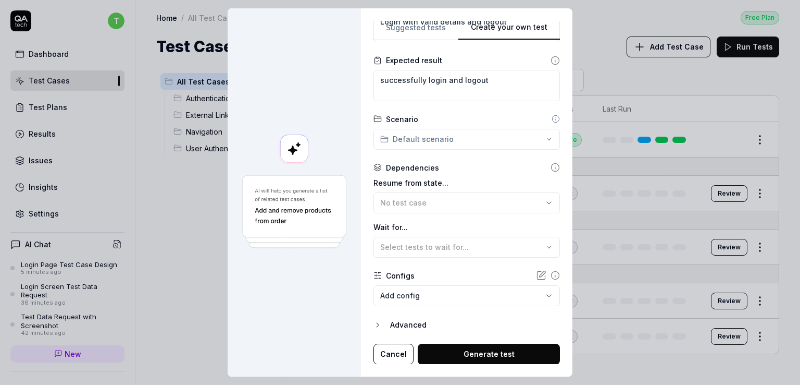
click at [435, 349] on button "Generate test" at bounding box center [489, 353] width 142 height 21
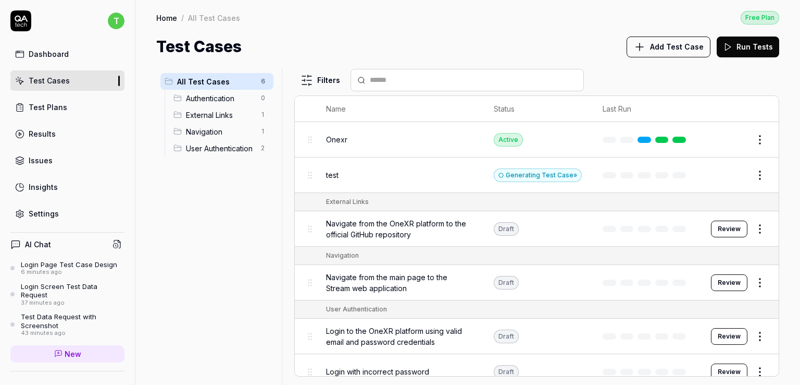
click at [750, 177] on html "t Dashboard Test Cases Test Plans Results Issues Insights Settings AI Chat Logi…" at bounding box center [400, 192] width 800 height 385
click at [721, 176] on html "t Dashboard Test Cases Test Plans Results Issues Insights Settings AI Chat Logi…" at bounding box center [400, 192] width 800 height 385
click at [721, 176] on button "Review" at bounding box center [729, 175] width 36 height 17
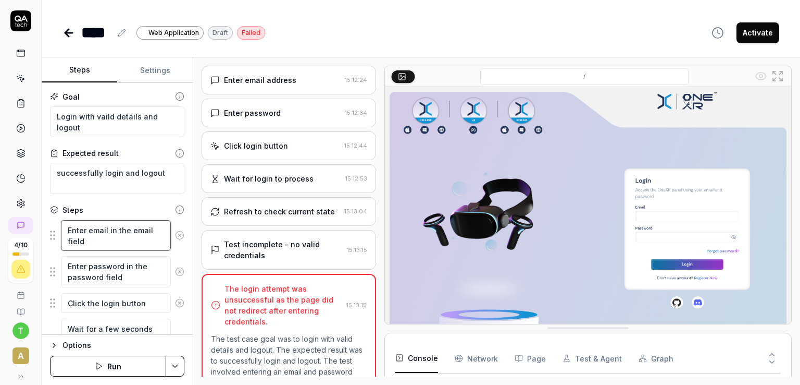
click at [94, 243] on textarea "Enter email in the email field" at bounding box center [116, 235] width 110 height 31
paste textarea "[EMAIL_ADDRESS][DOMAIN_NAME]"
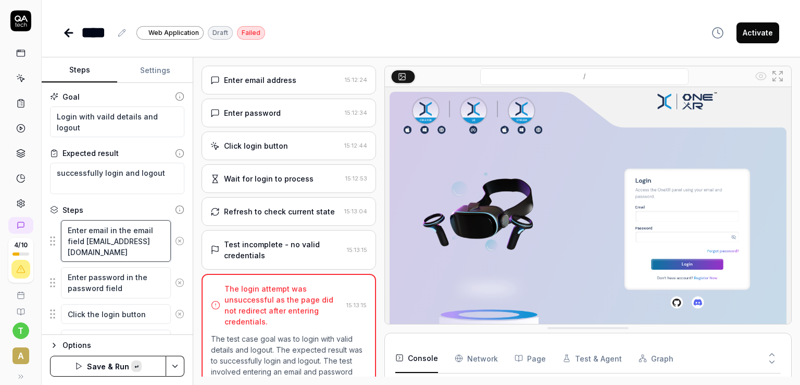
scroll to position [5, 0]
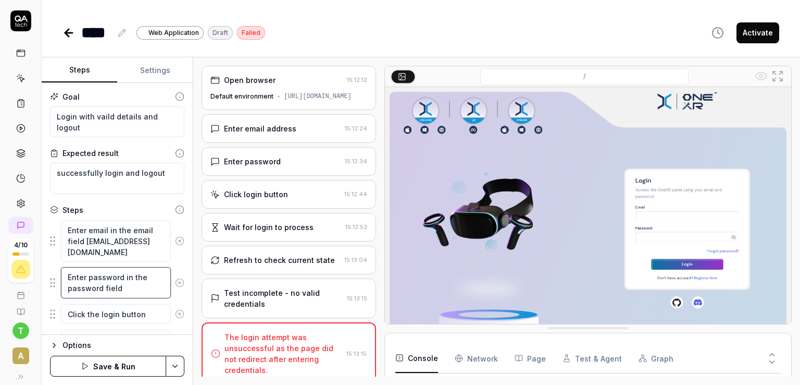
click at [125, 286] on textarea "Enter password in the password field" at bounding box center [116, 282] width 110 height 31
paste textarea "[EMAIL_ADDRESS][DOMAIN_NAME]"
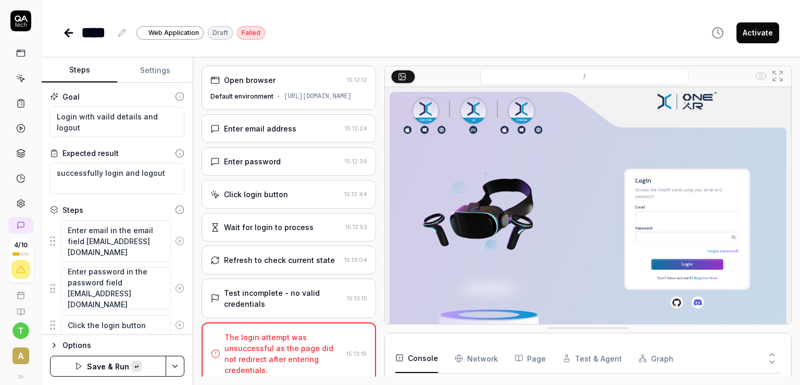
click at [178, 242] on div "Goal Login with vaild details and logout Expected result successfully login and…" at bounding box center [117, 209] width 151 height 252
drag, startPoint x: 85, startPoint y: 303, endPoint x: 65, endPoint y: 293, distance: 23.1
click at [65, 293] on textarea "Enter password in the password field [EMAIL_ADDRESS][DOMAIN_NAME]" at bounding box center [116, 288] width 110 height 42
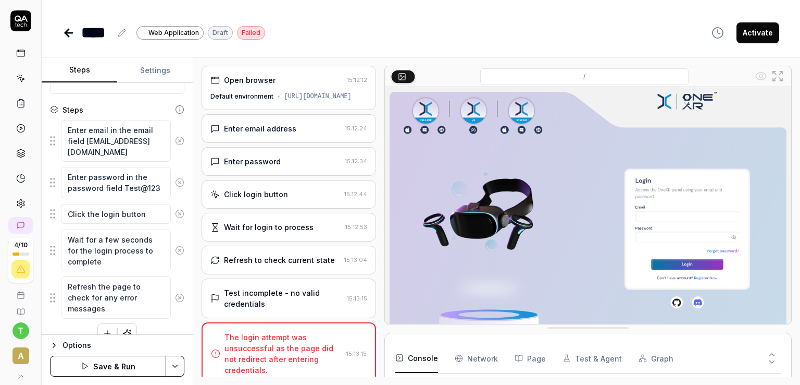
scroll to position [116, 0]
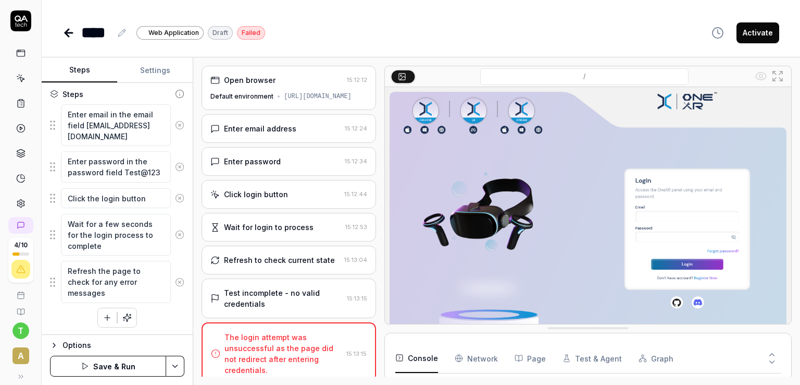
click at [104, 316] on icon "button" at bounding box center [107, 317] width 9 height 9
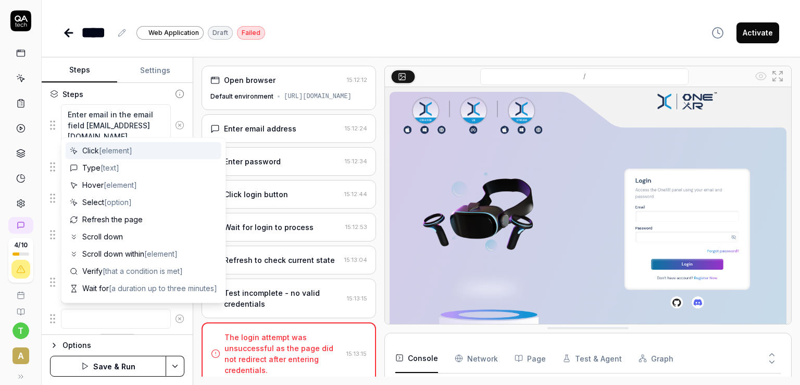
scroll to position [0, 0]
click at [125, 146] on span "[element]" at bounding box center [115, 150] width 33 height 9
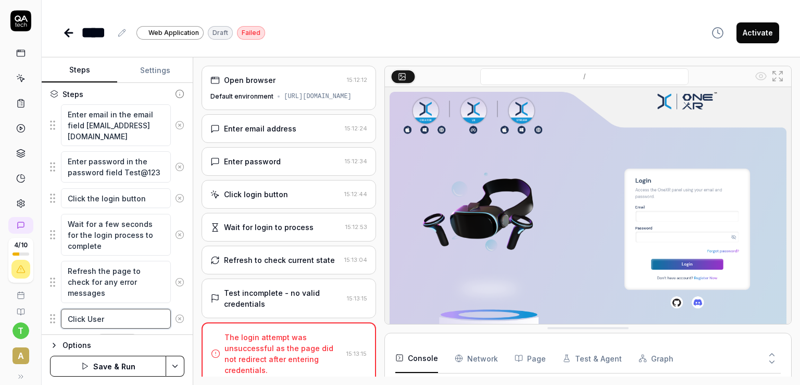
scroll to position [142, 0]
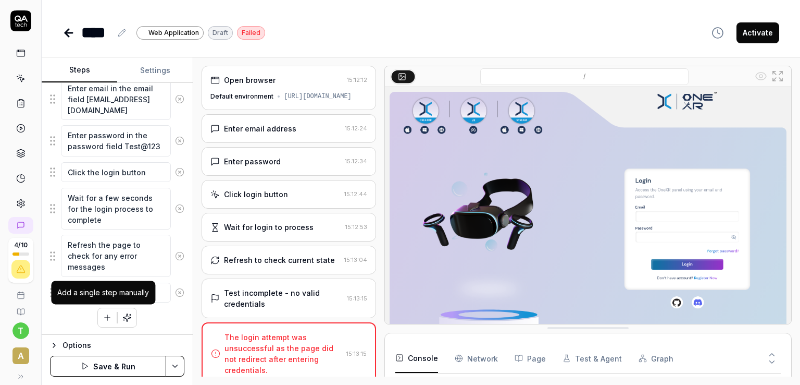
click at [104, 318] on icon "button" at bounding box center [107, 317] width 9 height 9
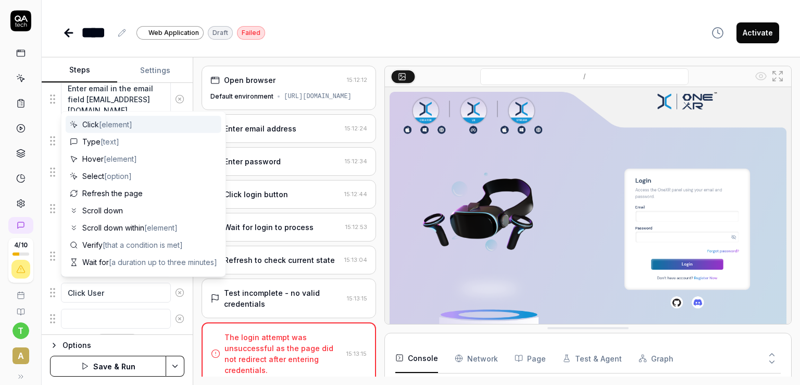
scroll to position [167, 0]
click at [101, 121] on span "Click [element]" at bounding box center [107, 124] width 50 height 11
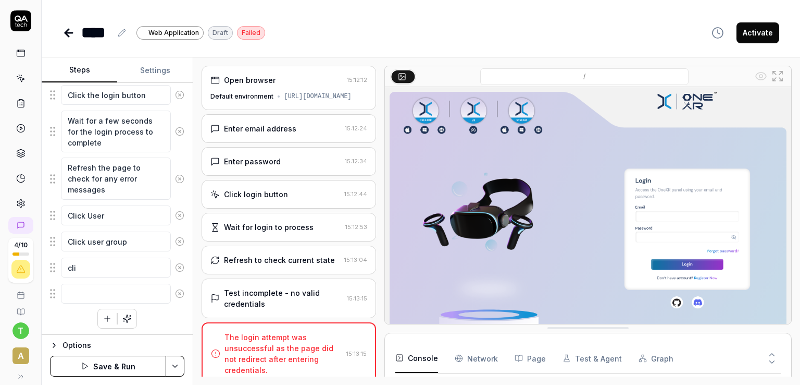
click at [173, 312] on div "Enter email in the email field [EMAIL_ADDRESS][DOMAIN_NAME] Enter password in t…" at bounding box center [117, 165] width 134 height 328
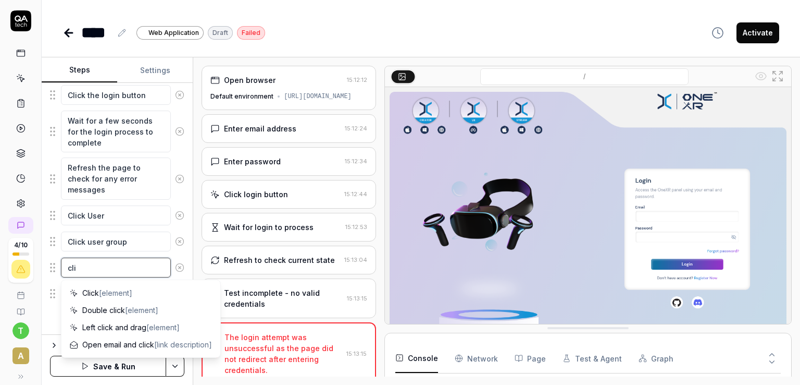
click at [146, 263] on textarea "cli" at bounding box center [116, 267] width 110 height 20
click at [132, 291] on span "[element]" at bounding box center [115, 292] width 33 height 9
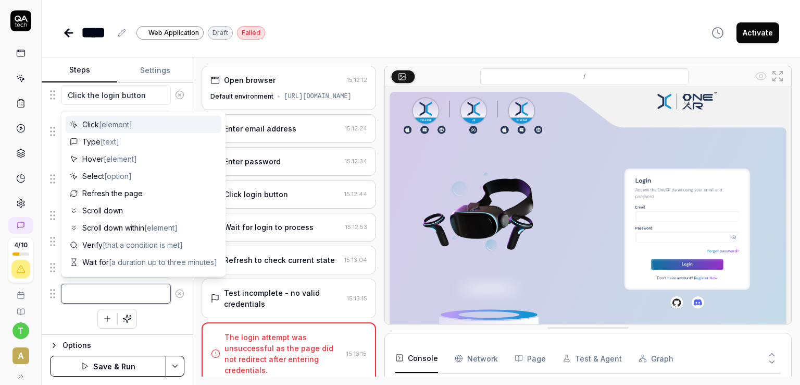
click at [117, 300] on textarea at bounding box center [116, 293] width 110 height 20
click at [117, 144] on span "[text]" at bounding box center [110, 141] width 19 height 9
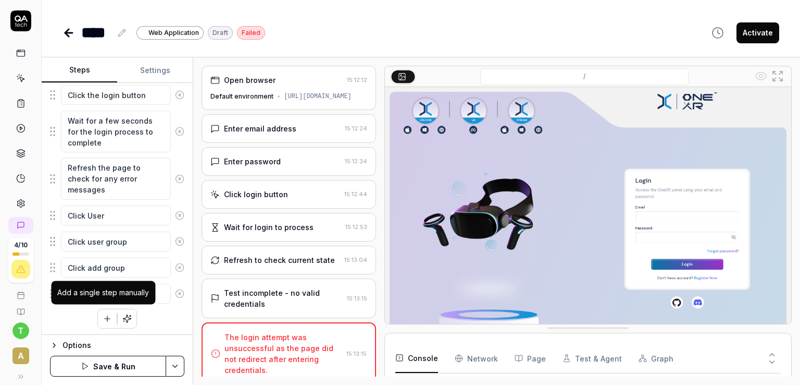
click at [109, 317] on button "button" at bounding box center [107, 318] width 19 height 19
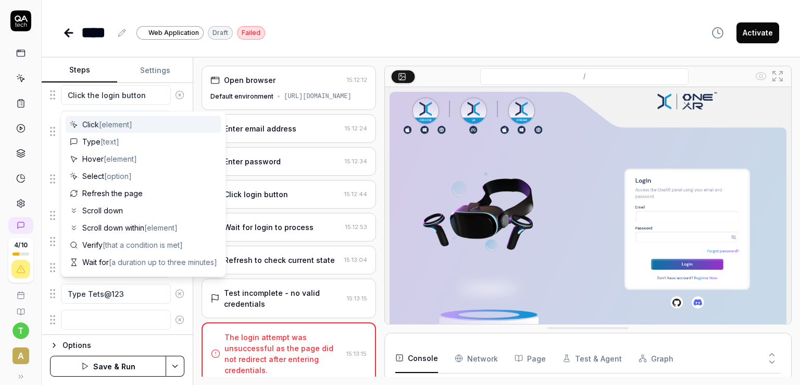
scroll to position [245, 0]
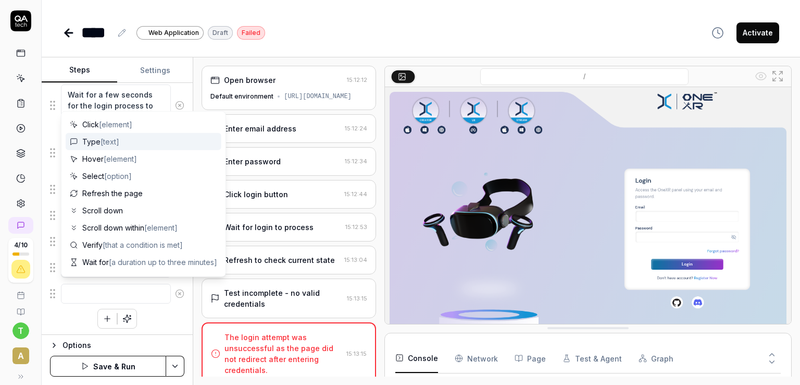
click at [121, 135] on div "Type [text]" at bounding box center [144, 141] width 156 height 17
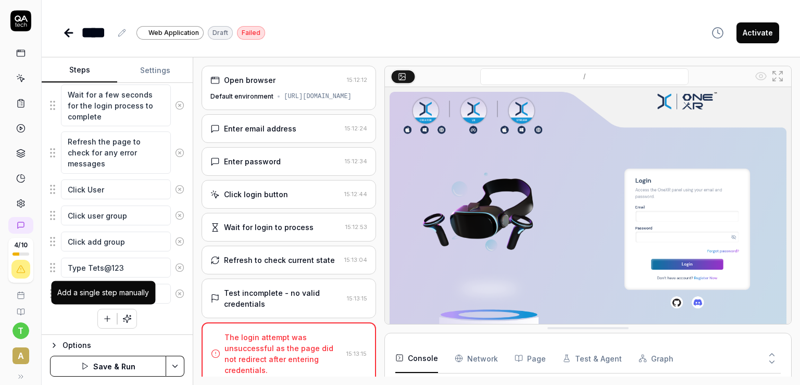
click at [105, 314] on icon "button" at bounding box center [107, 318] width 9 height 9
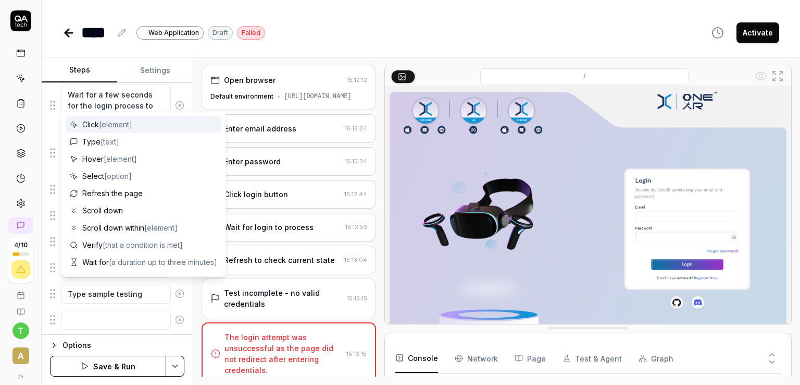
scroll to position [271, 0]
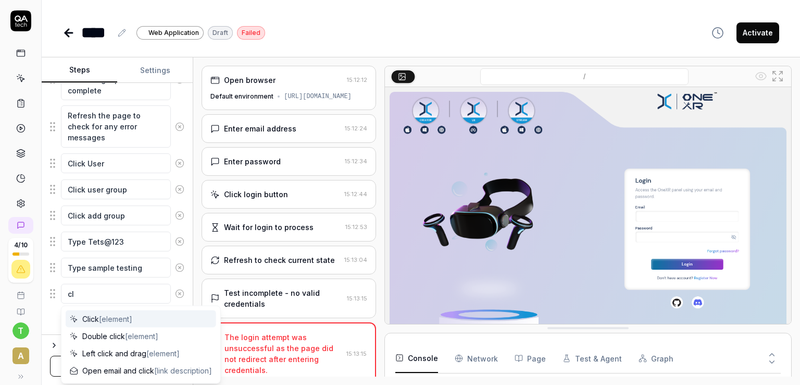
click at [177, 316] on div "Click [element]" at bounding box center [141, 318] width 151 height 17
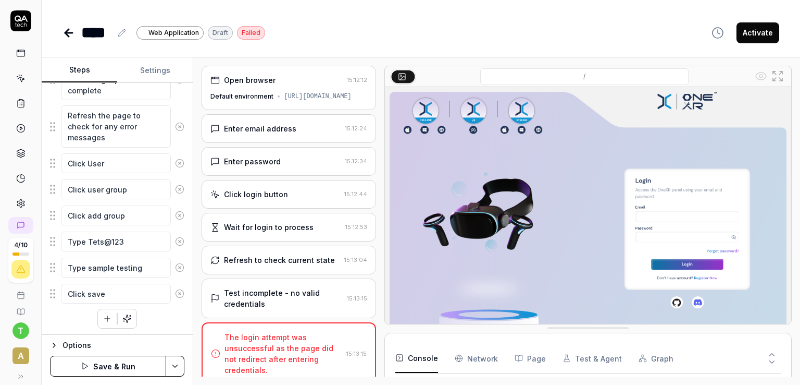
click at [146, 309] on div "Enter email in the email field [EMAIL_ADDRESS][DOMAIN_NAME] Enter password in t…" at bounding box center [117, 138] width 134 height 380
click at [122, 317] on icon "button" at bounding box center [126, 318] width 9 height 9
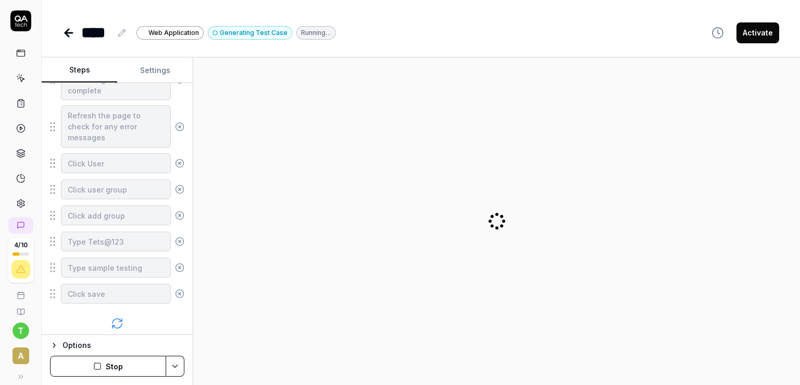
scroll to position [330, 0]
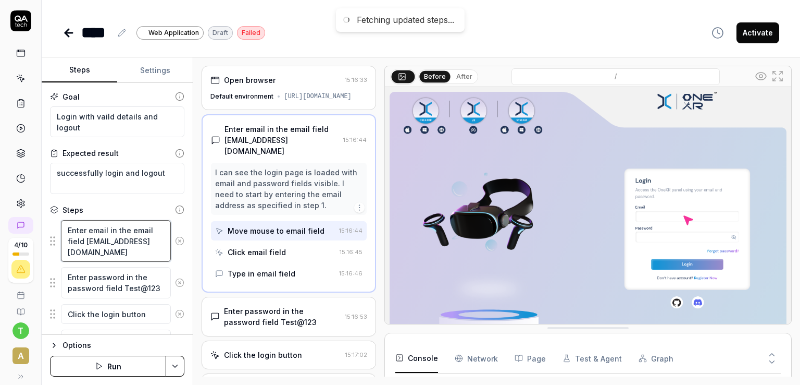
drag, startPoint x: 89, startPoint y: 236, endPoint x: 58, endPoint y: 231, distance: 30.7
click at [58, 231] on div "Enter email in the email field [EMAIL_ADDRESS][DOMAIN_NAME]" at bounding box center [117, 240] width 134 height 43
click at [80, 255] on textarea "Enter email in the email field [EMAIL_ADDRESS][DOMAIN_NAME]" at bounding box center [116, 241] width 110 height 42
click at [144, 284] on textarea "Enter password in the password field Test@123" at bounding box center [116, 282] width 110 height 31
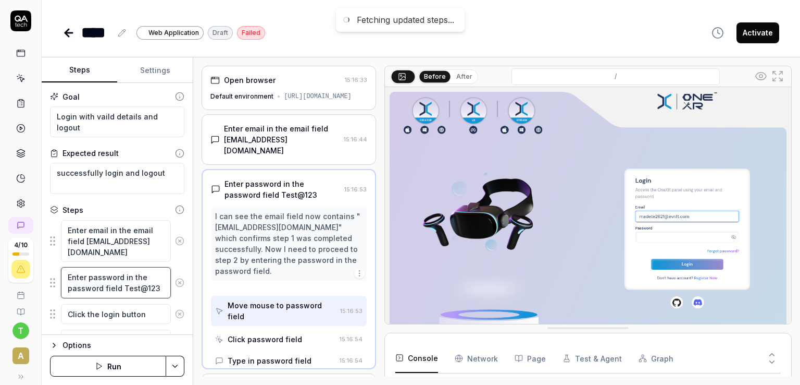
click at [144, 284] on textarea "Enter password in the password field Test@123" at bounding box center [116, 282] width 110 height 31
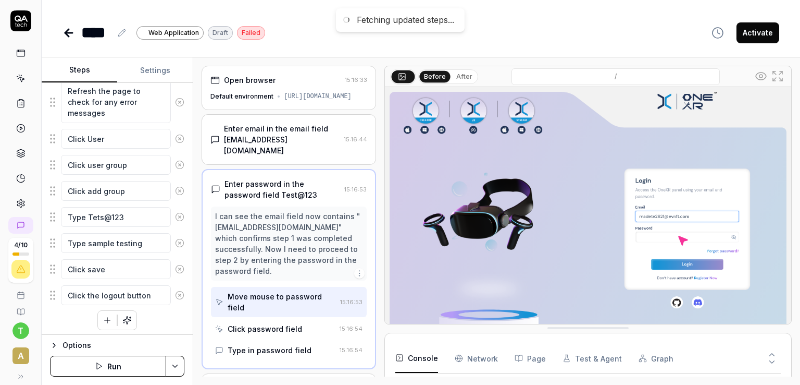
scroll to position [296, 0]
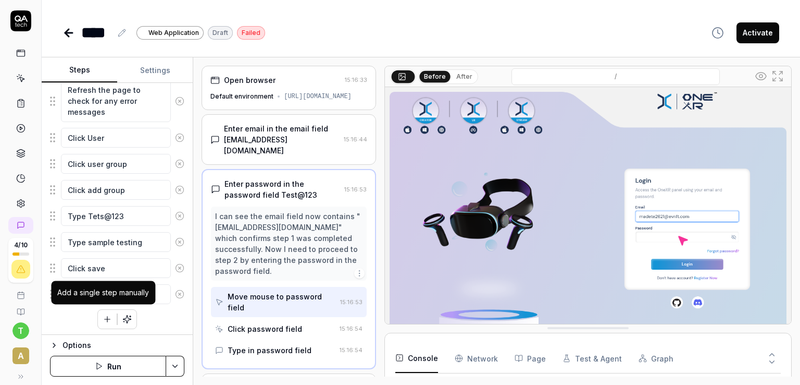
click at [103, 319] on icon "button" at bounding box center [107, 318] width 9 height 9
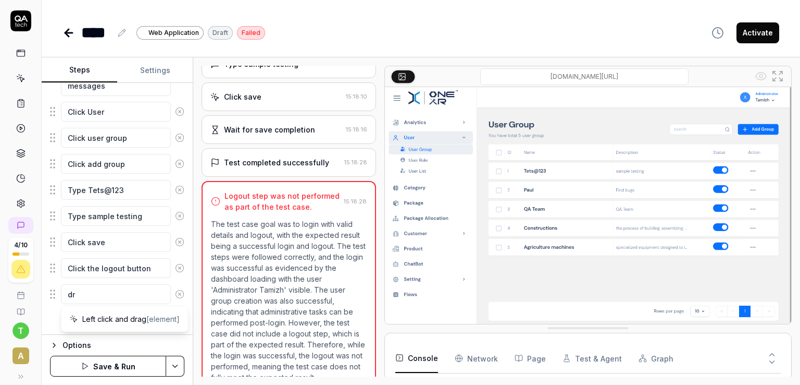
scroll to position [429, 0]
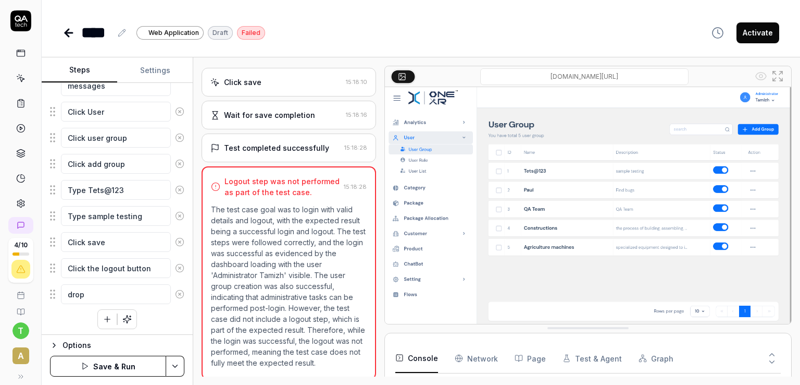
drag, startPoint x: 94, startPoint y: 298, endPoint x: 55, endPoint y: 293, distance: 38.8
click at [55, 293] on div "drop" at bounding box center [117, 294] width 134 height 22
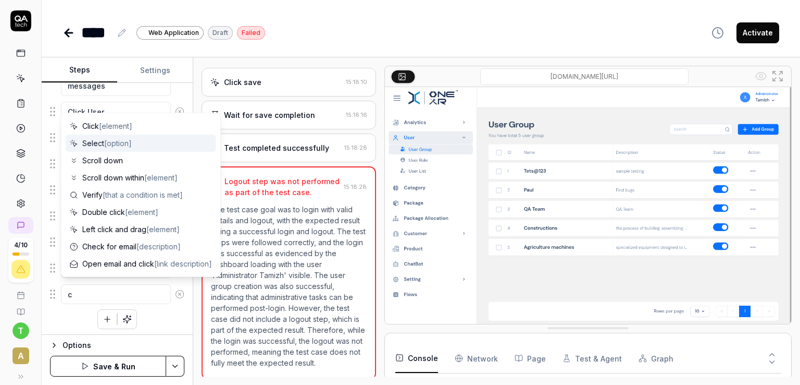
click at [116, 140] on span "[option]" at bounding box center [118, 143] width 28 height 9
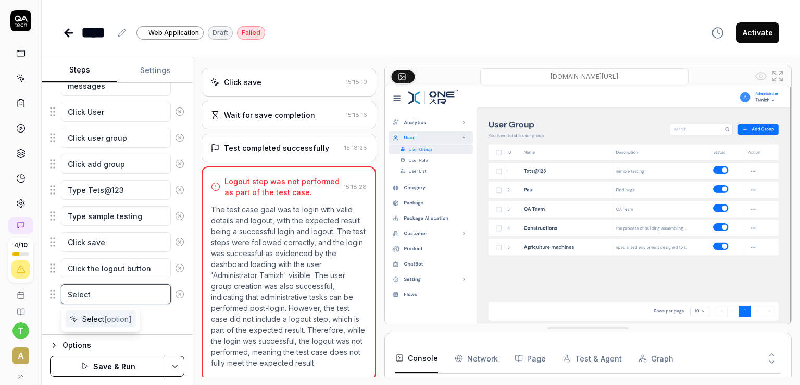
drag, startPoint x: 100, startPoint y: 291, endPoint x: 51, endPoint y: 282, distance: 50.3
click at [51, 283] on div "Select" at bounding box center [117, 294] width 134 height 22
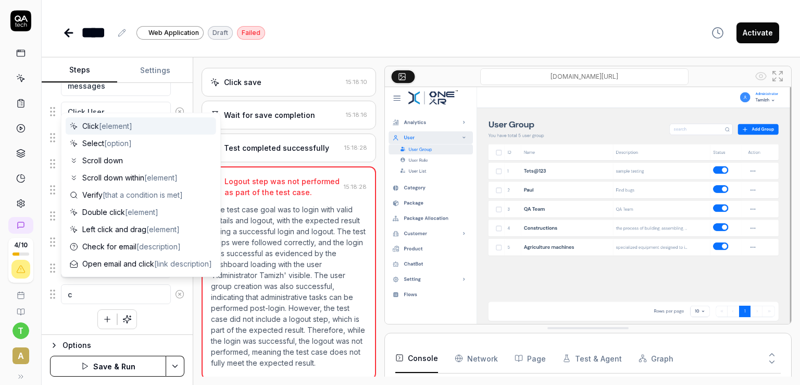
click at [98, 126] on span "Click [element]" at bounding box center [107, 125] width 50 height 11
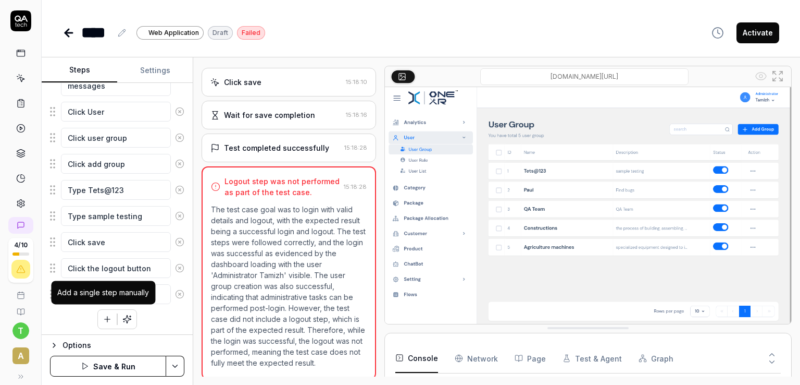
click at [106, 317] on icon "button" at bounding box center [107, 318] width 9 height 9
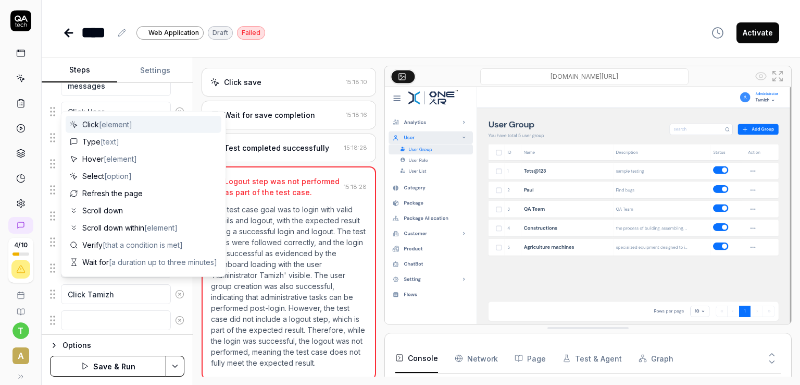
scroll to position [348, 0]
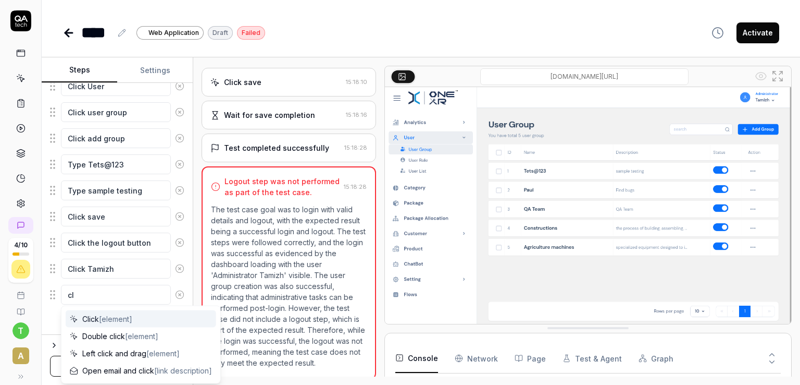
click at [110, 317] on span "[element]" at bounding box center [115, 318] width 33 height 9
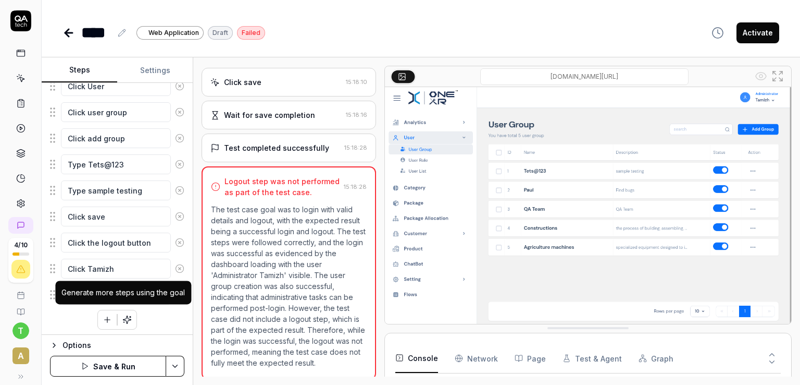
click at [122, 317] on icon "button" at bounding box center [126, 319] width 9 height 9
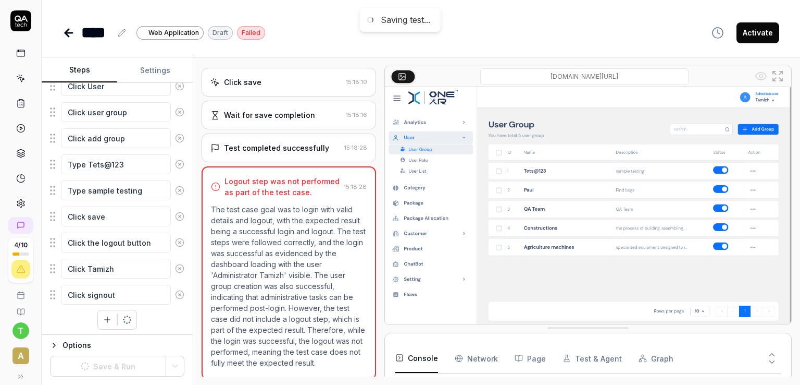
click at [104, 317] on icon "button" at bounding box center [107, 319] width 9 height 9
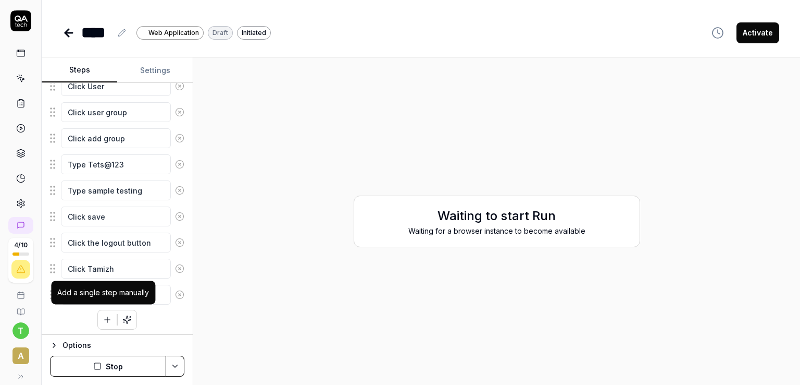
click at [103, 315] on icon "button" at bounding box center [107, 319] width 9 height 9
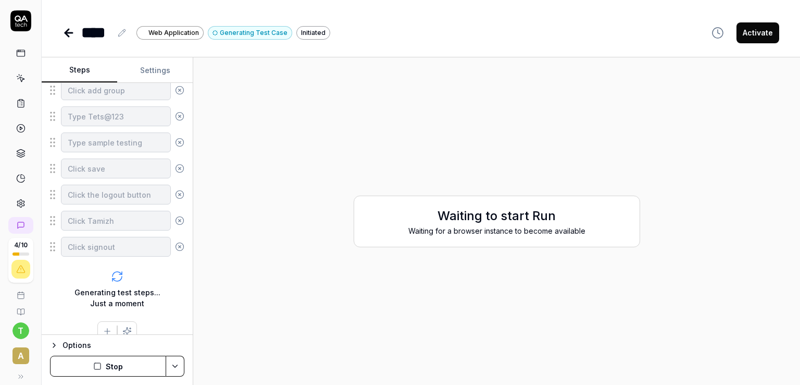
scroll to position [407, 0]
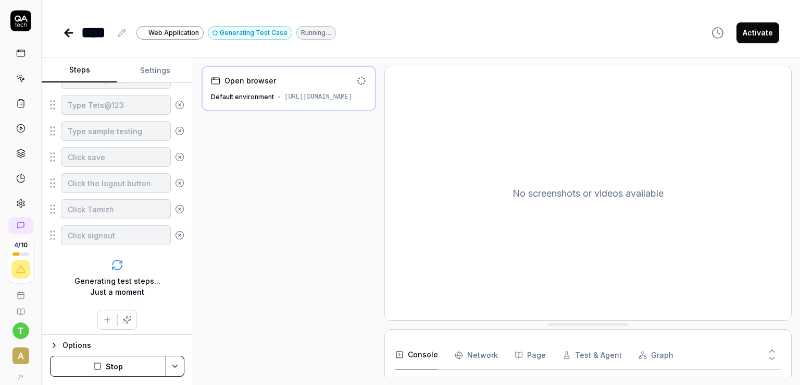
click at [139, 367] on button "Stop" at bounding box center [108, 365] width 116 height 21
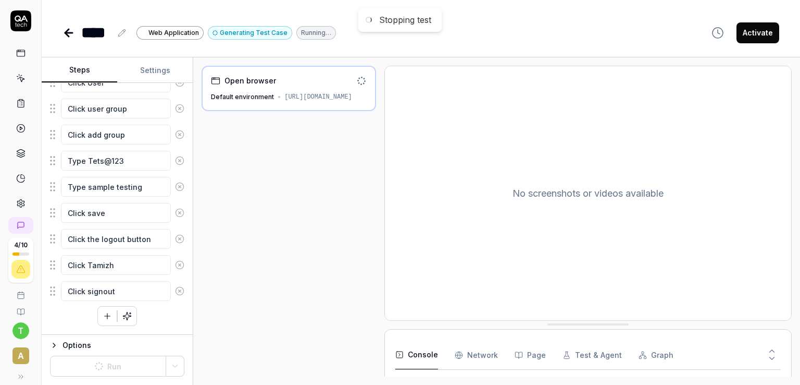
scroll to position [348, 0]
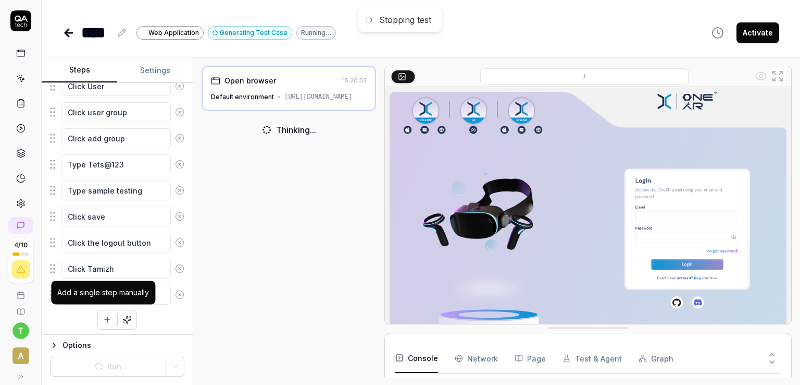
click at [103, 315] on icon "button" at bounding box center [107, 319] width 9 height 9
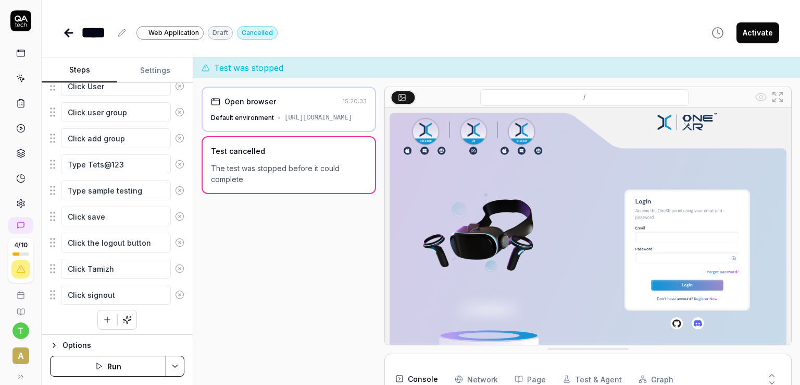
click at [107, 317] on icon "button" at bounding box center [107, 320] width 0 height 6
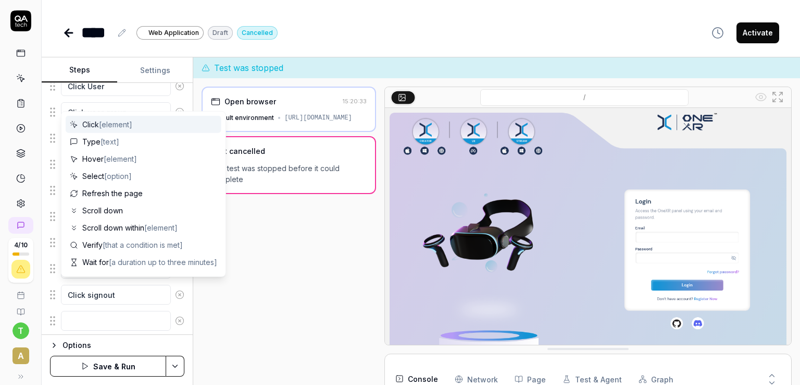
scroll to position [374, 0]
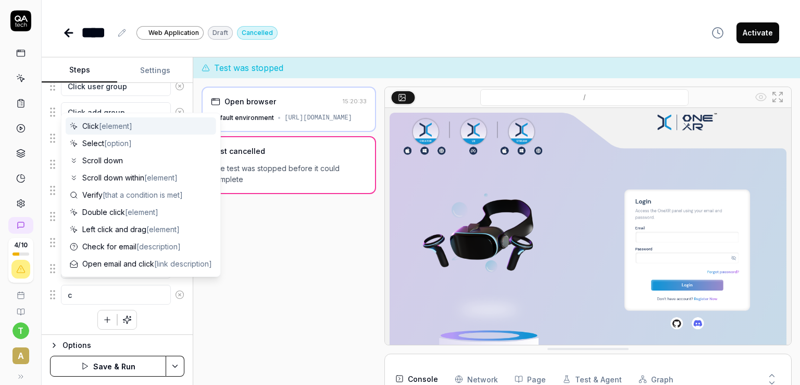
click at [116, 128] on span "[element]" at bounding box center [115, 125] width 33 height 9
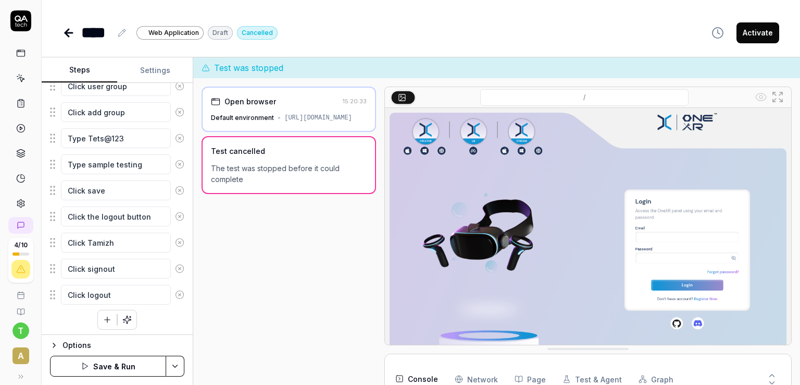
click at [92, 366] on button "Save & Run" at bounding box center [108, 365] width 116 height 21
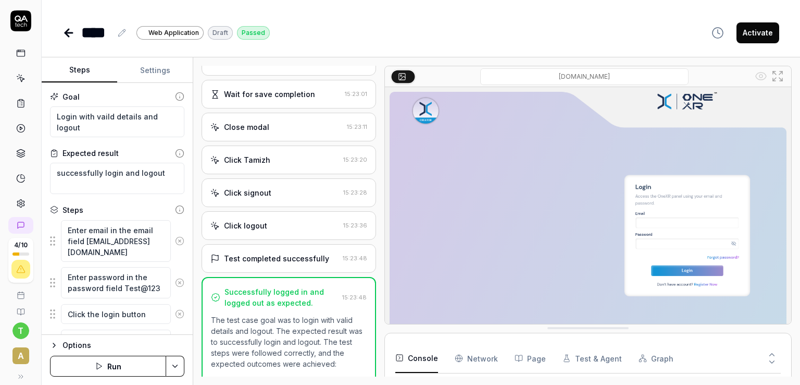
scroll to position [449, 0]
click at [273, 254] on div "Test completed successfully" at bounding box center [276, 259] width 105 height 11
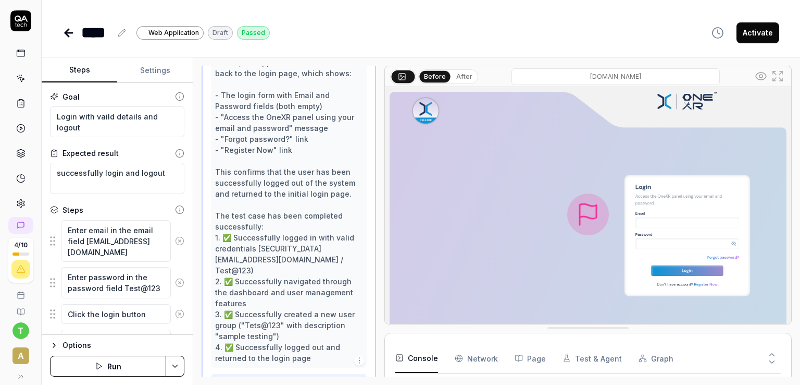
scroll to position [734, 0]
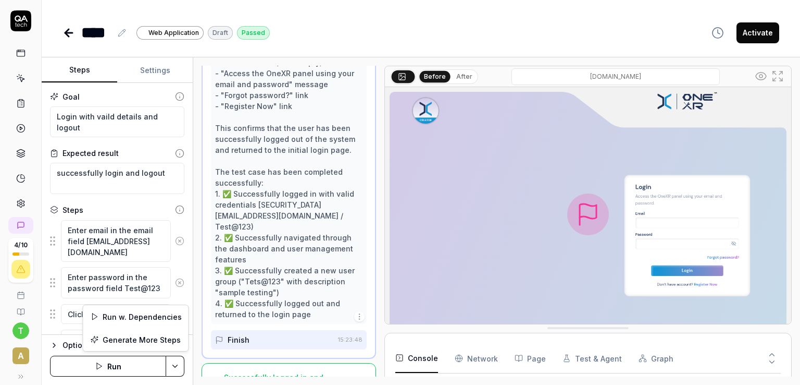
click at [179, 367] on html "4 / 10 t A **** Web Application Draft Passed Activate Steps Settings Goal Login…" at bounding box center [400, 192] width 800 height 385
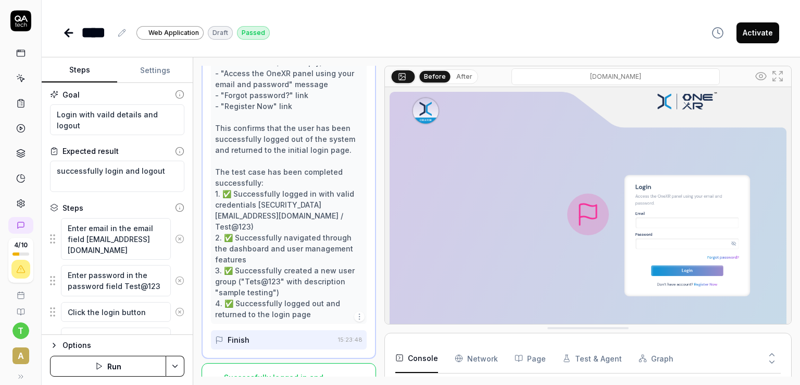
scroll to position [0, 0]
drag, startPoint x: 188, startPoint y: 121, endPoint x: 189, endPoint y: -45, distance: 166.7
click at [189, 0] on html "4 / 10 t A **** Web Application Draft Passed Activate Steps Settings Goal Login…" at bounding box center [400, 192] width 800 height 385
click at [718, 30] on icon "button" at bounding box center [718, 33] width 13 height 13
click at [469, 79] on button "After" at bounding box center [464, 76] width 24 height 11
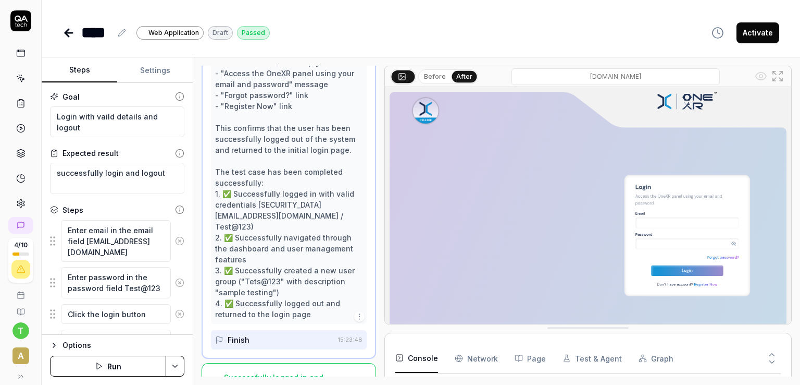
click at [432, 73] on button "Before" at bounding box center [435, 76] width 30 height 11
click at [452, 75] on button "After" at bounding box center [464, 76] width 24 height 11
click at [440, 80] on button "Before" at bounding box center [435, 76] width 30 height 11
click at [454, 76] on button "After" at bounding box center [464, 76] width 24 height 11
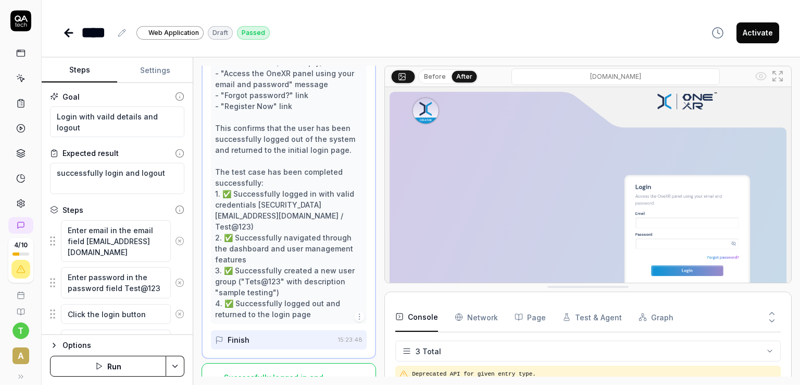
drag, startPoint x: 618, startPoint y: 326, endPoint x: 654, endPoint y: 285, distance: 54.7
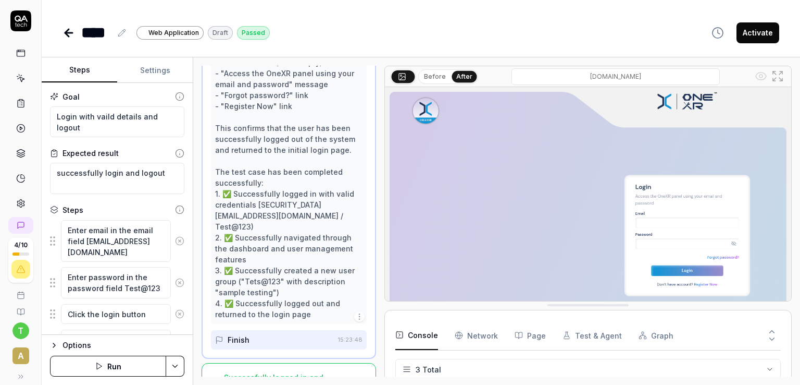
drag, startPoint x: 590, startPoint y: 289, endPoint x: 608, endPoint y: 307, distance: 25.4
click at [57, 346] on icon "button" at bounding box center [54, 345] width 8 height 8
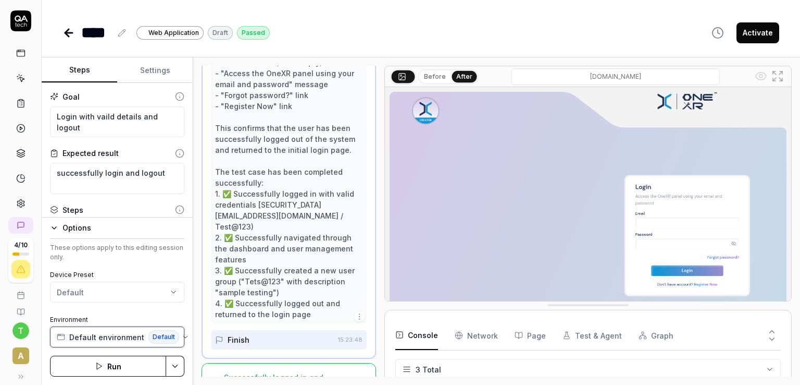
click at [182, 334] on icon "button" at bounding box center [185, 336] width 8 height 8
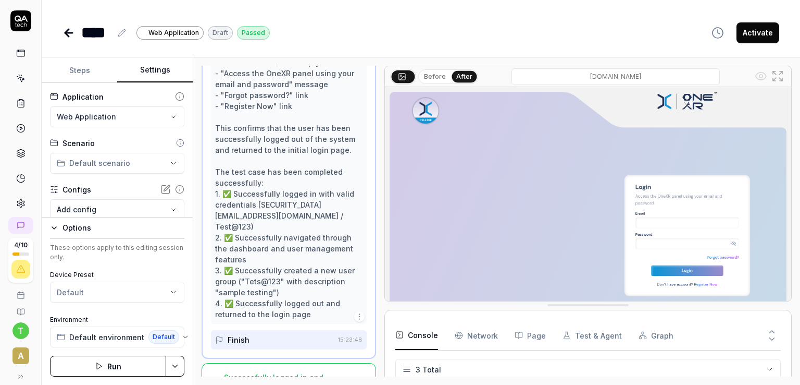
click at [158, 73] on button "Settings" at bounding box center [155, 70] width 76 height 25
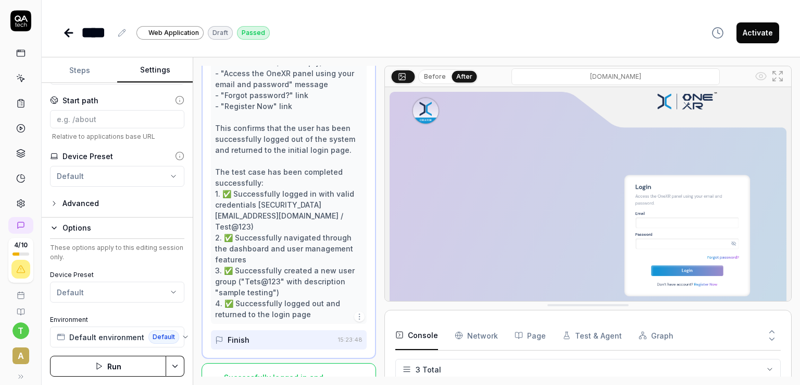
click at [82, 226] on div "Options" at bounding box center [124, 227] width 122 height 13
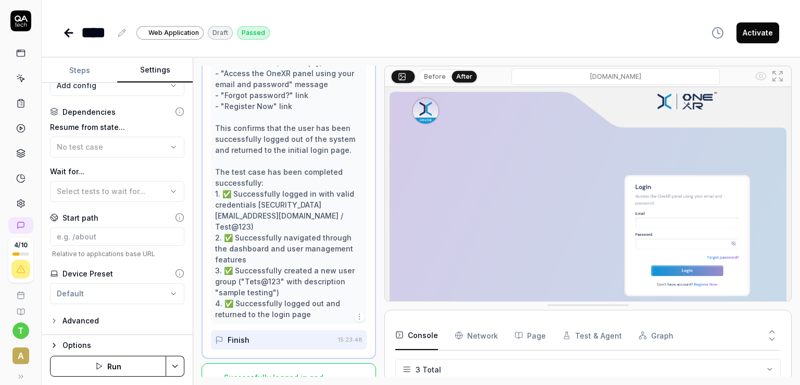
scroll to position [0, 0]
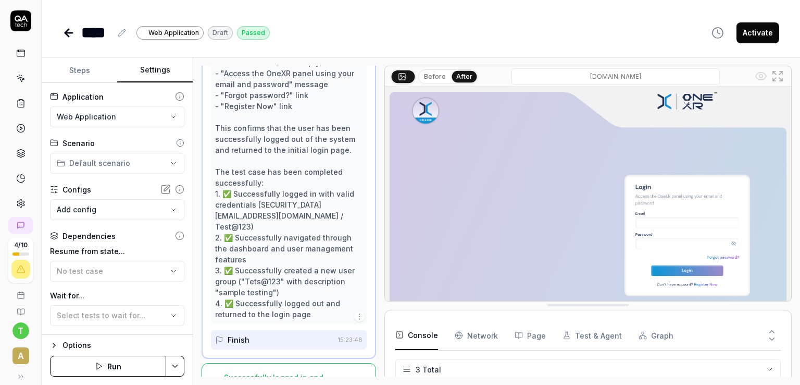
click at [144, 65] on button "Settings" at bounding box center [155, 70] width 76 height 25
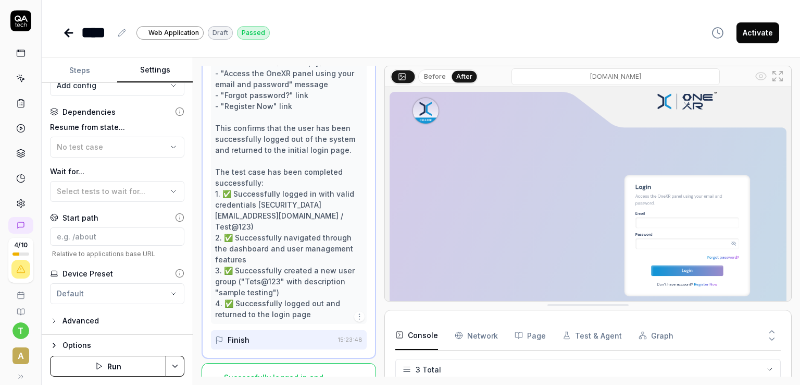
click at [80, 349] on div "Options" at bounding box center [124, 345] width 122 height 13
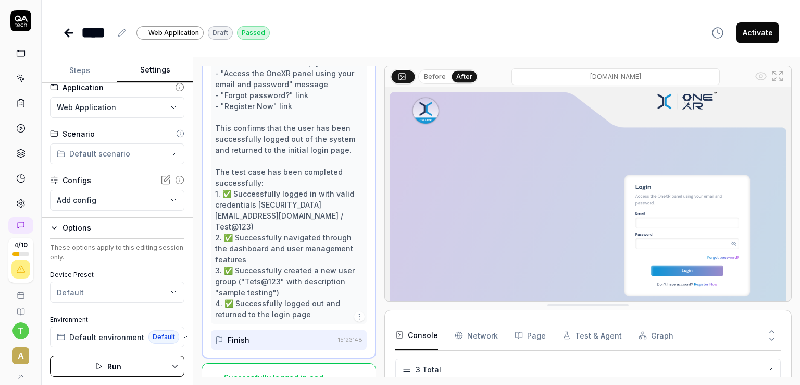
scroll to position [0, 0]
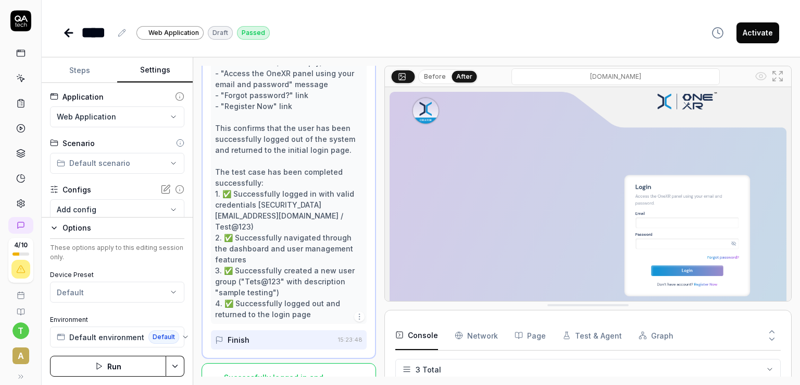
click at [63, 61] on button "Steps" at bounding box center [80, 70] width 76 height 25
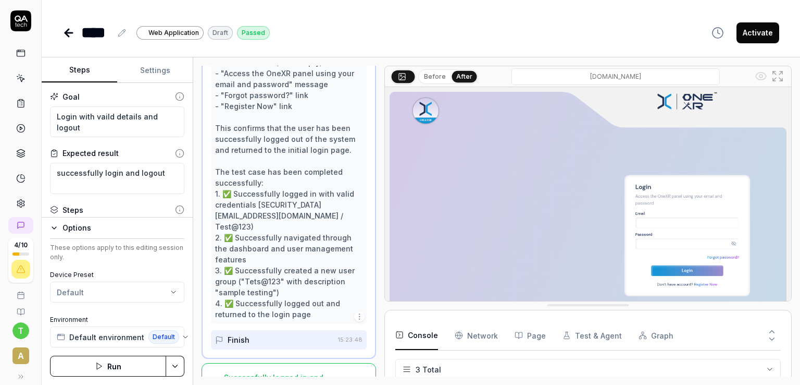
scroll to position [491, 0]
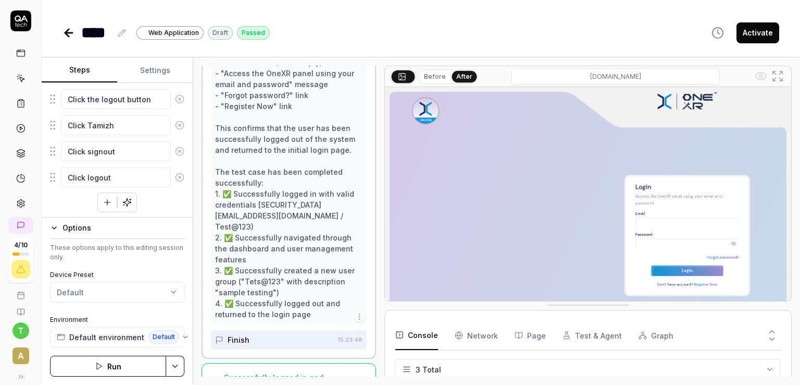
click at [17, 376] on icon at bounding box center [21, 376] width 8 height 8
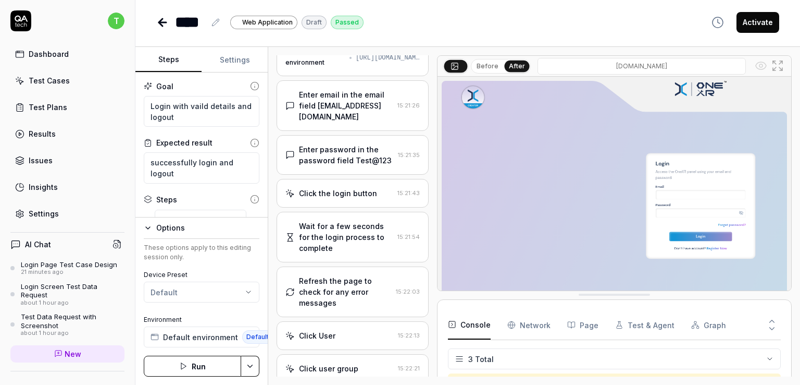
scroll to position [0, 0]
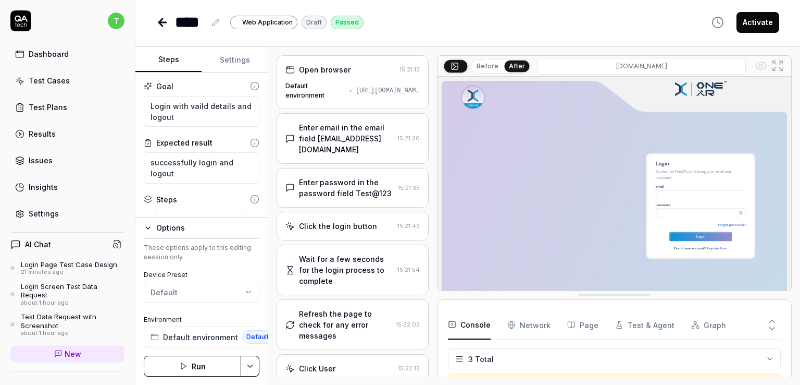
click at [387, 80] on div "Open browser 15:21:13 Default environment [URL][DOMAIN_NAME]" at bounding box center [353, 82] width 152 height 54
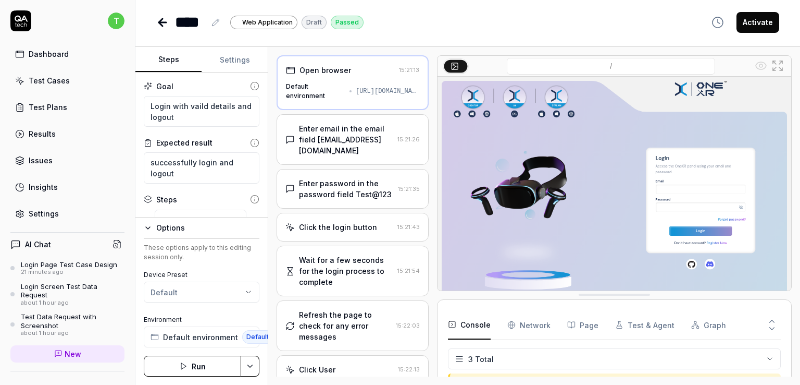
click at [366, 137] on div "Enter email in the email field [EMAIL_ADDRESS][DOMAIN_NAME]" at bounding box center [346, 139] width 94 height 33
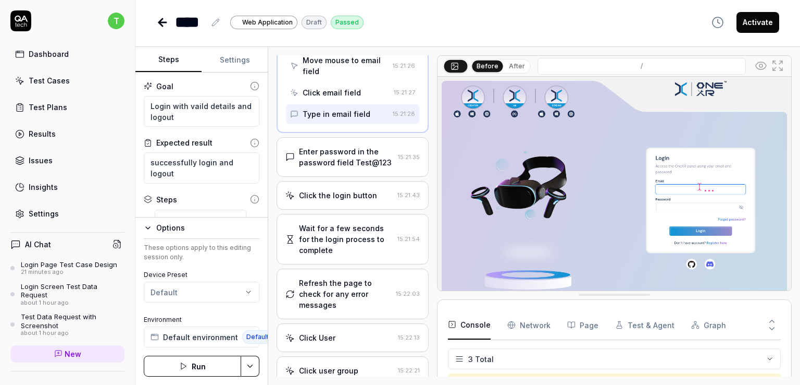
click at [366, 162] on div "Enter password in the password field Test@123" at bounding box center [346, 157] width 95 height 22
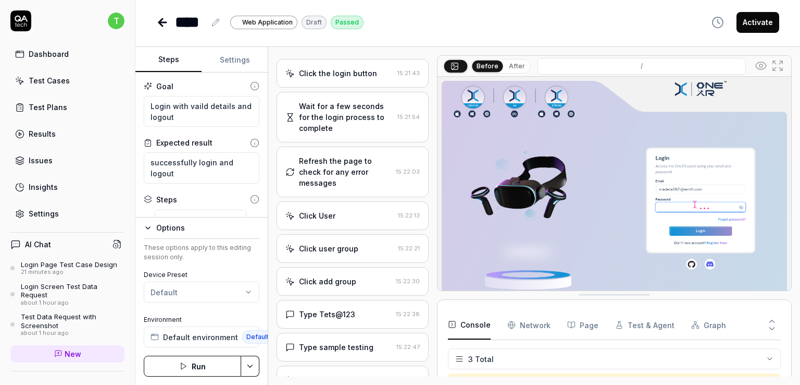
click at [373, 221] on div "Click User" at bounding box center [340, 215] width 108 height 11
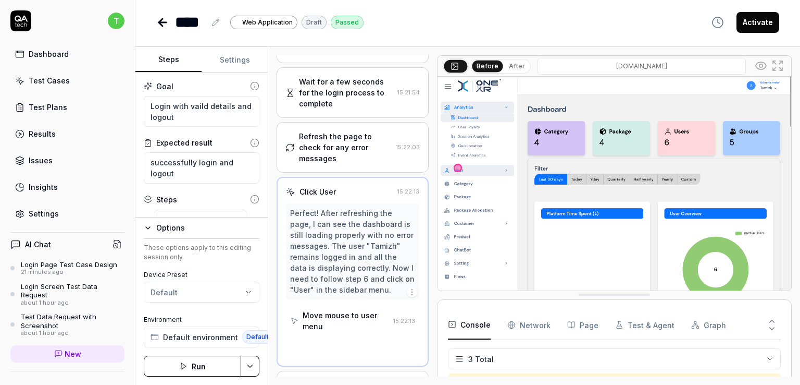
scroll to position [177, 0]
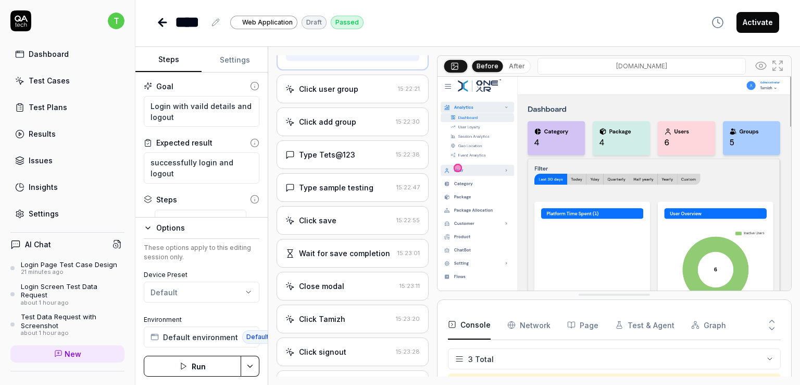
click at [361, 160] on div "Type Tets@123" at bounding box center [339, 154] width 106 height 11
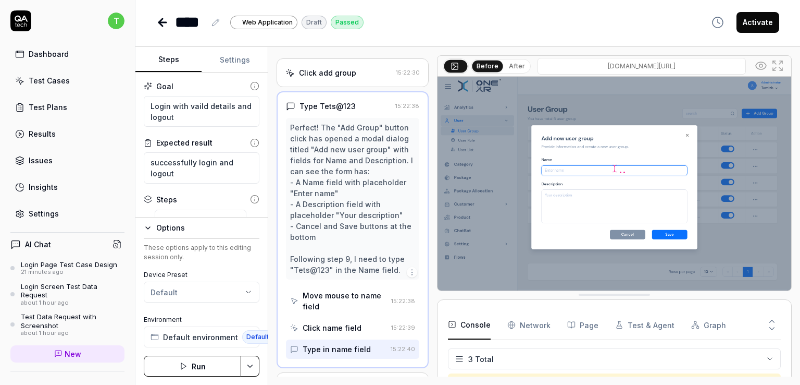
scroll to position [0, 0]
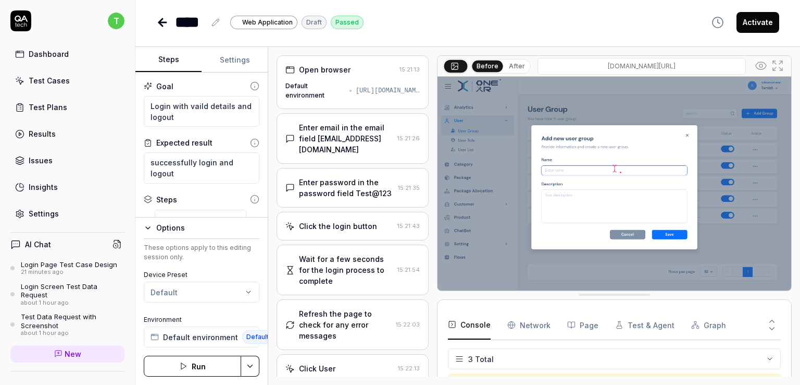
click at [366, 96] on div "Default environment [URL][DOMAIN_NAME]" at bounding box center [353, 90] width 134 height 19
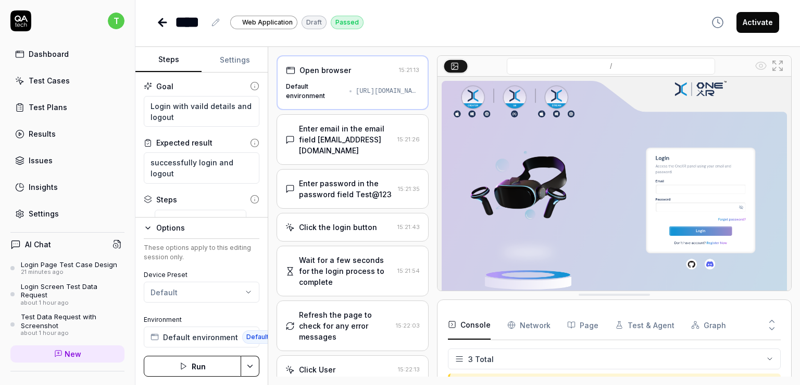
drag, startPoint x: 371, startPoint y: 85, endPoint x: 343, endPoint y: 86, distance: 28.7
click at [343, 86] on div "Default environment [URL][DOMAIN_NAME]" at bounding box center [352, 91] width 133 height 19
click at [306, 69] on div "Open browser" at bounding box center [326, 70] width 52 height 11
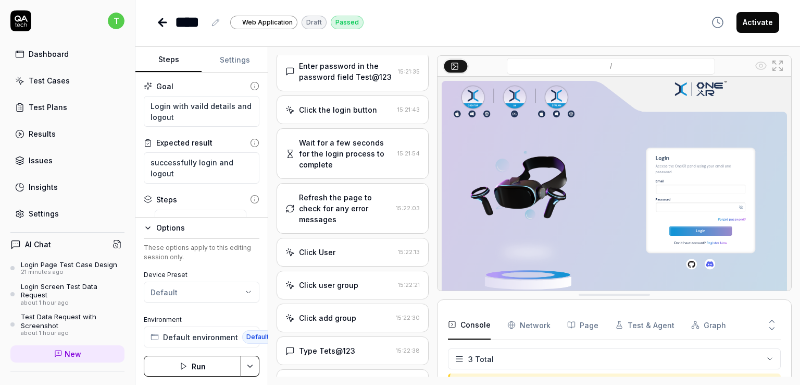
click at [337, 165] on div "Wait for a few seconds for the login process to complete" at bounding box center [346, 153] width 94 height 33
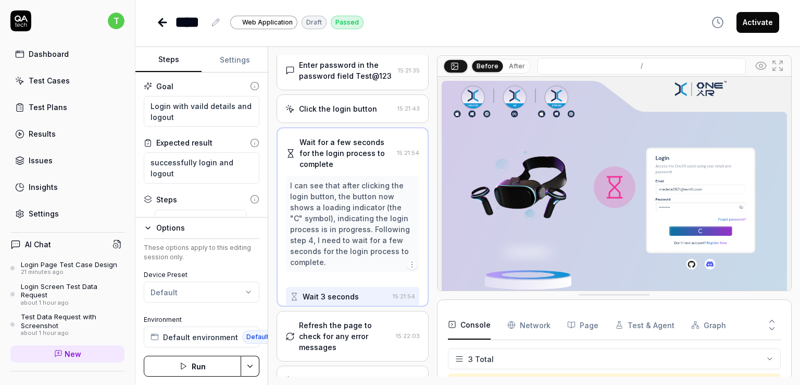
scroll to position [57, 0]
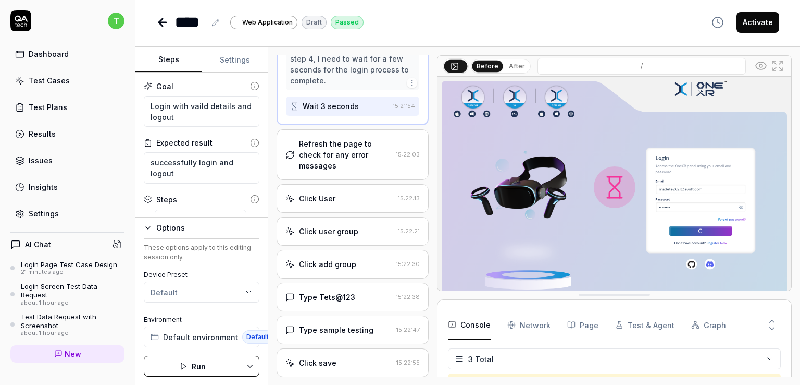
click at [344, 204] on div "Click User" at bounding box center [340, 198] width 108 height 11
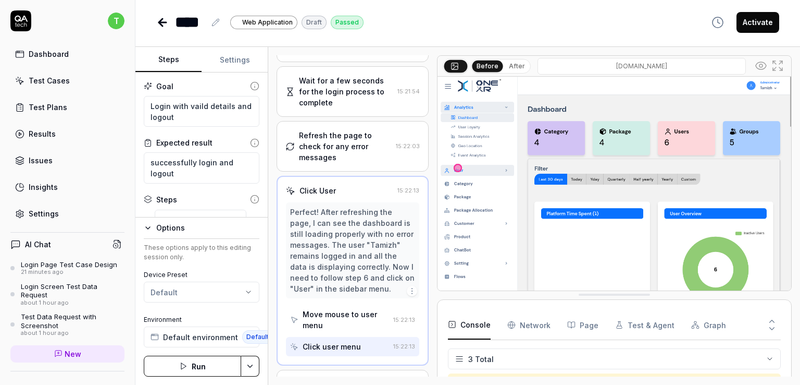
scroll to position [177, 0]
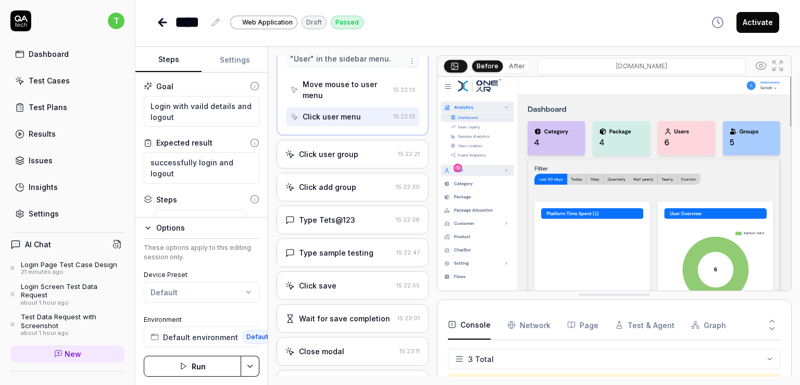
click at [363, 258] on div "Type sample testing" at bounding box center [336, 252] width 75 height 11
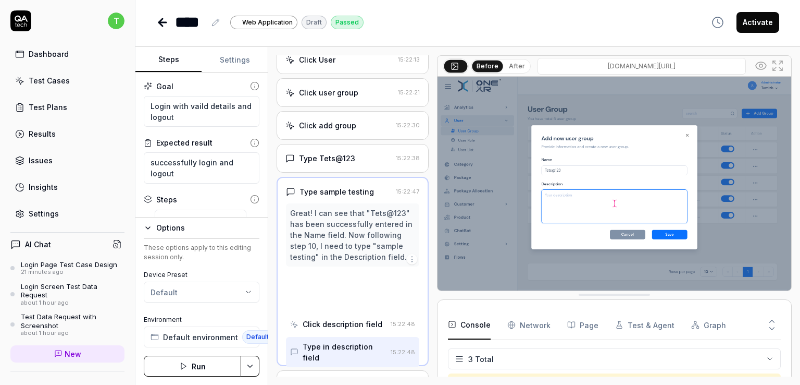
scroll to position [306, 0]
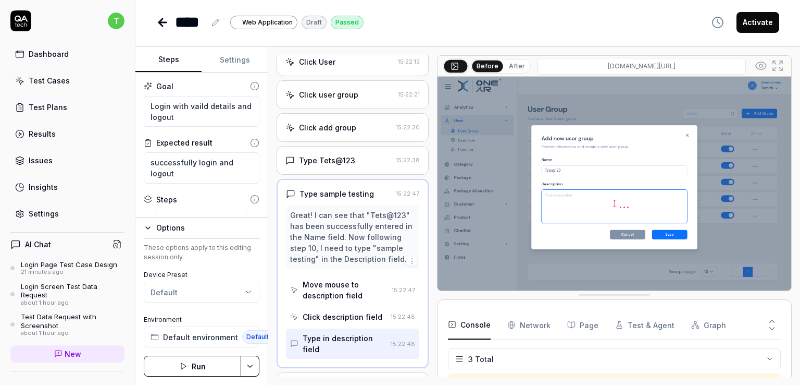
drag, startPoint x: 298, startPoint y: 289, endPoint x: 367, endPoint y: 307, distance: 71.0
click at [367, 305] on div "Move mouse to description field" at bounding box center [338, 290] width 97 height 30
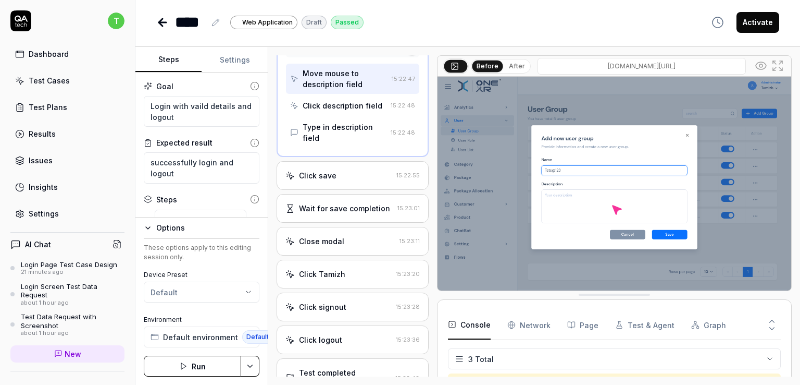
click at [340, 255] on div "Close modal 15:23:11" at bounding box center [353, 241] width 152 height 29
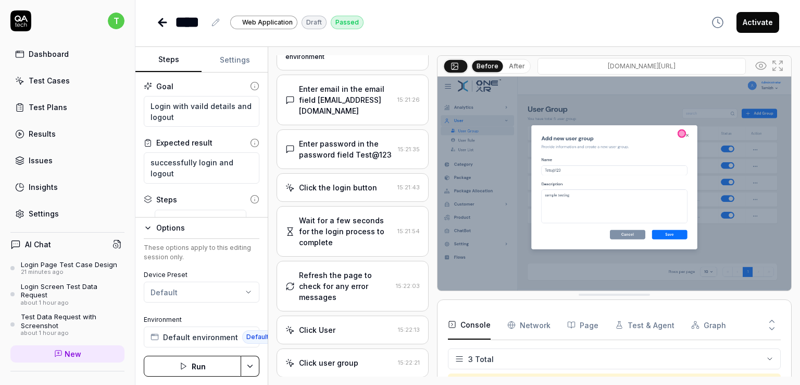
scroll to position [0, 0]
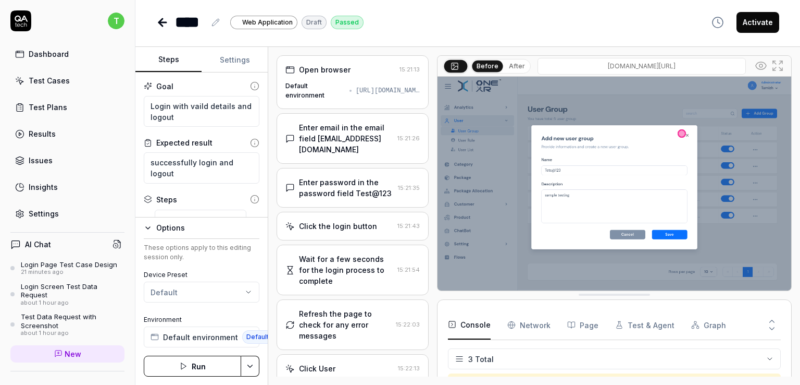
drag, startPoint x: 383, startPoint y: 68, endPoint x: 361, endPoint y: 64, distance: 22.7
click at [361, 64] on div "Open browser 15:21:13 Default environment [URL][DOMAIN_NAME]" at bounding box center [353, 82] width 152 height 54
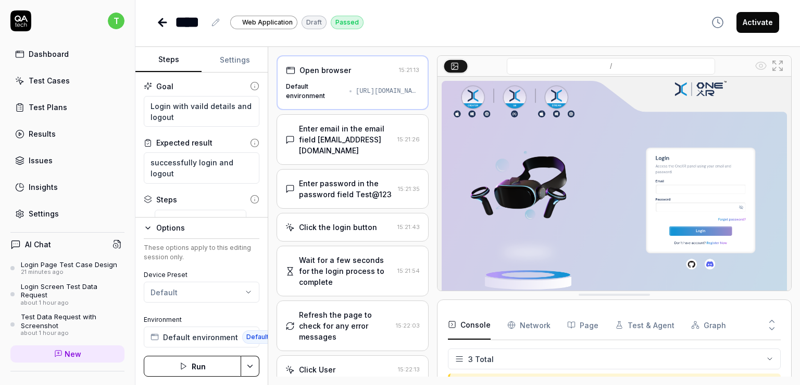
click at [359, 80] on div "Open browser 15:21:13 Default environment [URL][DOMAIN_NAME]" at bounding box center [353, 82] width 152 height 55
click at [292, 67] on icon at bounding box center [290, 70] width 9 height 9
click at [307, 70] on div "Open browser" at bounding box center [326, 70] width 52 height 11
click at [298, 107] on div "Open browser 15:21:13 Default environment [URL][DOMAIN_NAME]" at bounding box center [353, 82] width 152 height 55
click at [298, 129] on div "Enter email in the email field [EMAIL_ADDRESS][DOMAIN_NAME]" at bounding box center [340, 139] width 108 height 33
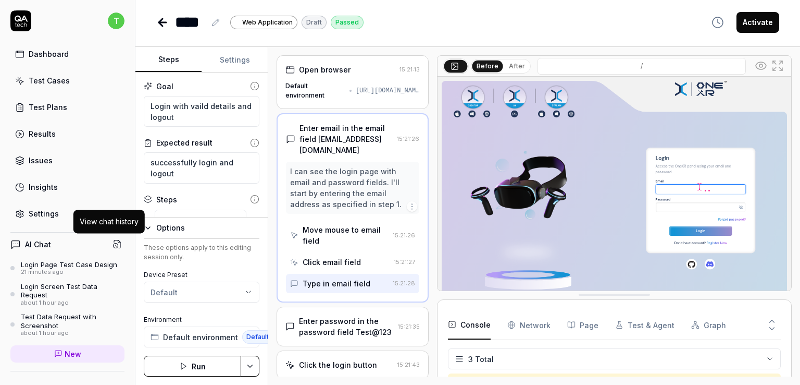
click at [110, 242] on button at bounding box center [117, 244] width 15 height 15
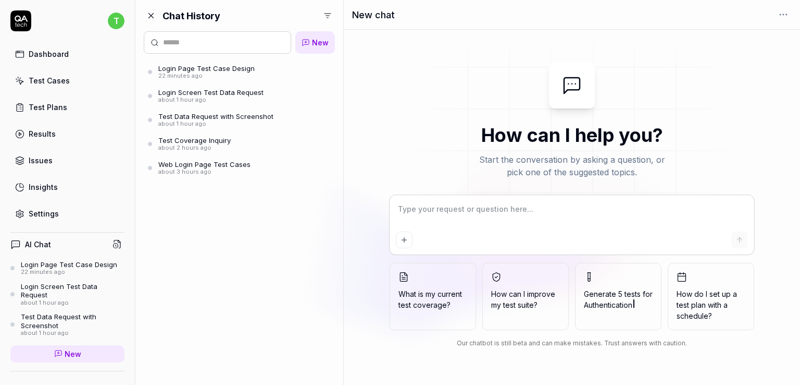
click at [255, 69] on link "Login Page Test Case Design 22 minutes ago" at bounding box center [239, 72] width 191 height 20
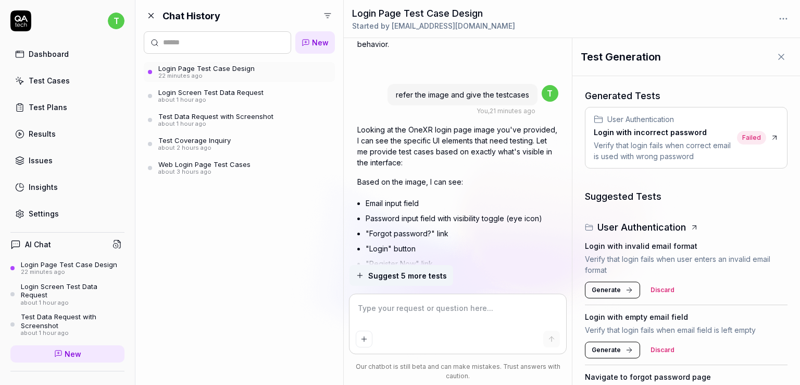
scroll to position [305, 0]
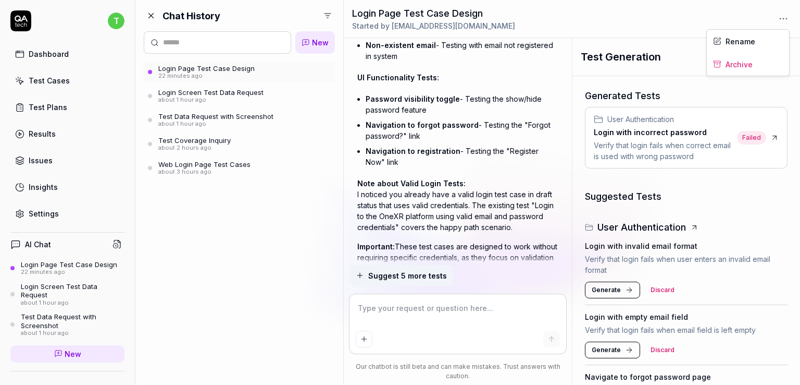
click at [787, 16] on html "t Dashboard Test Cases Test Plans Results Issues Insights Settings AI Chat Logi…" at bounding box center [400, 192] width 800 height 385
click at [205, 163] on html "t Dashboard Test Cases Test Plans Results Issues Insights Settings AI Chat Logi…" at bounding box center [400, 192] width 800 height 385
click at [220, 102] on div "about 1 hour ago" at bounding box center [210, 99] width 105 height 7
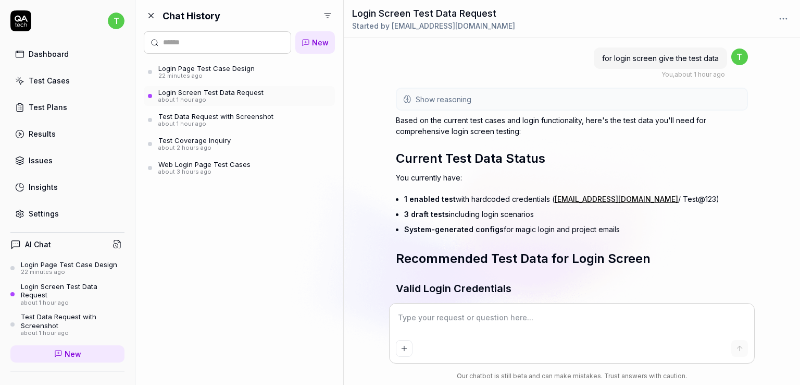
scroll to position [542, 0]
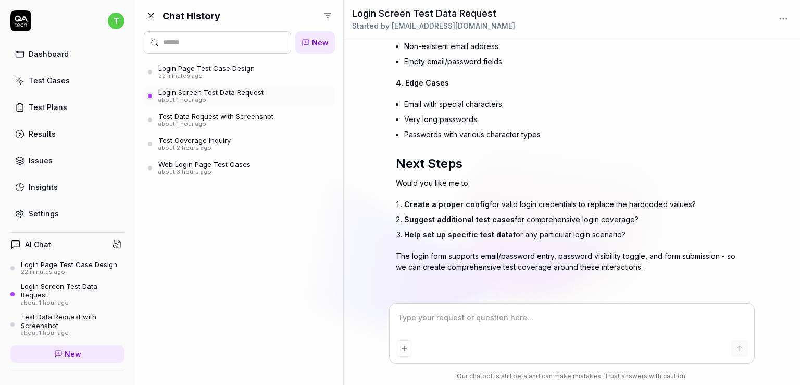
click at [32, 86] on link "Test Cases" at bounding box center [67, 80] width 114 height 20
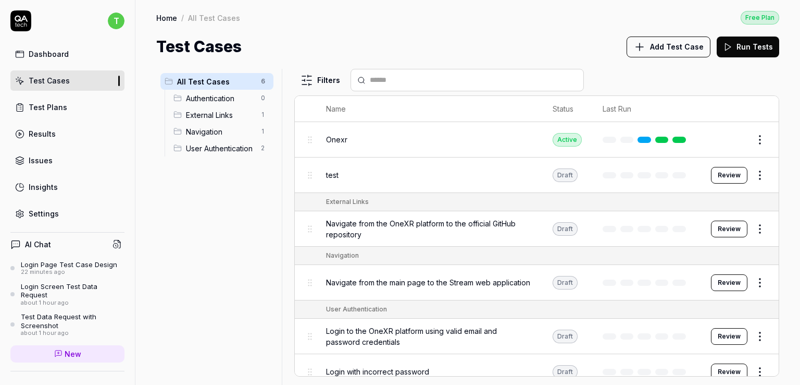
click at [734, 178] on button "Review" at bounding box center [729, 175] width 36 height 17
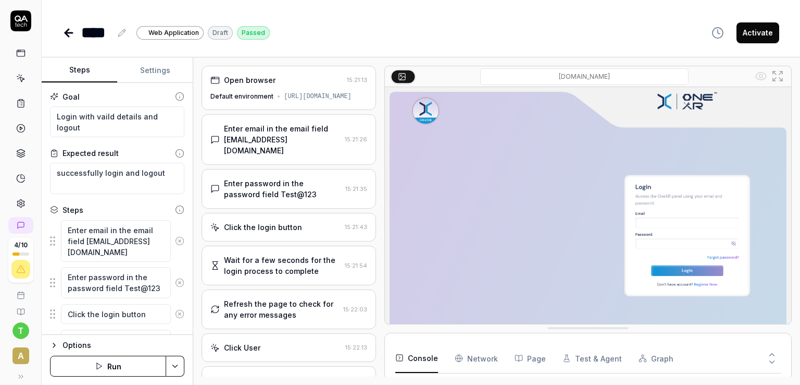
click at [320, 126] on div "Enter email in the email field [EMAIL_ADDRESS][DOMAIN_NAME]" at bounding box center [282, 139] width 117 height 33
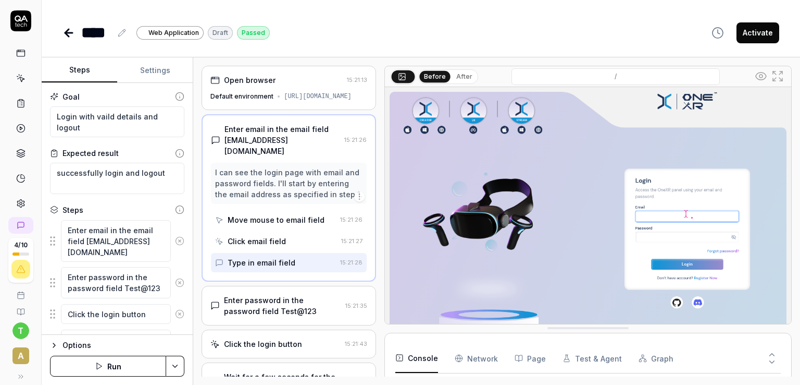
click at [290, 286] on div "Enter password in the password field Test@123 15:21:35" at bounding box center [289, 306] width 175 height 40
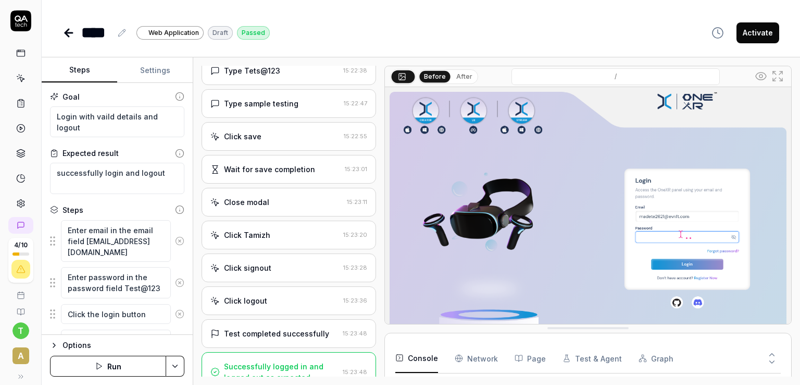
click at [285, 193] on div "Close modal 15:23:11" at bounding box center [289, 202] width 175 height 29
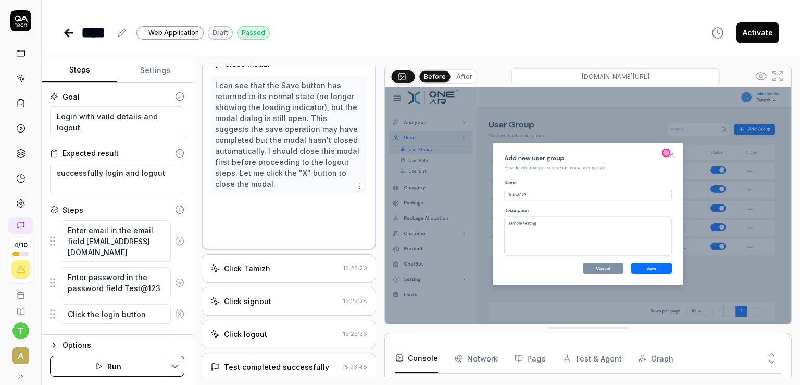
scroll to position [373, 0]
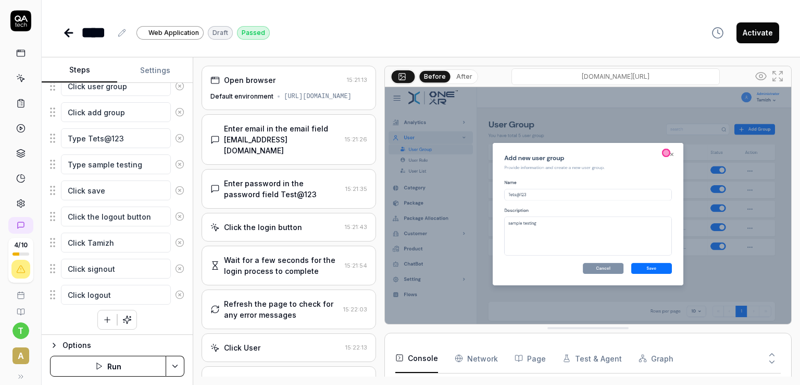
scroll to position [547, 0]
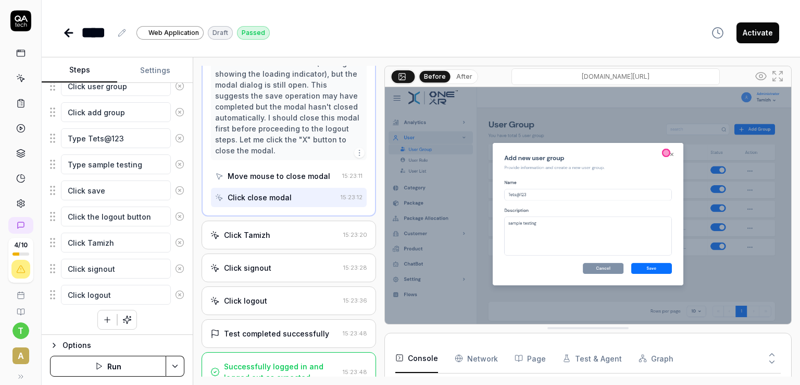
click at [249, 362] on div "Successfully logged in and logged out as expected." at bounding box center [281, 372] width 115 height 22
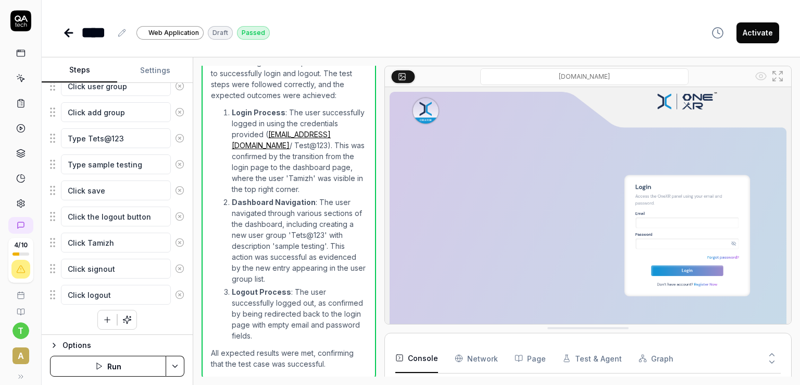
scroll to position [0, 0]
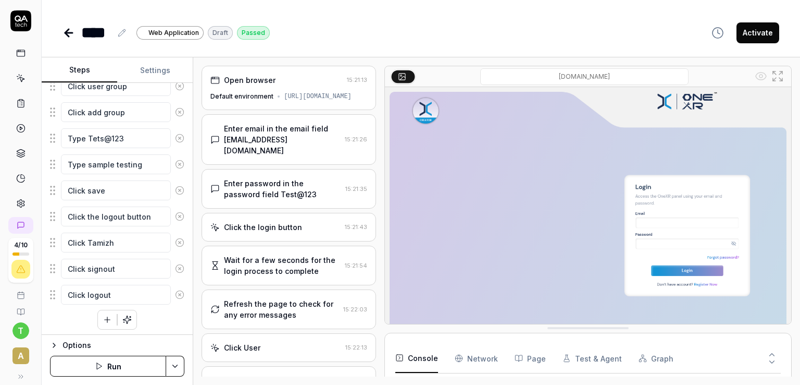
click at [331, 96] on div "[URL][DOMAIN_NAME]" at bounding box center [318, 96] width 68 height 9
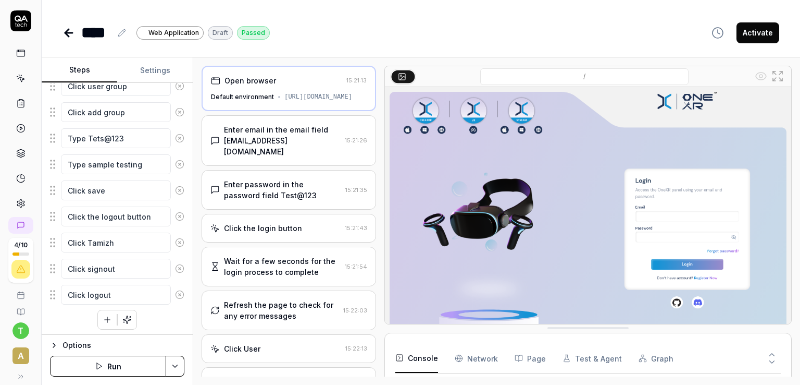
click at [288, 127] on div "Enter email in the email field [EMAIL_ADDRESS][DOMAIN_NAME]" at bounding box center [282, 140] width 117 height 33
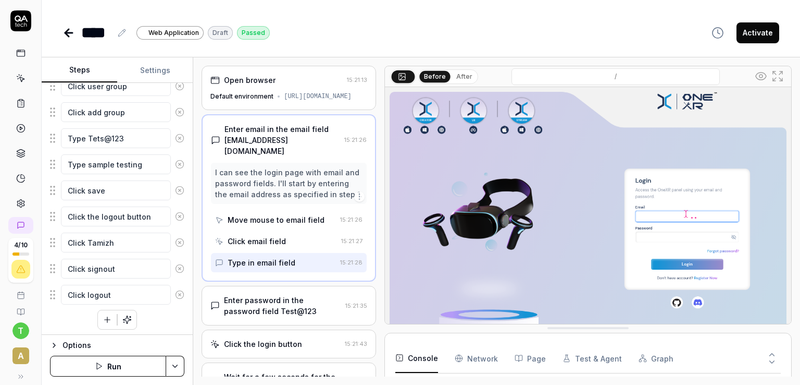
click at [272, 294] on div "Enter password in the password field Test@123" at bounding box center [282, 305] width 117 height 22
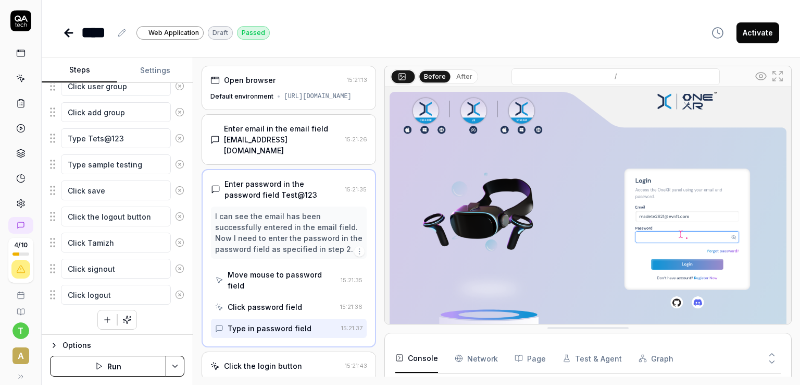
click at [355, 247] on icon "button" at bounding box center [359, 251] width 8 height 8
click at [326, 245] on div "I can see the email has been successfully entered in the email field. Now I nee…" at bounding box center [289, 232] width 156 height 52
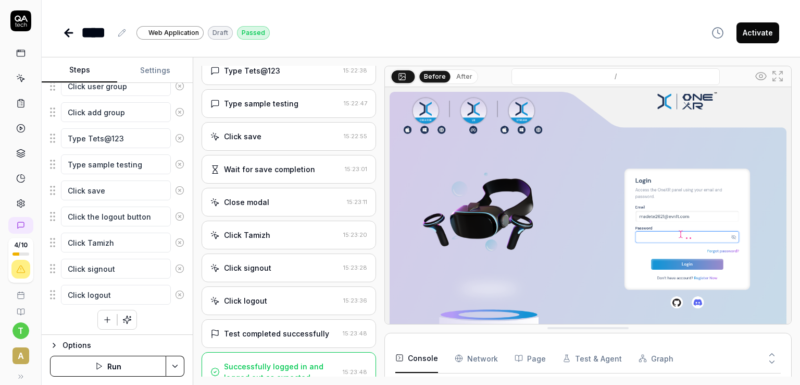
click at [298, 253] on div "Click signout 15:23:28" at bounding box center [289, 267] width 175 height 29
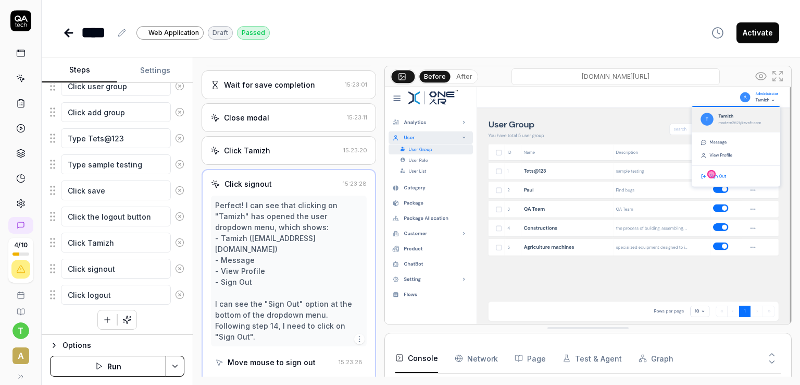
scroll to position [460, 0]
click at [263, 135] on div "Click Tamizh 15:23:20" at bounding box center [289, 149] width 175 height 29
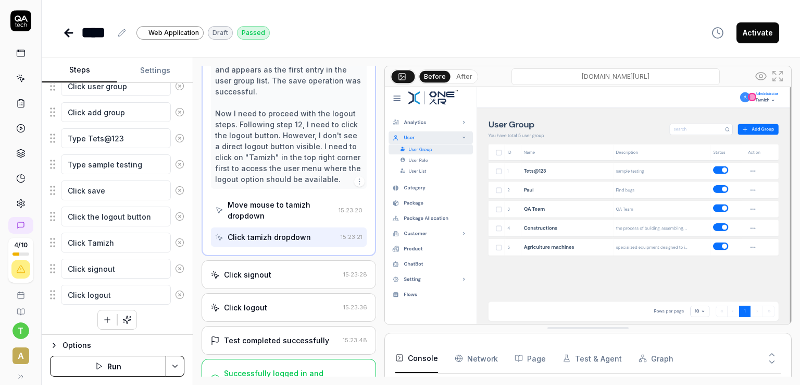
scroll to position [613, 0]
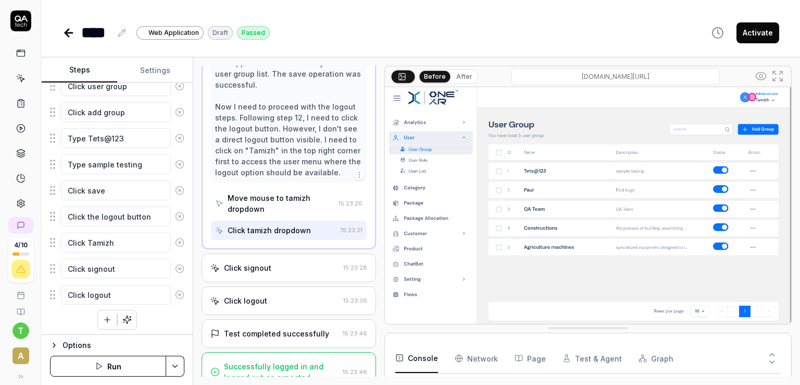
click at [265, 261] on div "Click signout 15:23:28" at bounding box center [289, 267] width 175 height 29
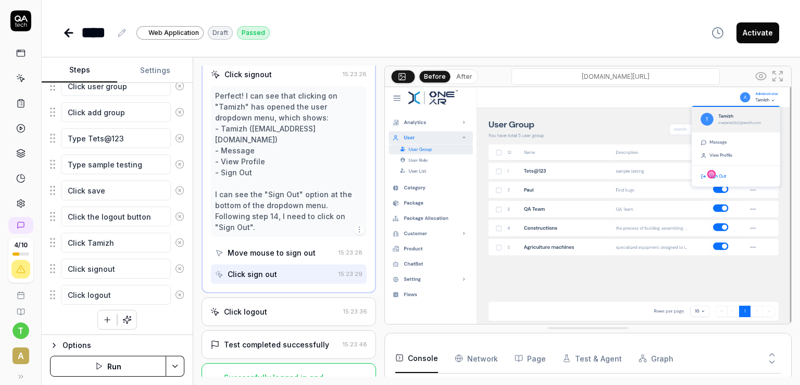
click at [260, 306] on div "Click logout" at bounding box center [245, 311] width 43 height 11
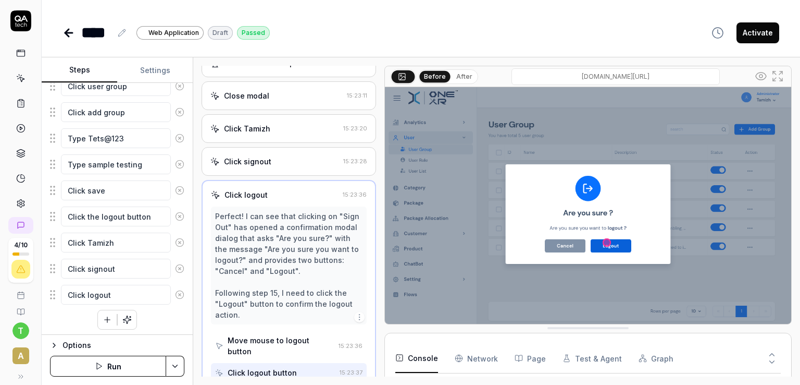
scroll to position [558, 0]
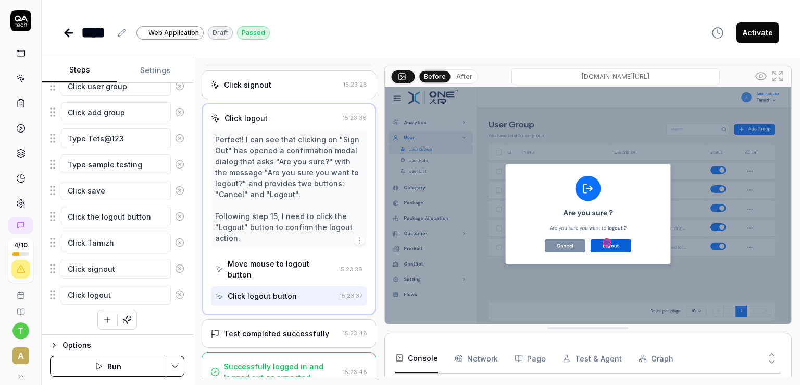
click at [376, 317] on div at bounding box center [380, 221] width 8 height 311
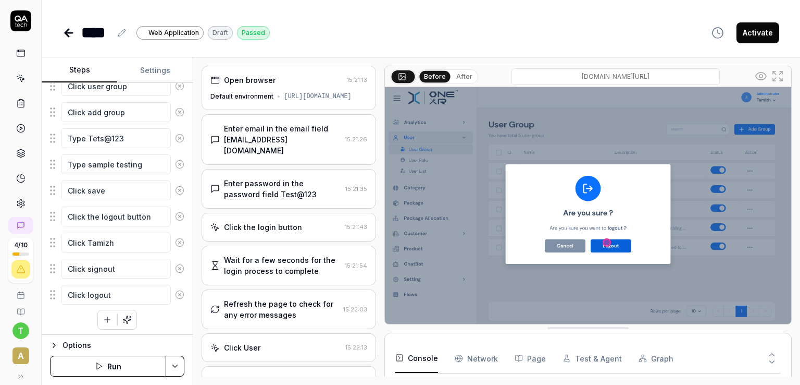
click at [17, 77] on icon at bounding box center [20, 77] width 9 height 9
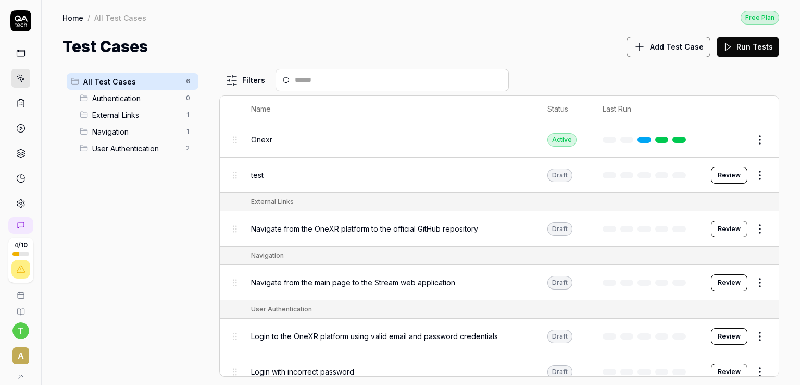
click at [17, 52] on icon at bounding box center [20, 52] width 9 height 9
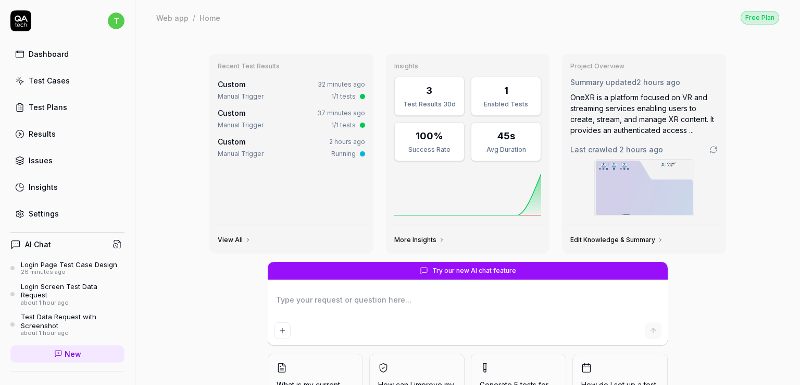
click at [46, 83] on div "Test Cases" at bounding box center [49, 80] width 41 height 11
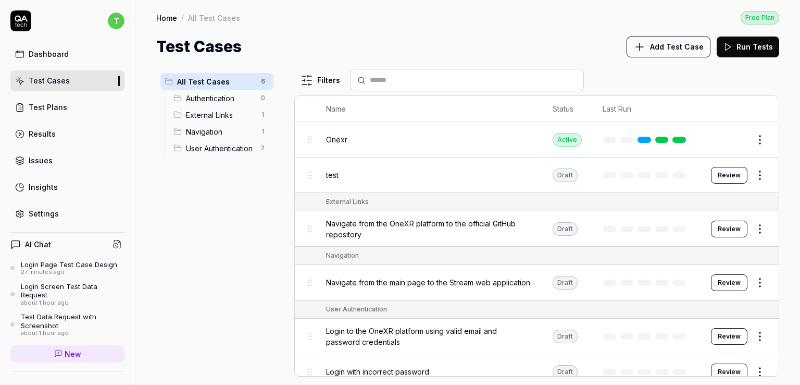
click at [58, 82] on div "Test Cases" at bounding box center [49, 80] width 41 height 11
click at [77, 79] on link "Test Cases" at bounding box center [67, 80] width 114 height 20
click at [729, 176] on button "Review" at bounding box center [729, 175] width 36 height 17
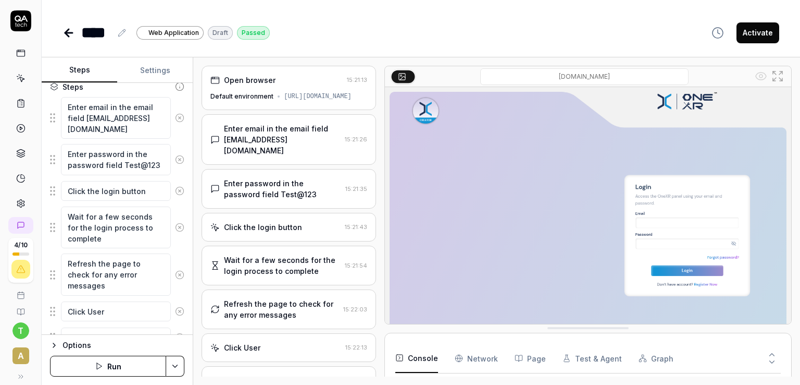
scroll to position [118, 0]
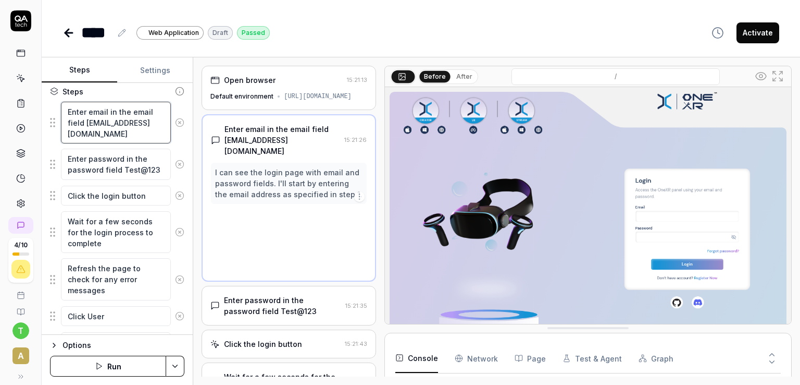
click at [84, 120] on textarea "Enter email in the email field [EMAIL_ADDRESS][DOMAIN_NAME]" at bounding box center [116, 123] width 110 height 42
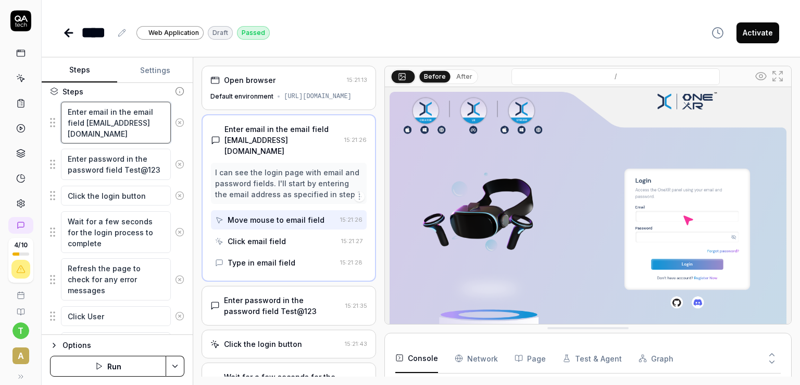
click at [89, 132] on textarea "Enter email in the email field [EMAIL_ADDRESS][DOMAIN_NAME]" at bounding box center [116, 123] width 110 height 42
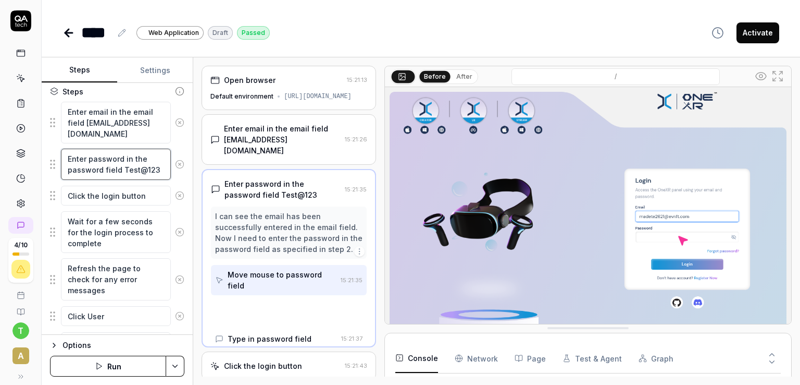
drag, startPoint x: 122, startPoint y: 171, endPoint x: 150, endPoint y: 171, distance: 27.6
click at [150, 171] on textarea "Enter password in the password field Test@123" at bounding box center [116, 163] width 110 height 31
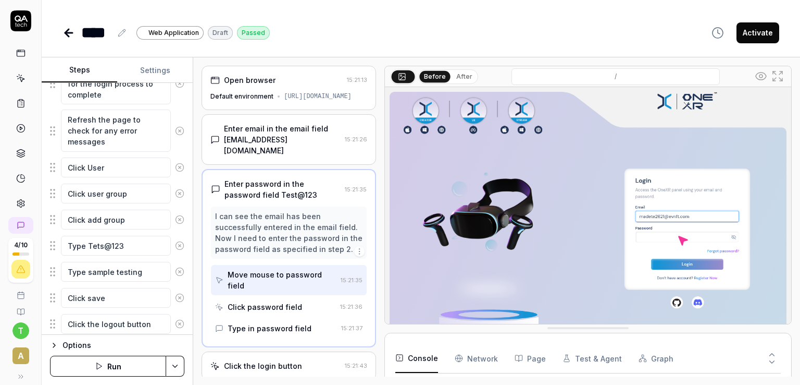
scroll to position [269, 0]
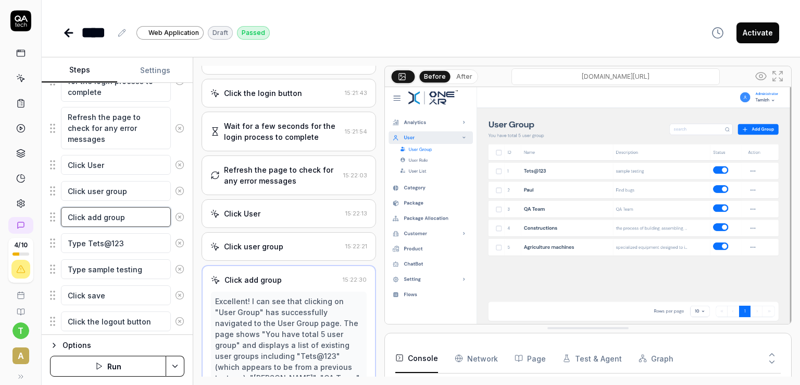
drag, startPoint x: 109, startPoint y: 222, endPoint x: 125, endPoint y: 222, distance: 16.2
click at [125, 222] on textarea "Click add group" at bounding box center [116, 217] width 110 height 20
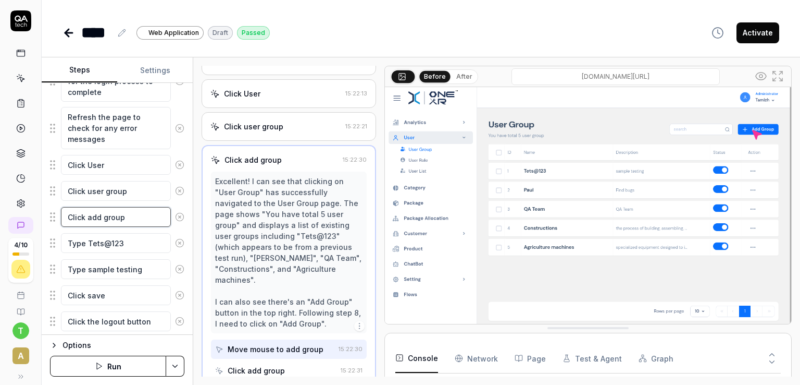
scroll to position [374, 0]
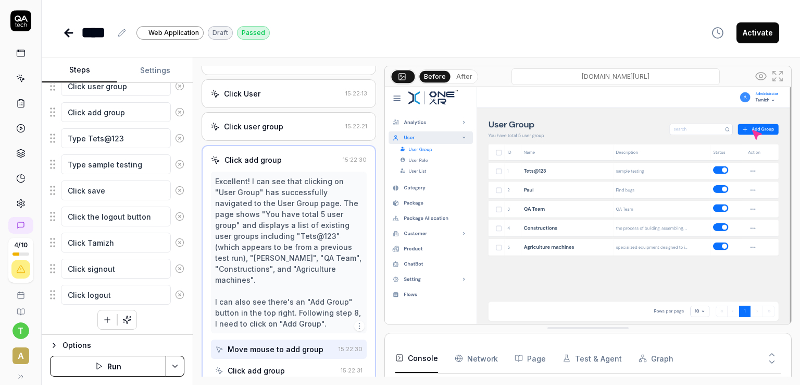
click at [108, 361] on button "Run" at bounding box center [108, 365] width 116 height 21
drag, startPoint x: 100, startPoint y: 214, endPoint x: 155, endPoint y: 218, distance: 55.4
click at [155, 218] on textarea "Click the logout button" at bounding box center [116, 216] width 110 height 20
click at [131, 369] on button "Run" at bounding box center [108, 365] width 116 height 21
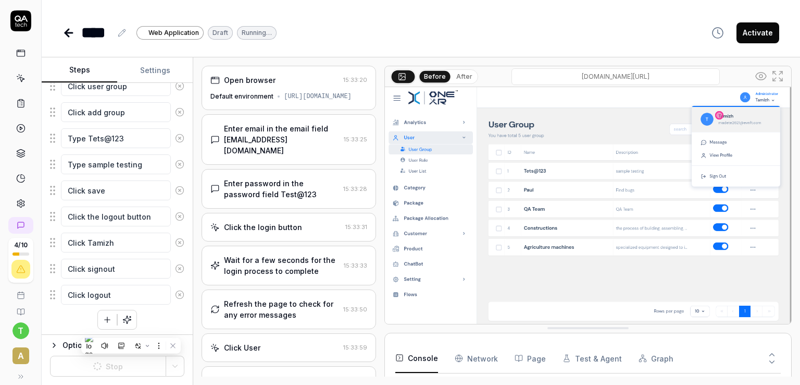
click at [295, 213] on div "Click the login button 15:33:31" at bounding box center [289, 227] width 175 height 29
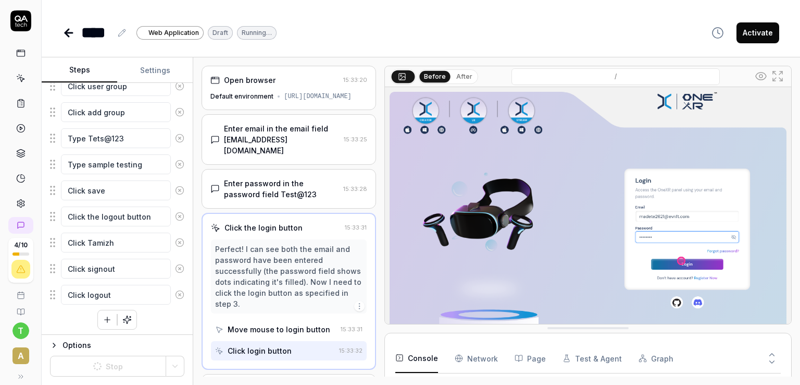
click at [300, 187] on div "Enter password in the password field Test@123" at bounding box center [281, 189] width 115 height 22
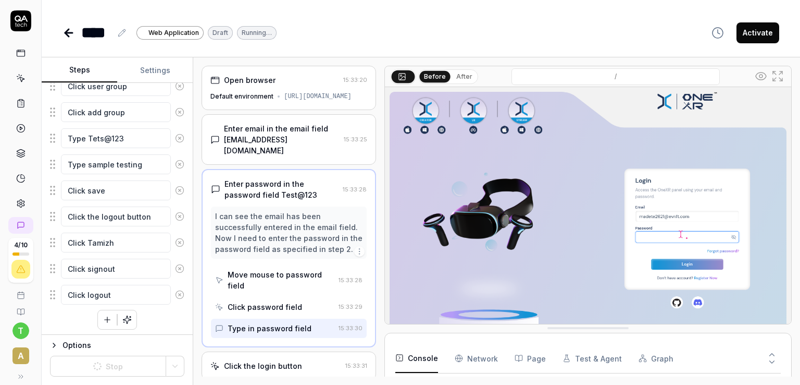
scroll to position [373, 0]
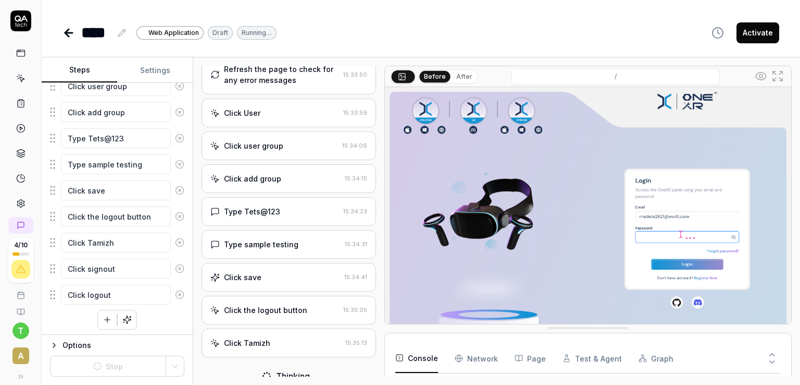
click at [300, 197] on div "Type Tets@123 15:34:23" at bounding box center [289, 211] width 175 height 29
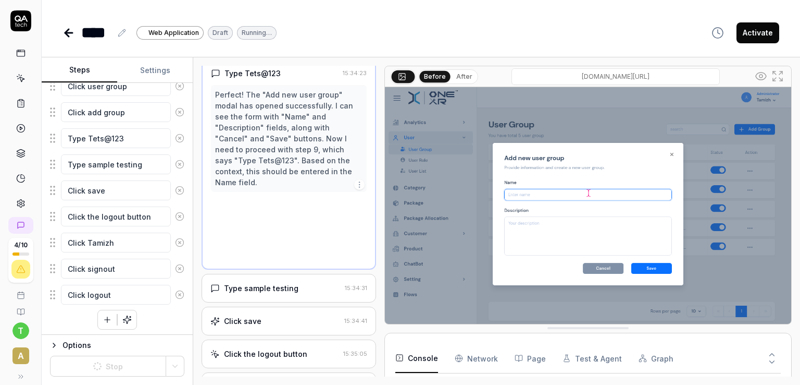
scroll to position [253, 0]
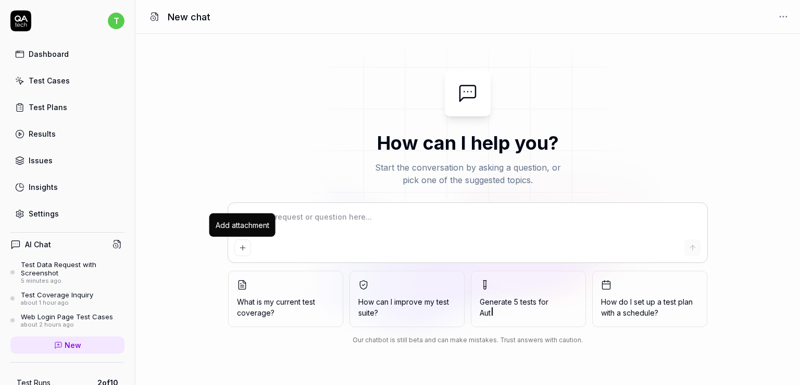
click at [246, 243] on icon "Add attachment" at bounding box center [243, 247] width 8 height 8
click at [281, 226] on textarea at bounding box center [467, 222] width 467 height 26
type textarea "*"
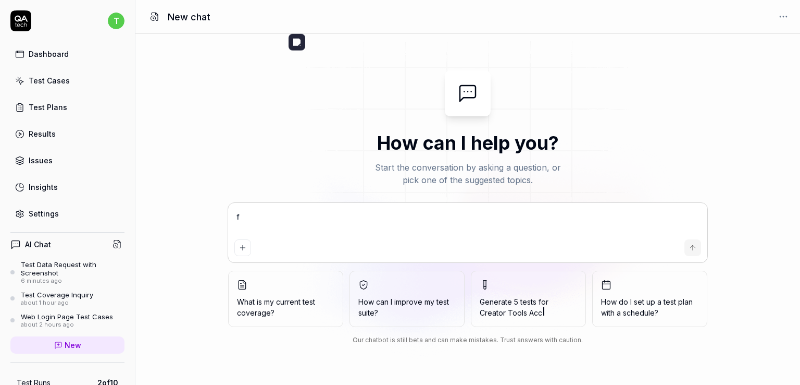
type textarea "f"
type textarea "*"
type textarea "fo"
type textarea "*"
type textarea "for"
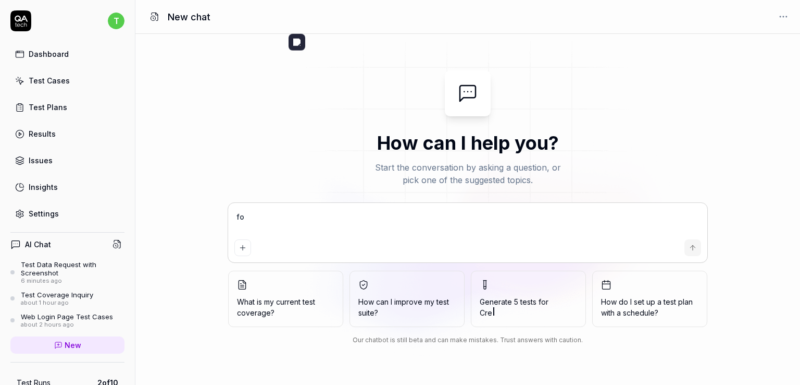
type textarea "*"
type textarea "for"
type textarea "*"
type textarea "for l"
type textarea "*"
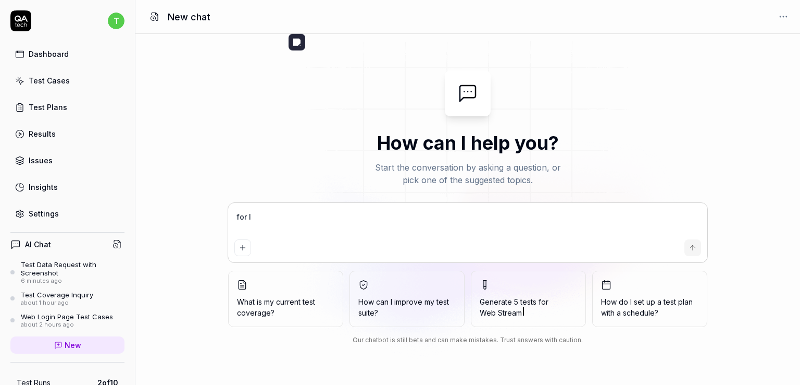
type textarea "for lo"
type textarea "*"
type textarea "for log"
type textarea "*"
type textarea "for logi"
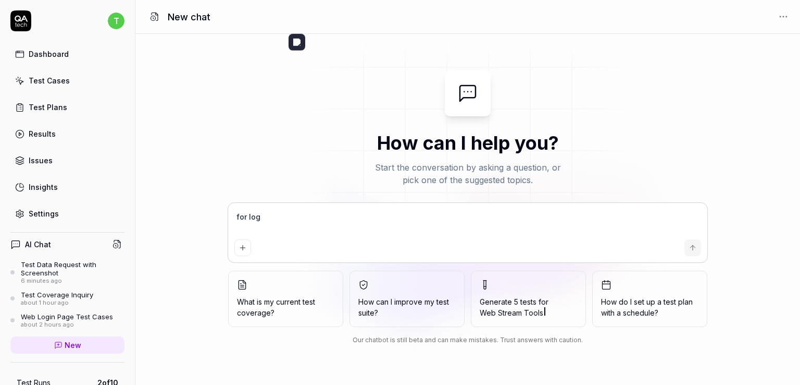
type textarea "*"
type textarea "for login"
type textarea "*"
type textarea "for login"
type textarea "*"
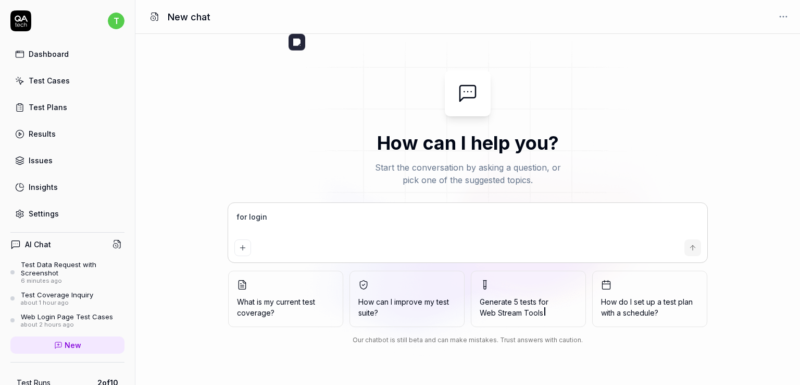
type textarea "for login s"
type textarea "*"
type textarea "for login sc"
type textarea "*"
type textarea "for login scr"
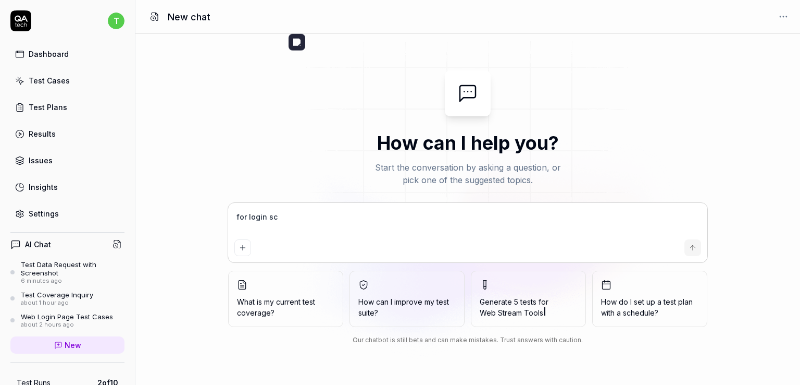
type textarea "*"
type textarea "for login scre"
type textarea "*"
type textarea "for login scree"
type textarea "*"
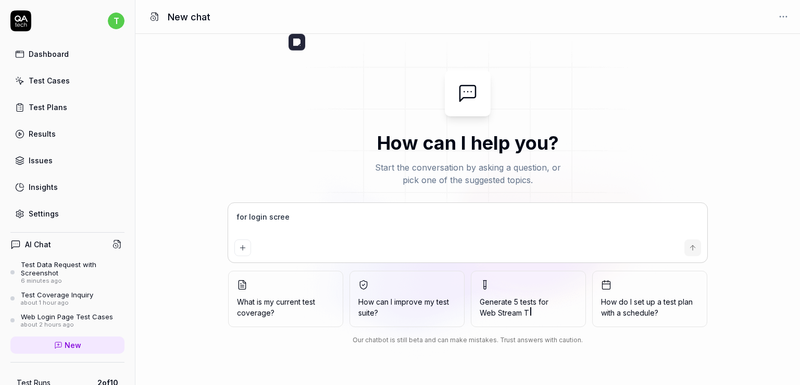
type textarea "for login screen"
type textarea "*"
type textarea "for login screen"
type textarea "*"
type textarea "for login screen g"
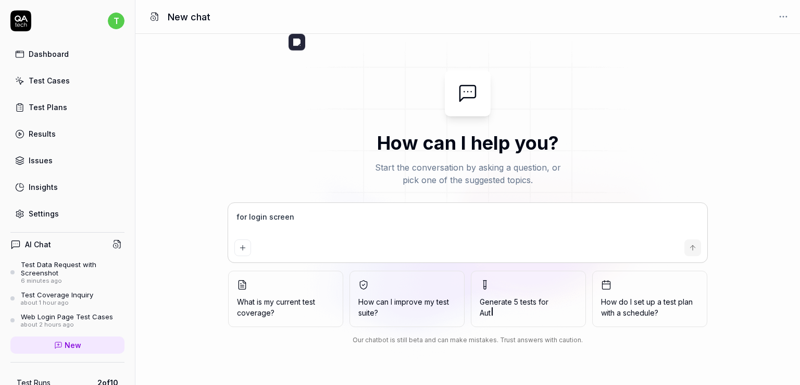
type textarea "*"
type textarea "for login screen gi"
type textarea "*"
type textarea "for login screen giv"
type textarea "*"
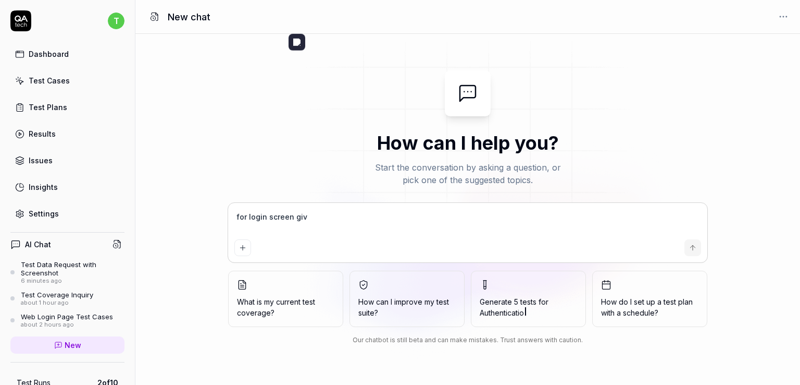
type textarea "for login screen give"
type textarea "*"
type textarea "for login screen give"
type textarea "*"
type textarea "for login screen give t"
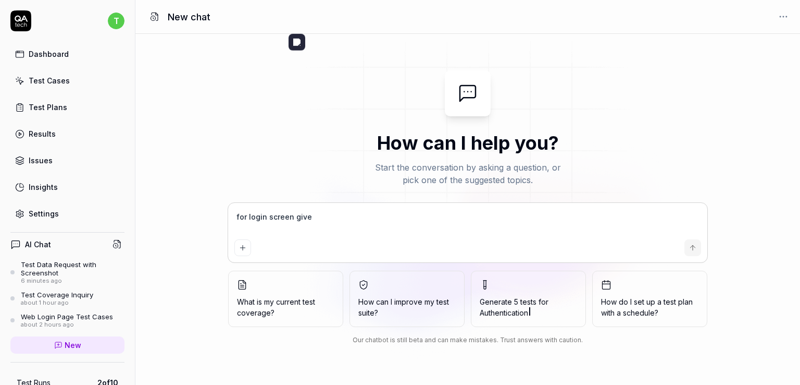
type textarea "*"
type textarea "for login screen give th"
type textarea "*"
type textarea "for login screen give the"
type textarea "*"
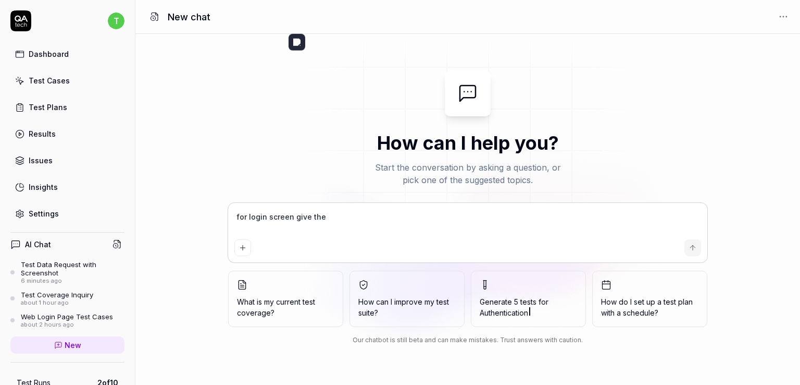
type textarea "for login screen give the"
type textarea "*"
type textarea "for login screen give the t"
type textarea "*"
type textarea "for login screen give the te"
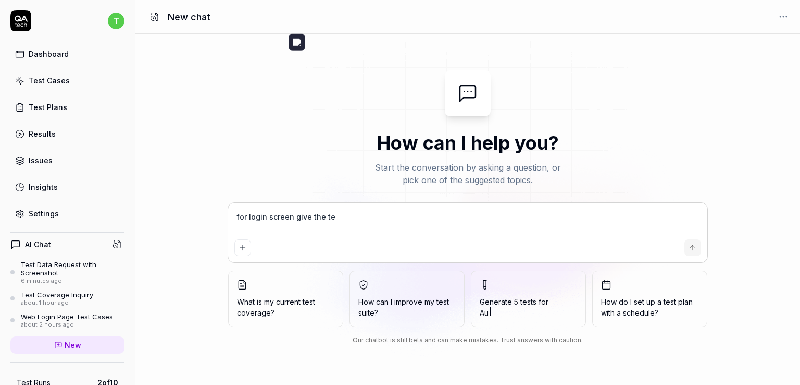
type textarea "*"
type textarea "for login screen give the tes"
type textarea "*"
type textarea "for login screen give the te"
type textarea "*"
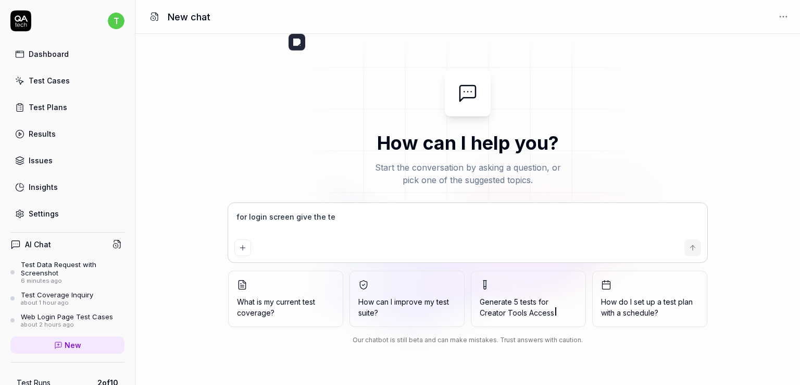
type textarea "for login screen give the tex"
type textarea "*"
type textarea "for login screen give the te"
type textarea "*"
type textarea "for login screen give the tes"
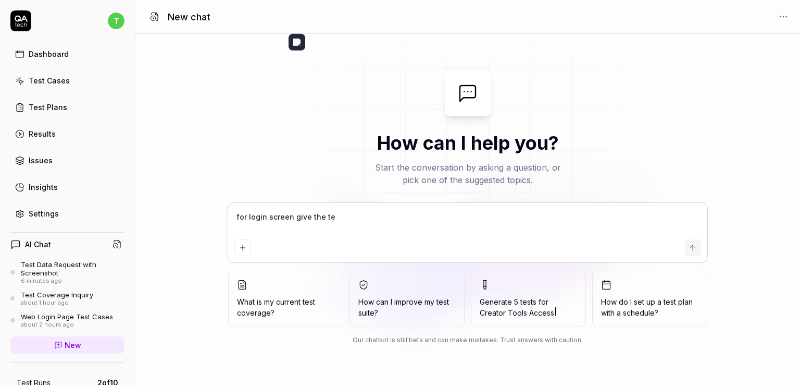
type textarea "*"
type textarea "for login screen give the test"
type textarea "*"
type textarea "for login screen give the test"
type textarea "*"
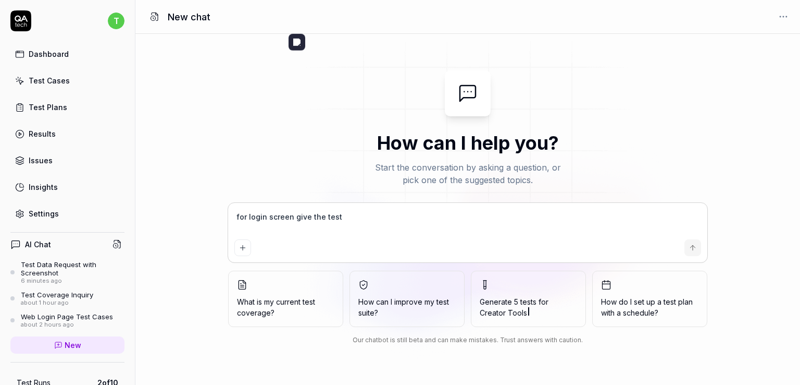
type textarea "for login screen give the test d"
type textarea "*"
type textarea "for login screen give the test da"
type textarea "*"
type textarea "for login screen give the test dat"
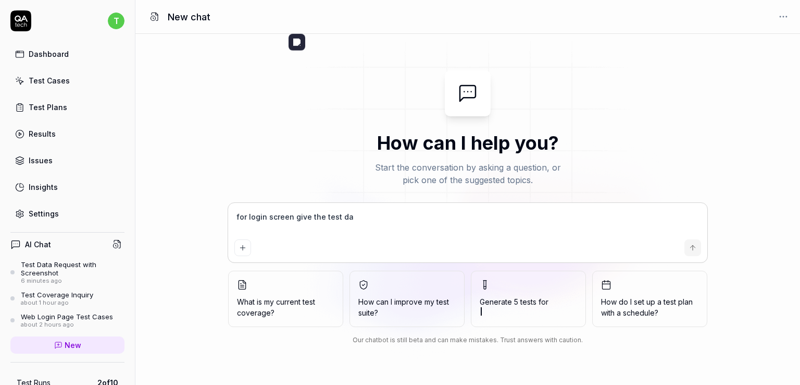
type textarea "*"
type textarea "for login screen give the test data"
type textarea "*"
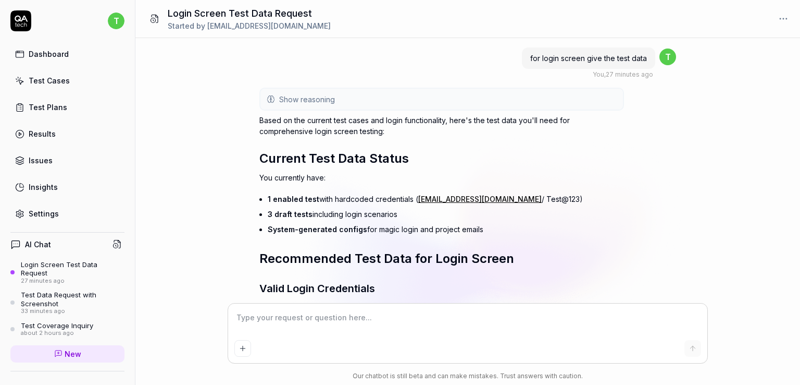
type textarea "*"
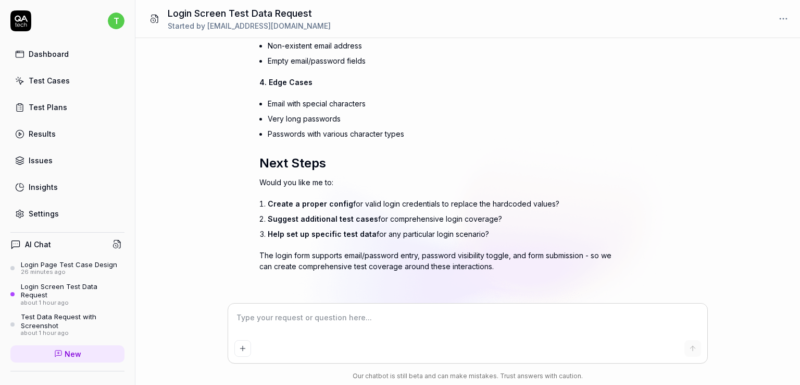
scroll to position [542, 0]
type textarea "*"
